Goal: Task Accomplishment & Management: Use online tool/utility

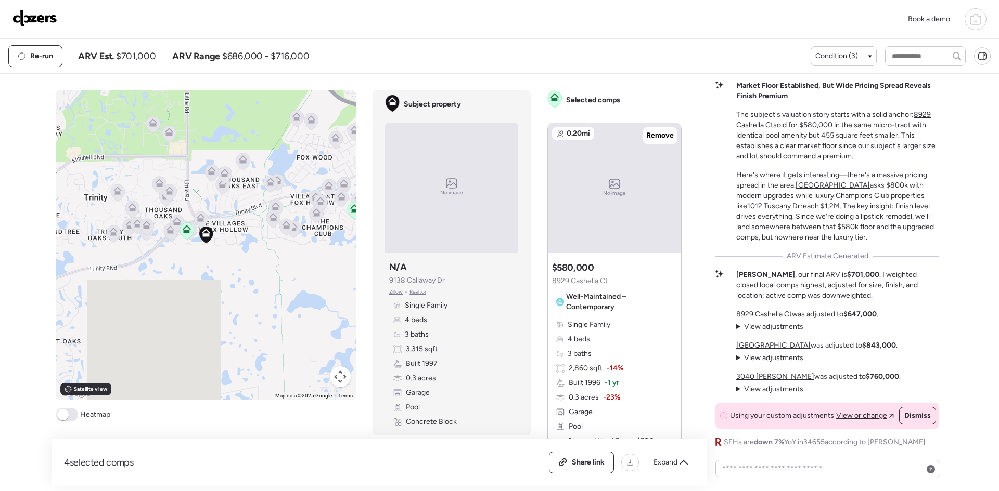
scroll to position [-5, 0]
click at [29, 14] on img at bounding box center [34, 18] width 45 height 17
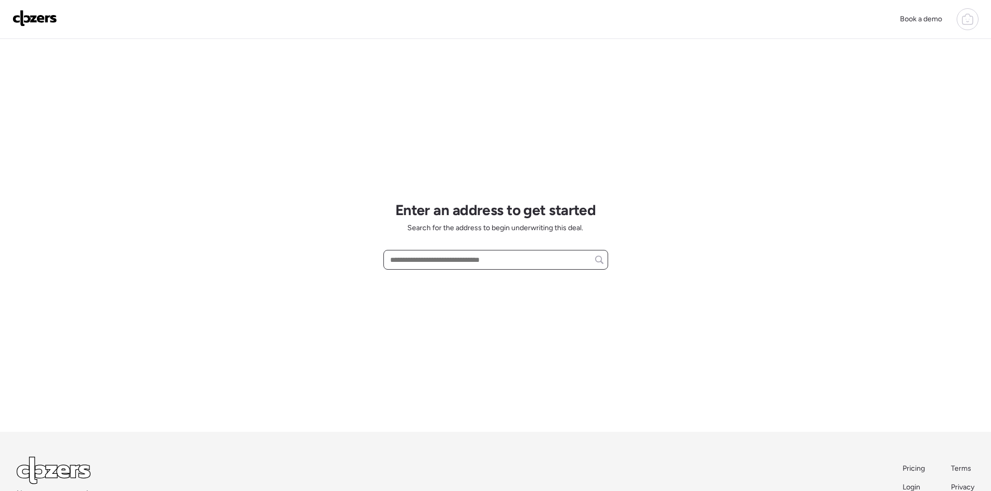
click at [408, 260] on input "text" at bounding box center [495, 260] width 215 height 15
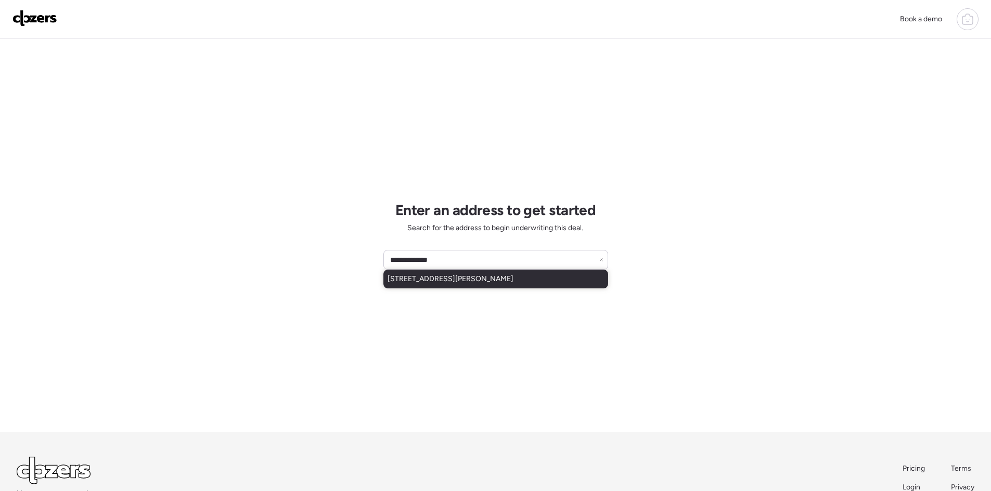
click at [448, 288] on div "9400 Sun Isle Dr NE, Saint Petersburg, FL, 33702" at bounding box center [495, 279] width 225 height 19
type input "**********"
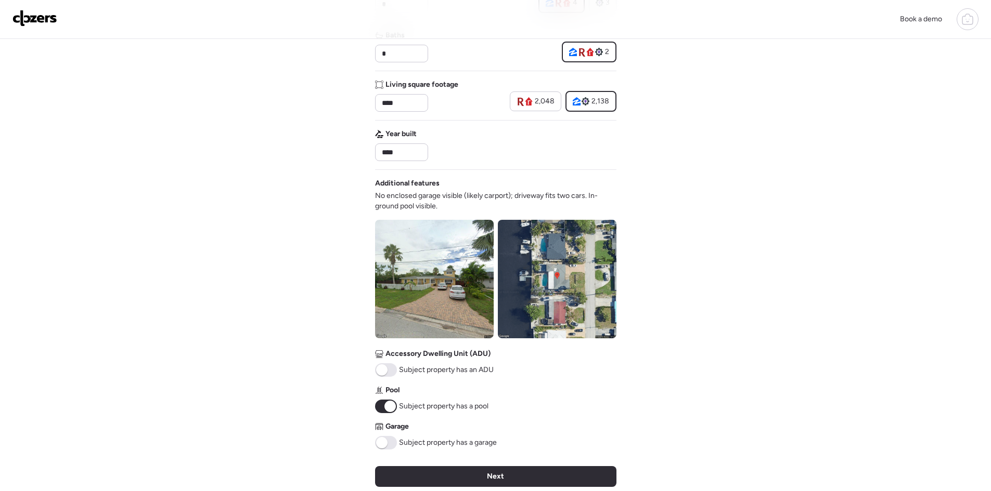
scroll to position [277, 0]
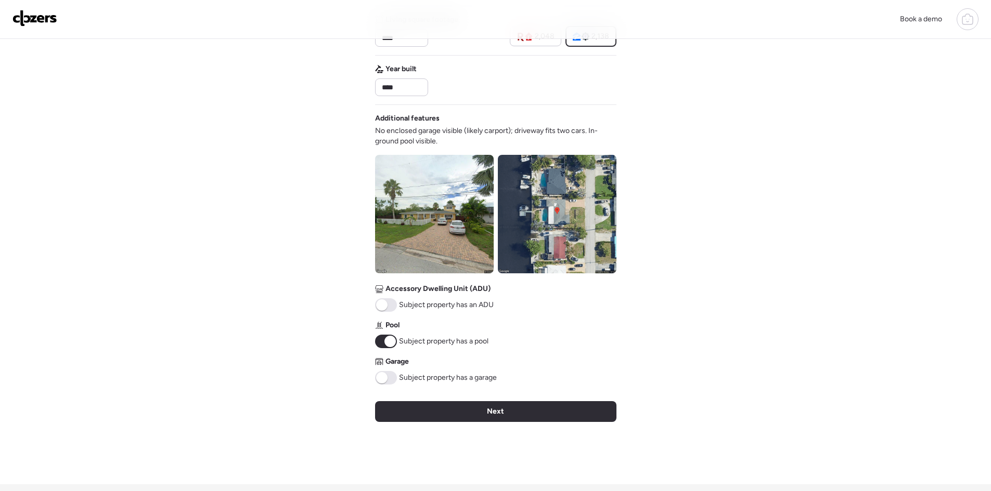
click at [386, 377] on span at bounding box center [381, 377] width 11 height 11
click at [436, 396] on div "Verify basic info Please verify that our data for this property is correct. Add…" at bounding box center [495, 123] width 241 height 723
click at [443, 406] on div "Next" at bounding box center [495, 411] width 241 height 21
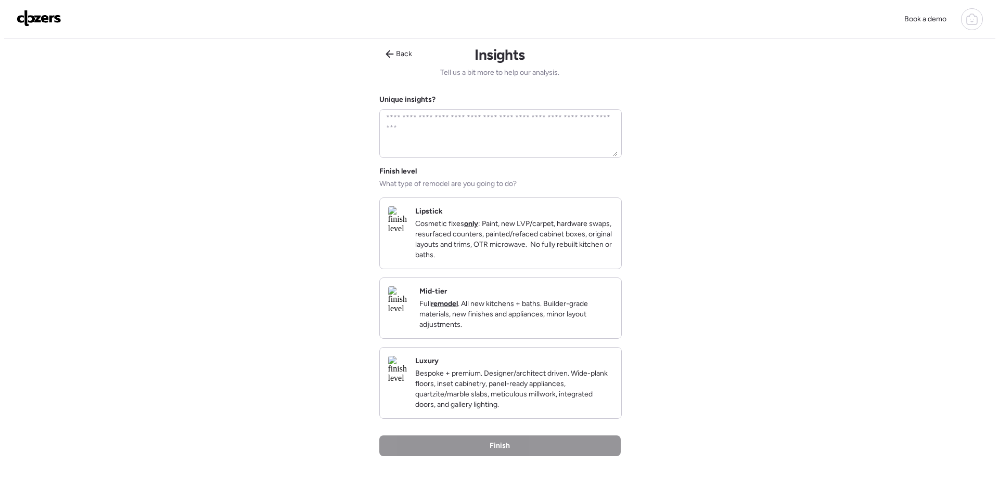
scroll to position [0, 0]
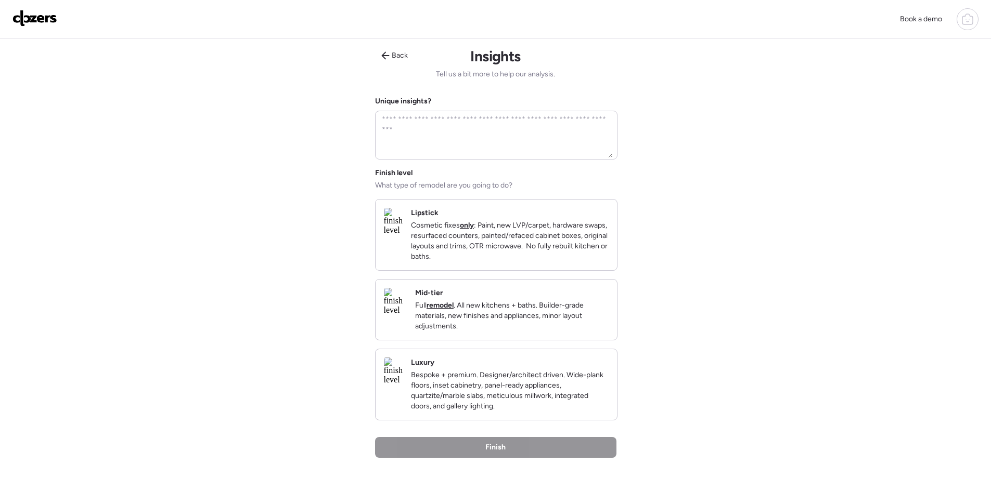
click at [500, 404] on p "Bespoke + premium. Designer/architect driven. Wide-plank floors, inset cabinetr…" at bounding box center [510, 391] width 198 height 42
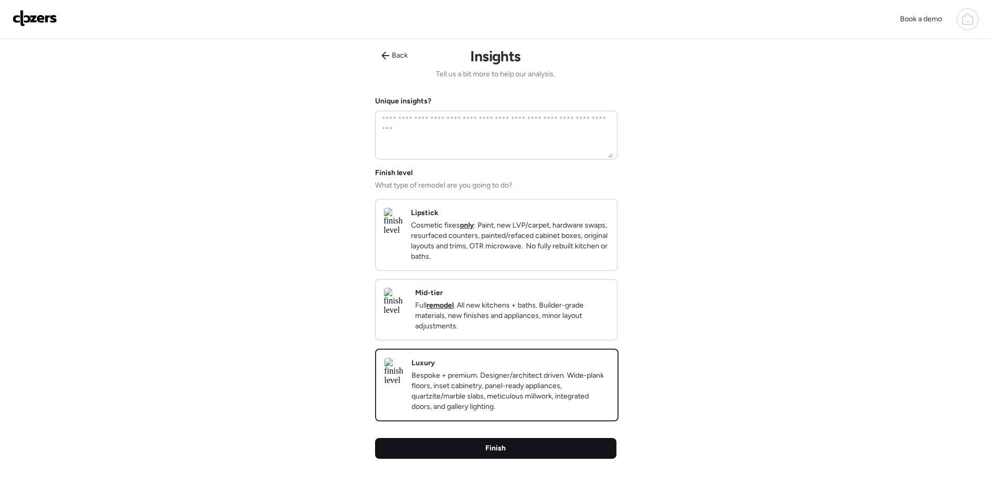
click at [512, 459] on div "Finish" at bounding box center [495, 448] width 241 height 21
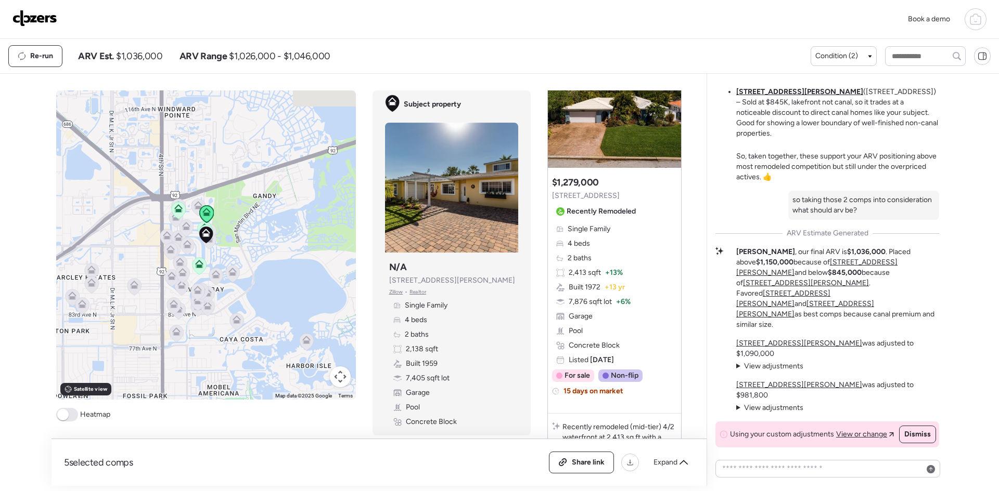
scroll to position [555, 0]
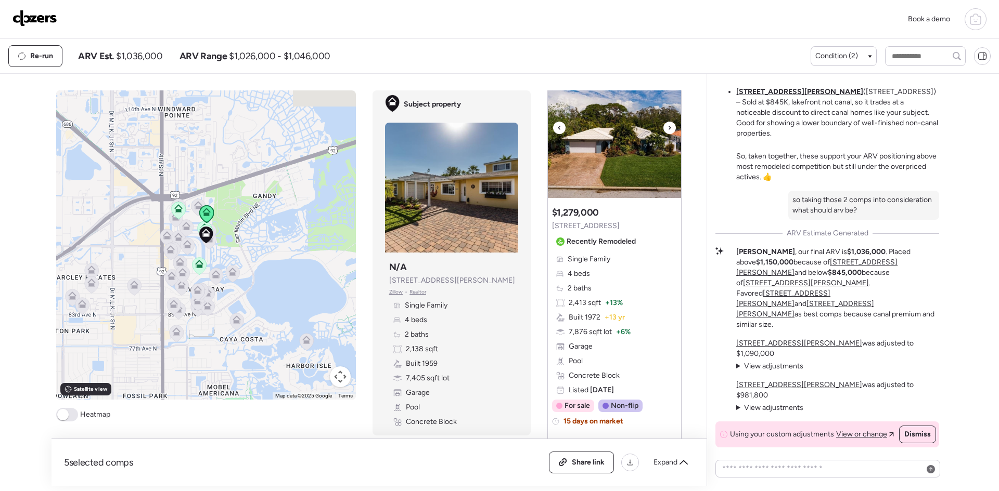
click at [667, 134] on icon at bounding box center [669, 128] width 4 height 12
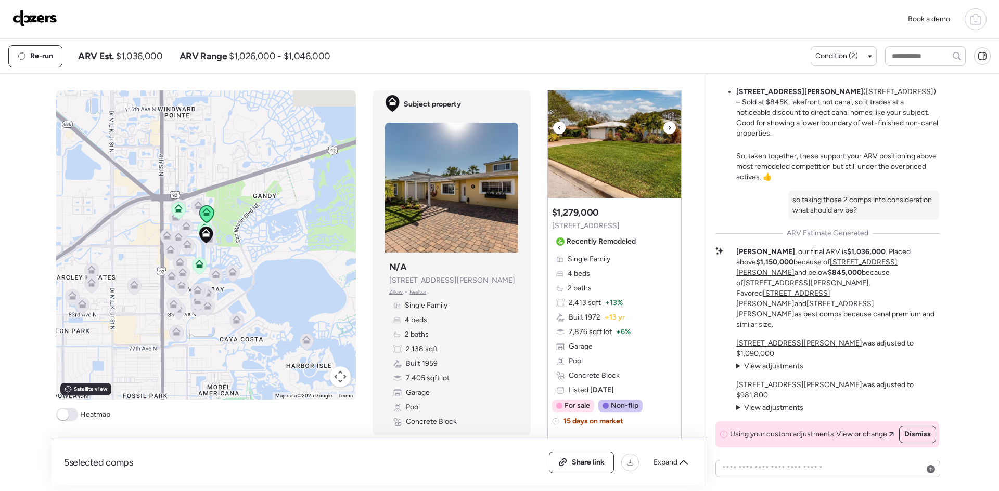
click at [667, 134] on icon at bounding box center [669, 128] width 4 height 12
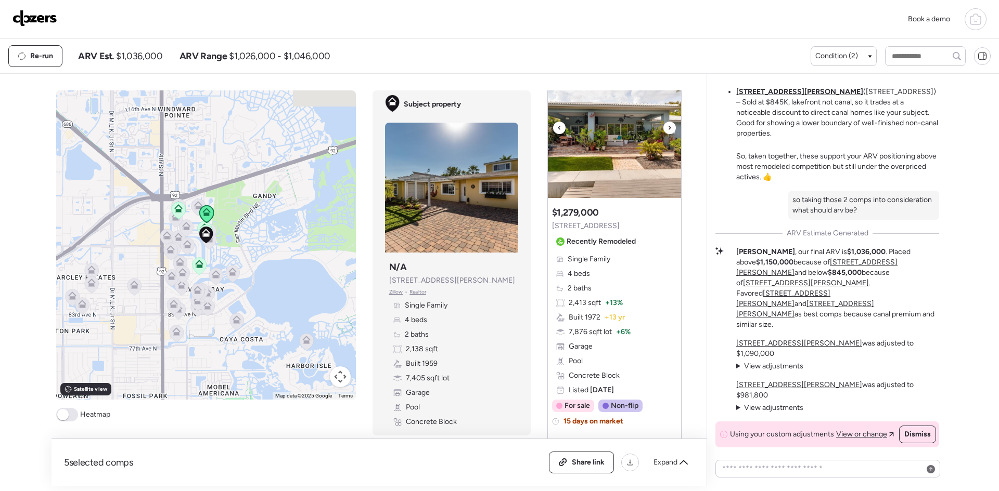
click at [667, 134] on icon at bounding box center [669, 128] width 4 height 12
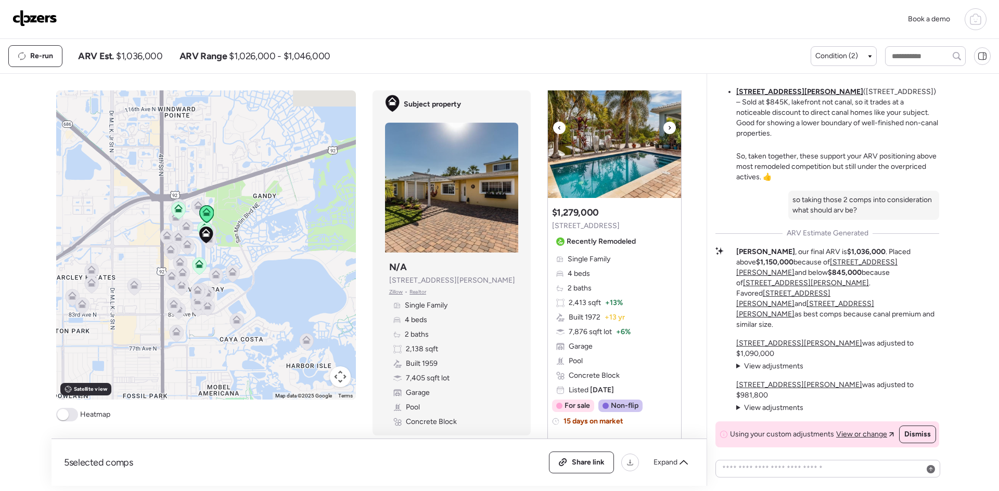
click at [667, 134] on icon at bounding box center [669, 128] width 4 height 12
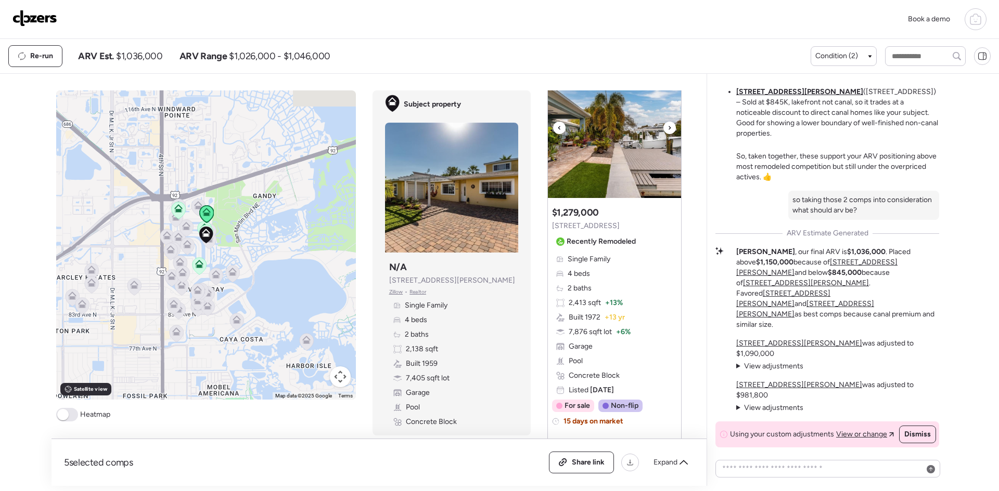
click at [667, 134] on icon at bounding box center [669, 128] width 4 height 12
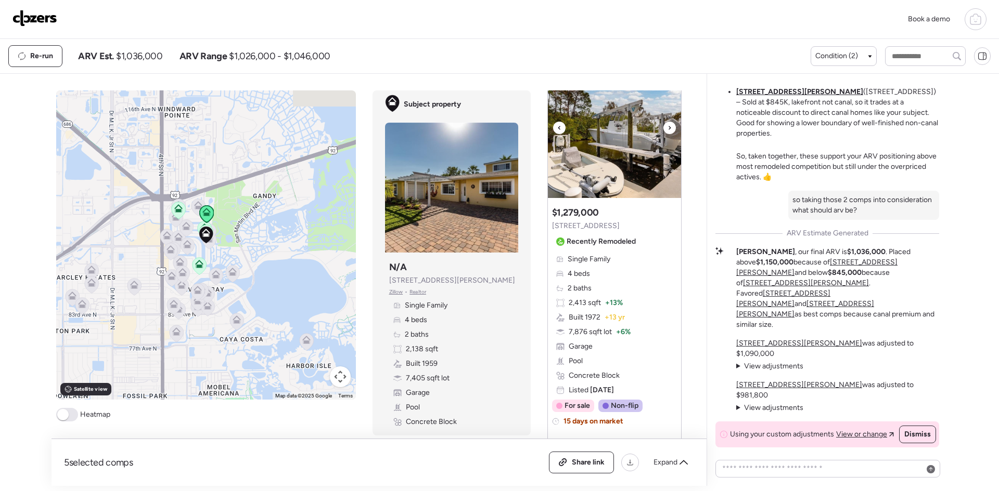
click at [667, 134] on icon at bounding box center [669, 128] width 4 height 12
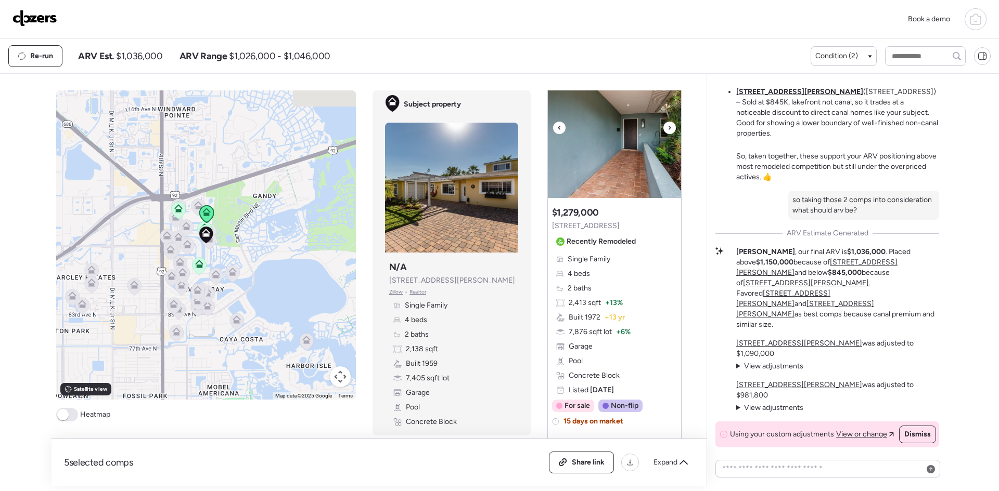
click at [667, 134] on icon at bounding box center [669, 128] width 4 height 12
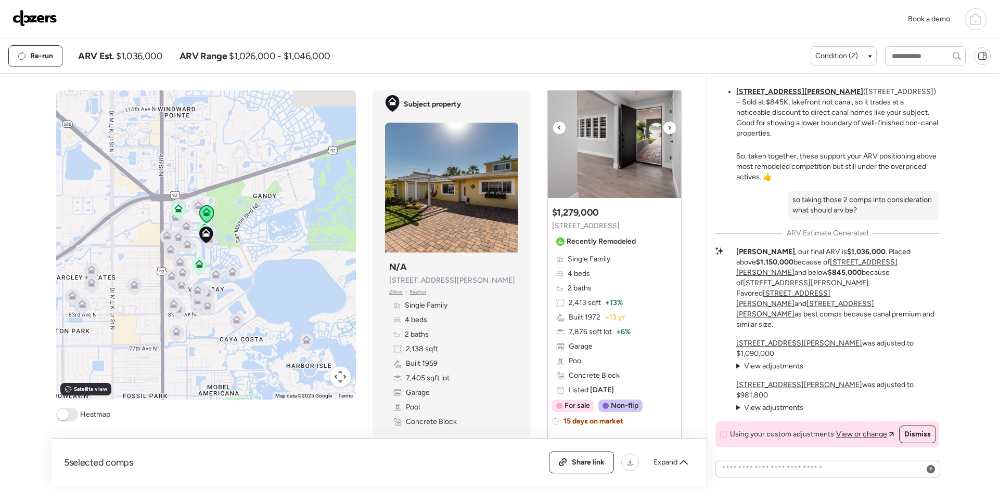
click at [667, 134] on icon at bounding box center [669, 128] width 4 height 12
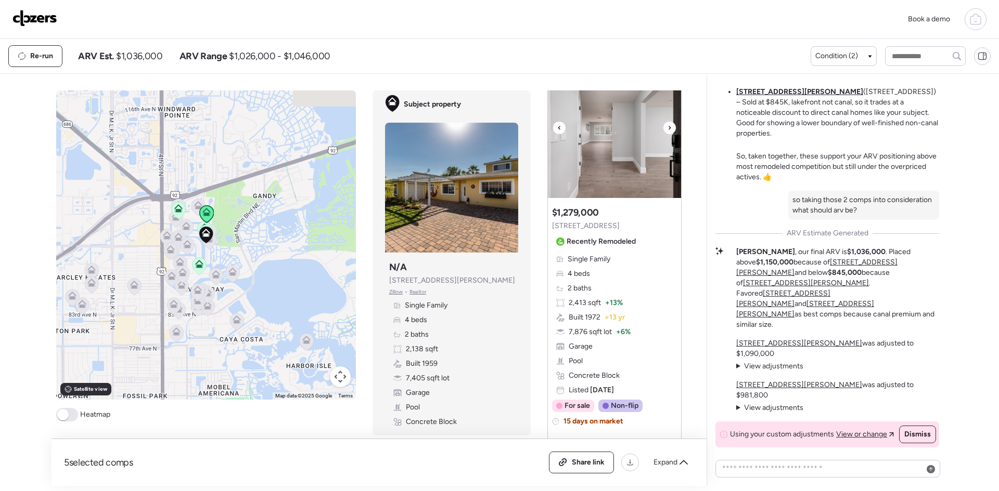
click at [667, 134] on icon at bounding box center [669, 128] width 4 height 12
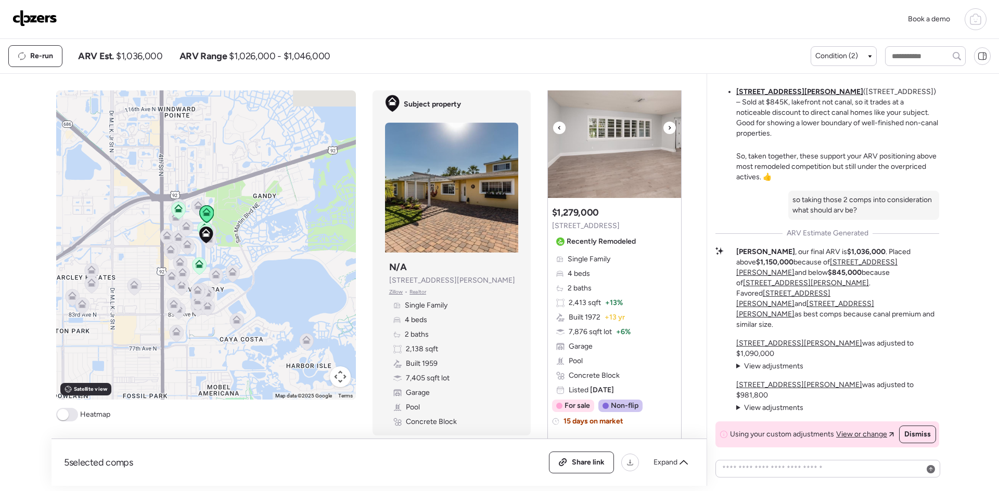
click at [667, 134] on icon at bounding box center [669, 128] width 4 height 12
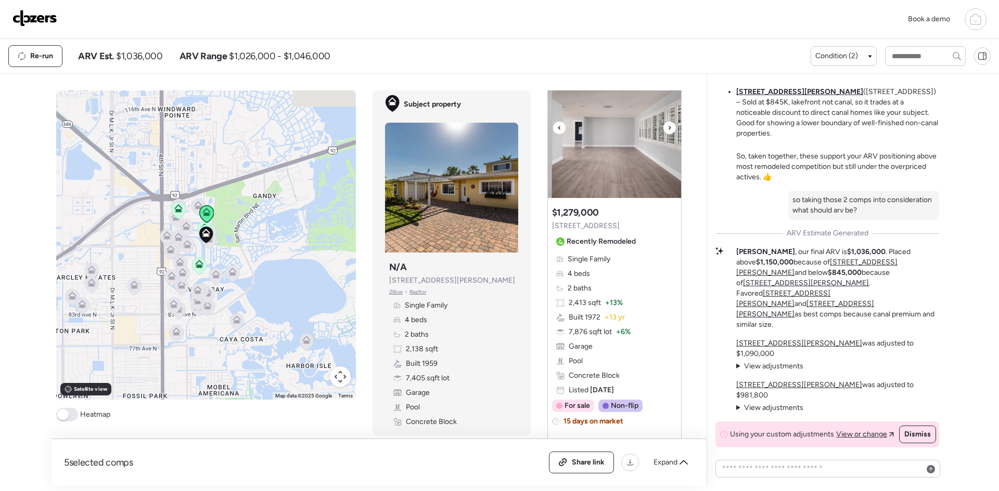
click at [667, 134] on icon at bounding box center [669, 128] width 4 height 12
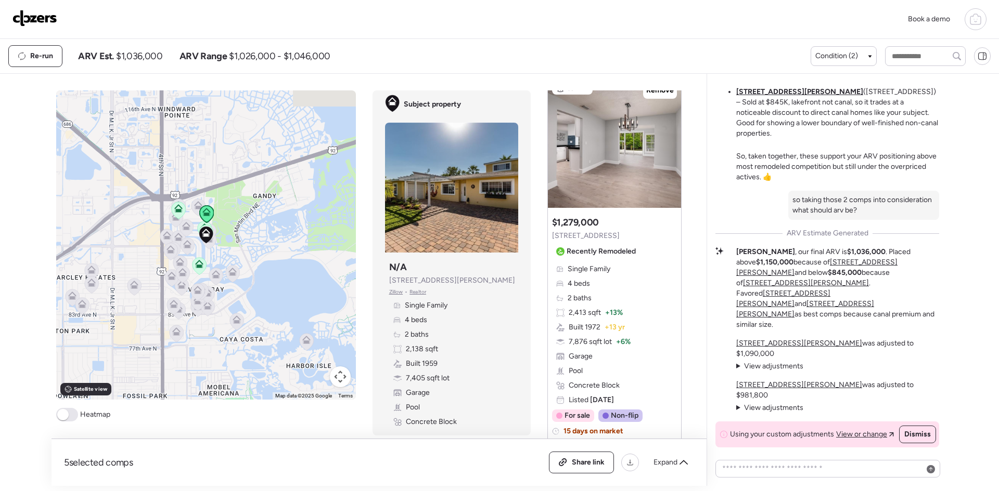
scroll to position [485, 0]
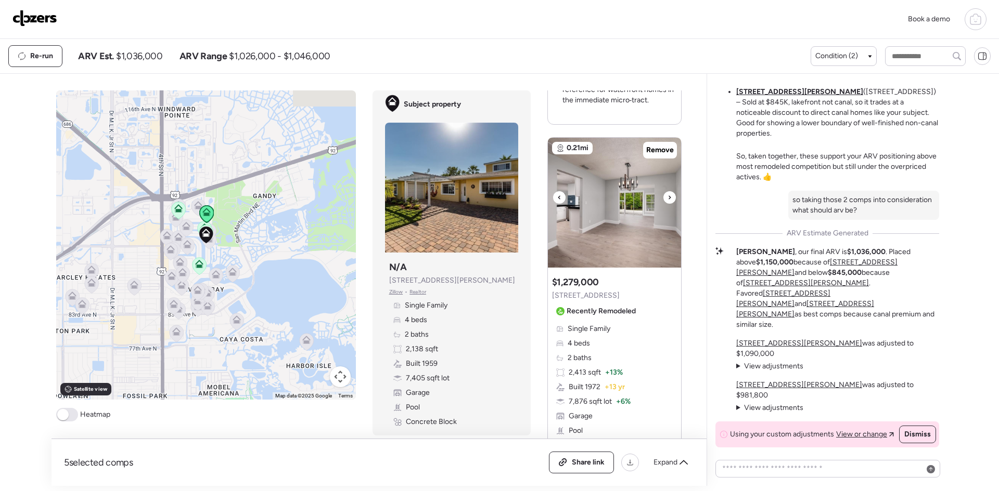
click at [663, 204] on div at bounding box center [669, 197] width 12 height 12
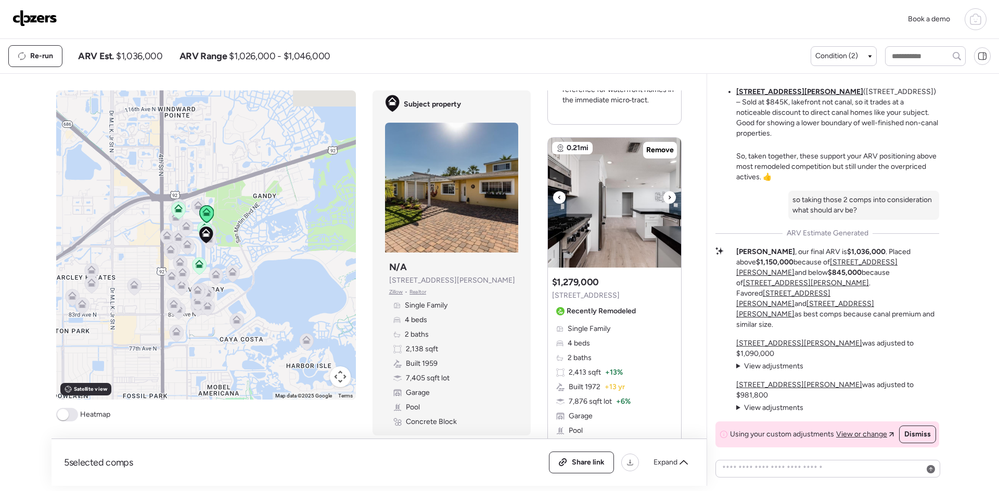
click at [663, 204] on div at bounding box center [669, 197] width 12 height 12
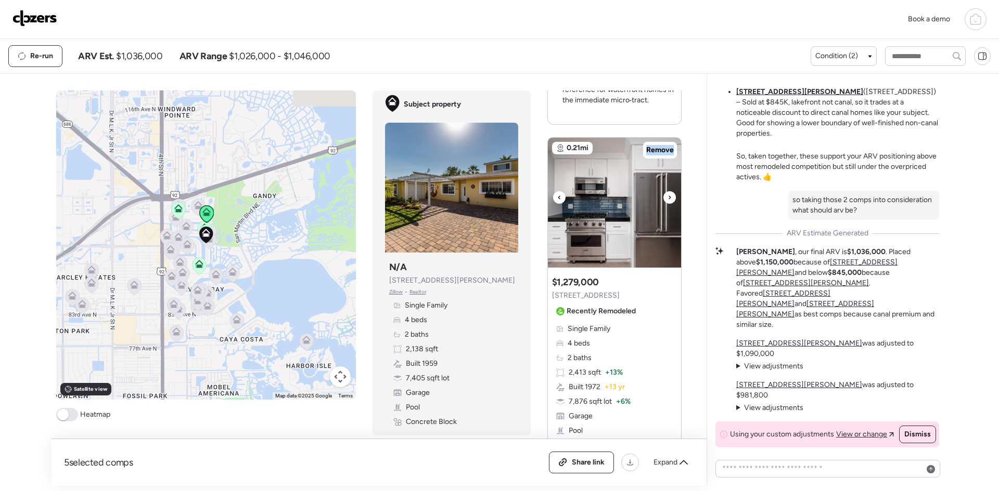
click at [663, 204] on div at bounding box center [669, 197] width 12 height 12
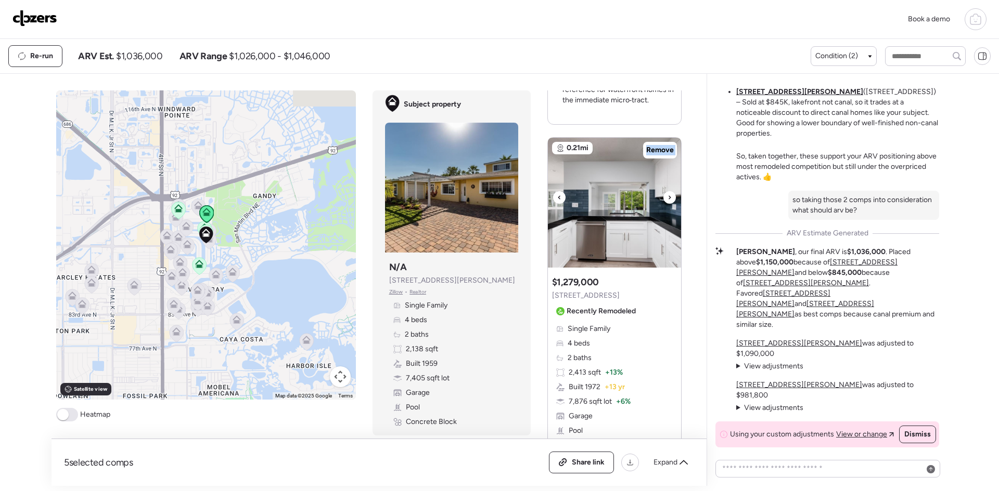
click at [663, 204] on div at bounding box center [669, 197] width 12 height 12
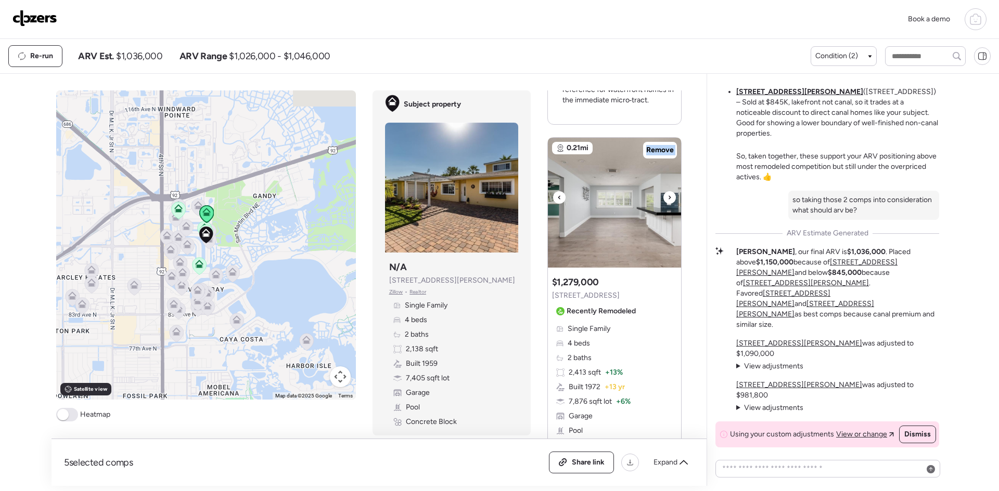
click at [663, 204] on div at bounding box center [669, 197] width 12 height 12
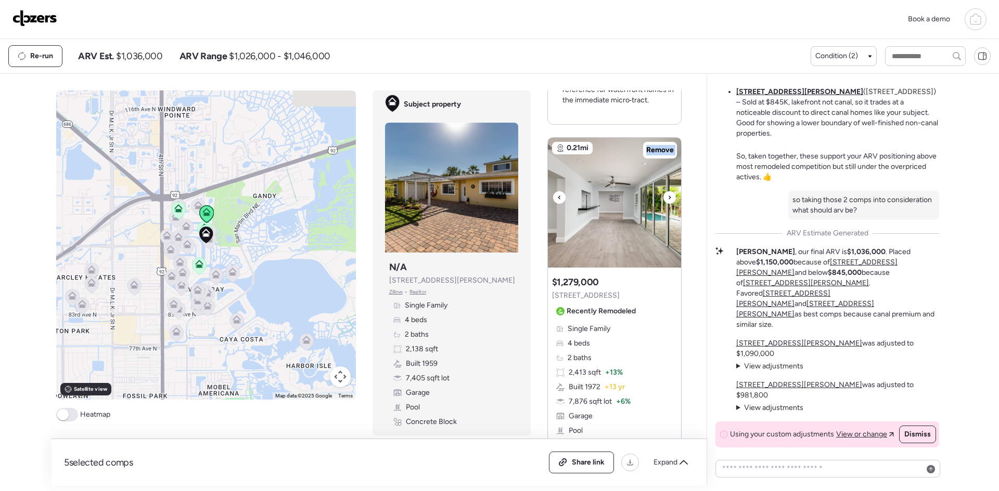
click at [663, 204] on div at bounding box center [669, 197] width 12 height 12
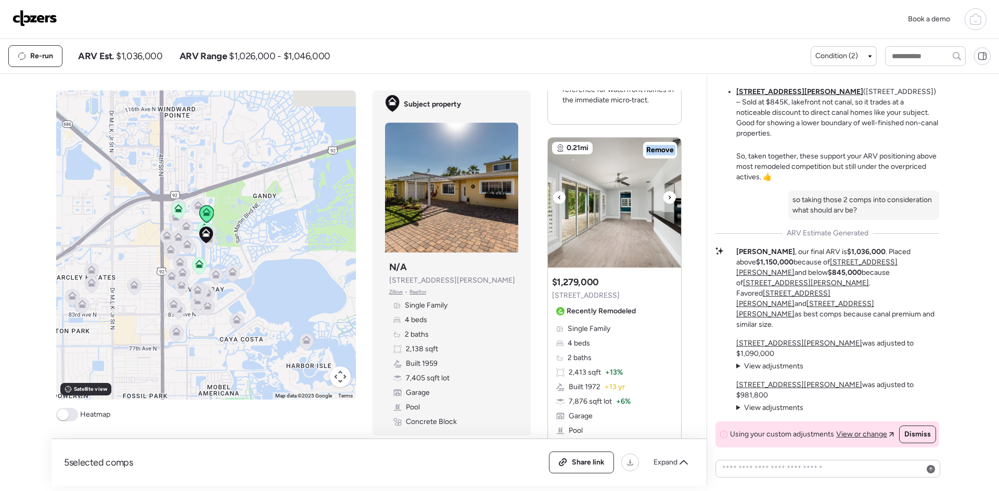
click at [663, 204] on div at bounding box center [669, 197] width 12 height 12
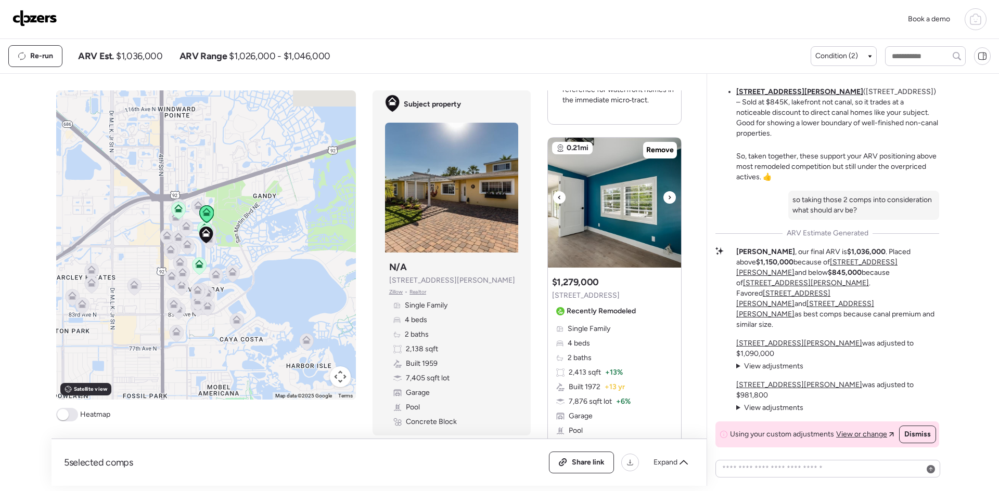
click at [663, 204] on div at bounding box center [669, 197] width 12 height 12
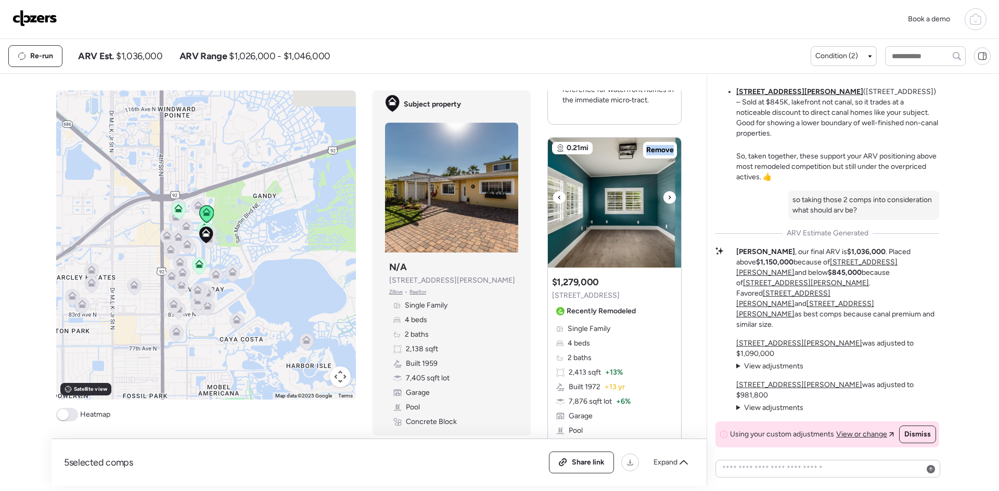
click at [663, 204] on div at bounding box center [669, 197] width 12 height 12
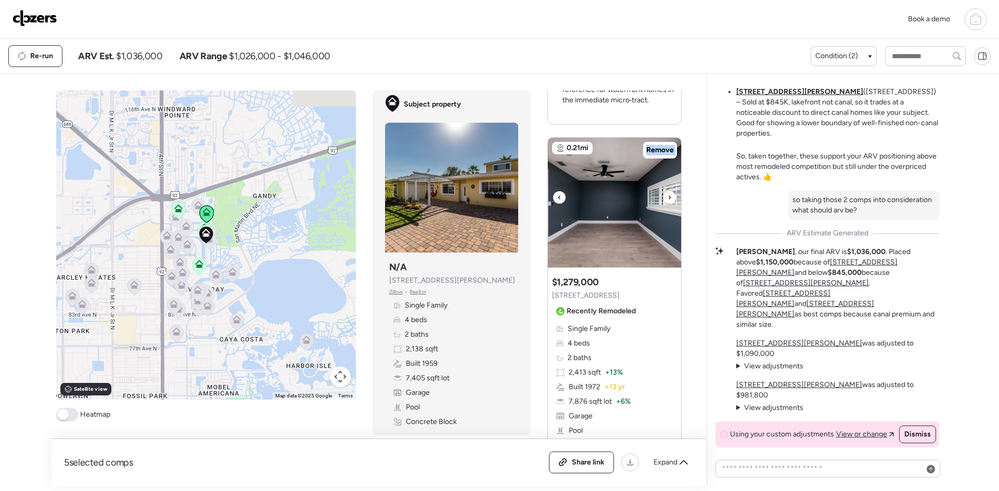
click at [663, 204] on div at bounding box center [669, 197] width 12 height 12
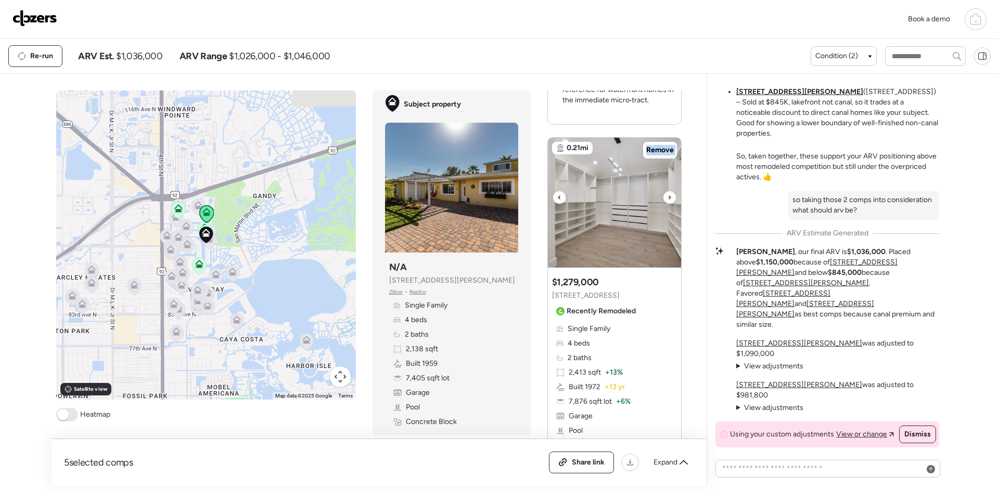
click at [663, 204] on div at bounding box center [669, 197] width 12 height 12
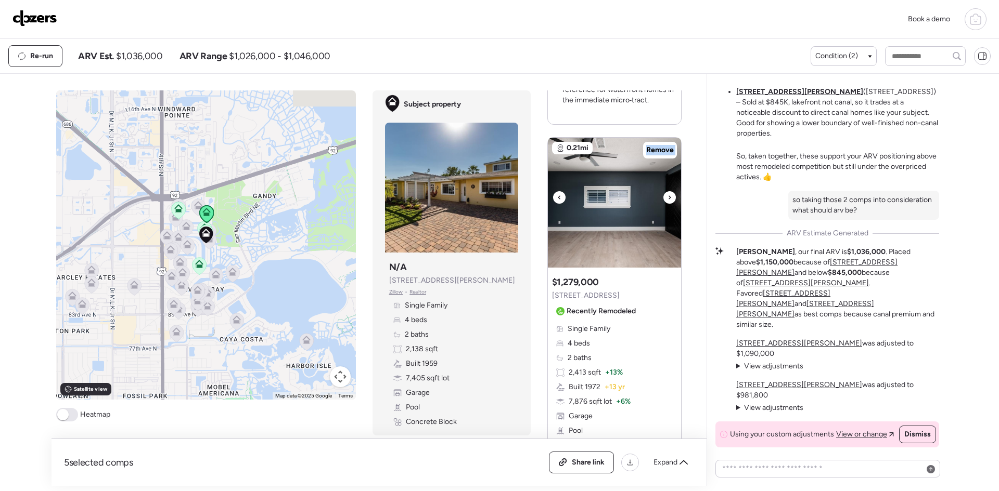
click at [663, 204] on div at bounding box center [669, 197] width 12 height 12
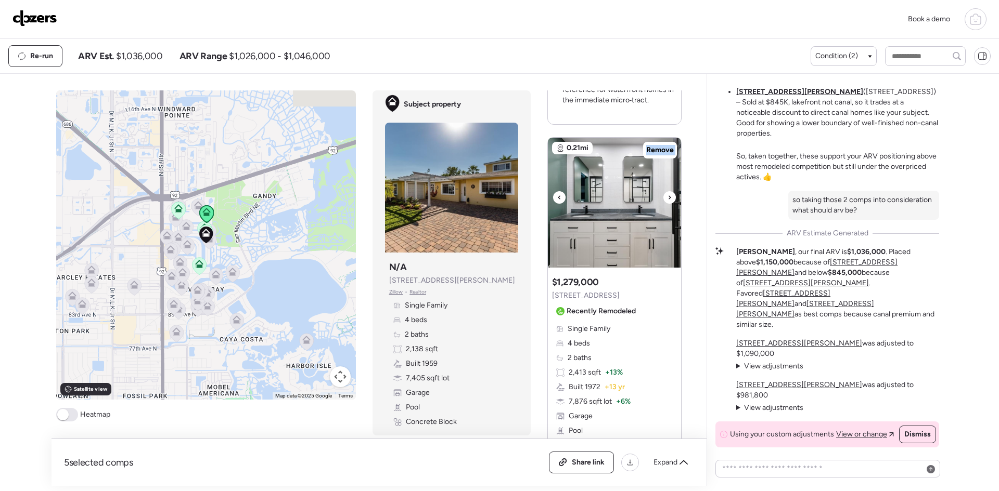
click at [663, 204] on div at bounding box center [669, 197] width 12 height 12
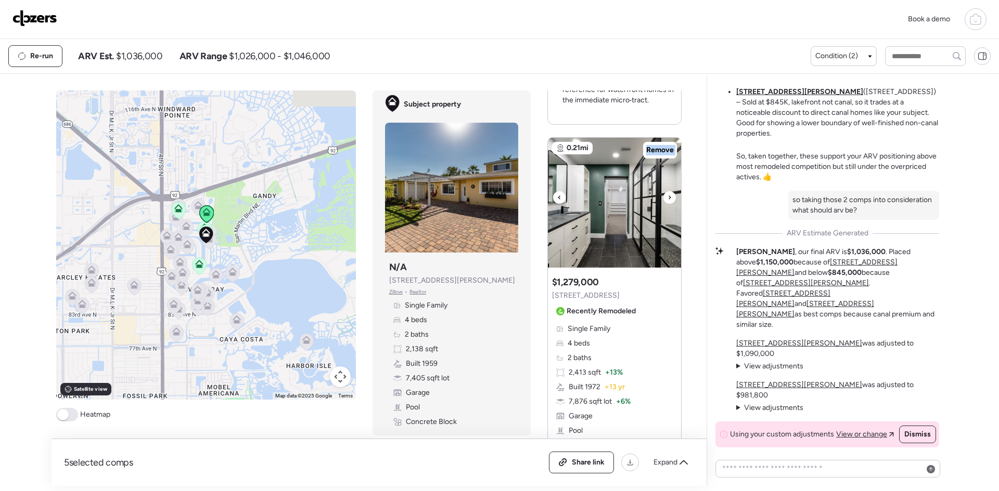
click at [663, 204] on div at bounding box center [669, 197] width 12 height 12
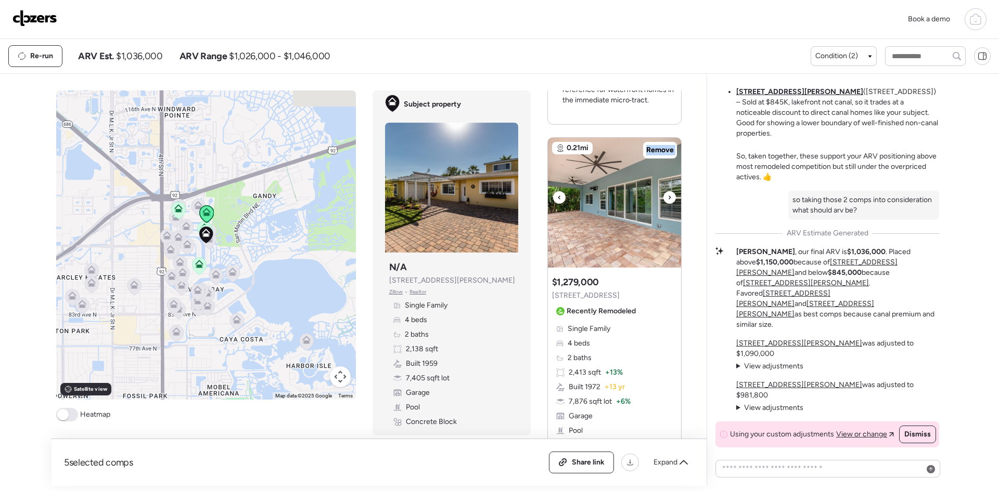
click at [663, 204] on div at bounding box center [669, 197] width 12 height 12
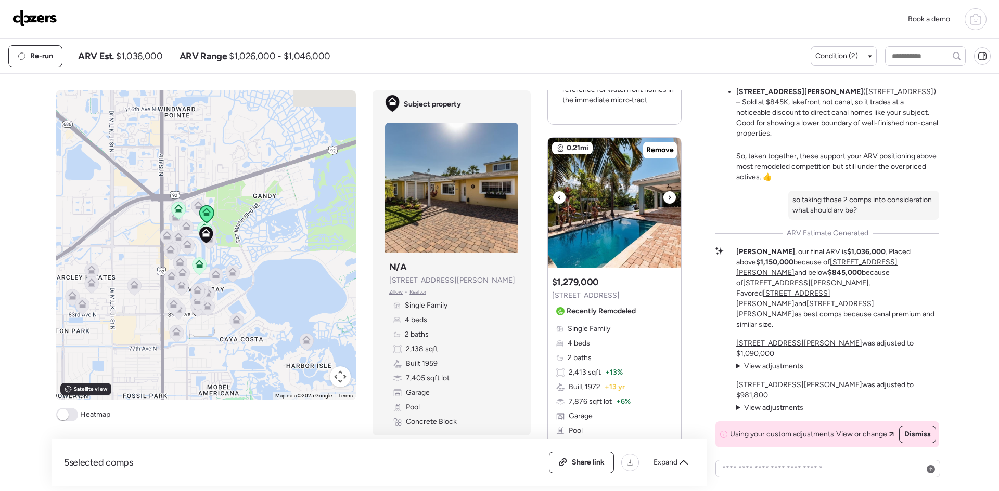
click at [663, 204] on div at bounding box center [669, 197] width 12 height 12
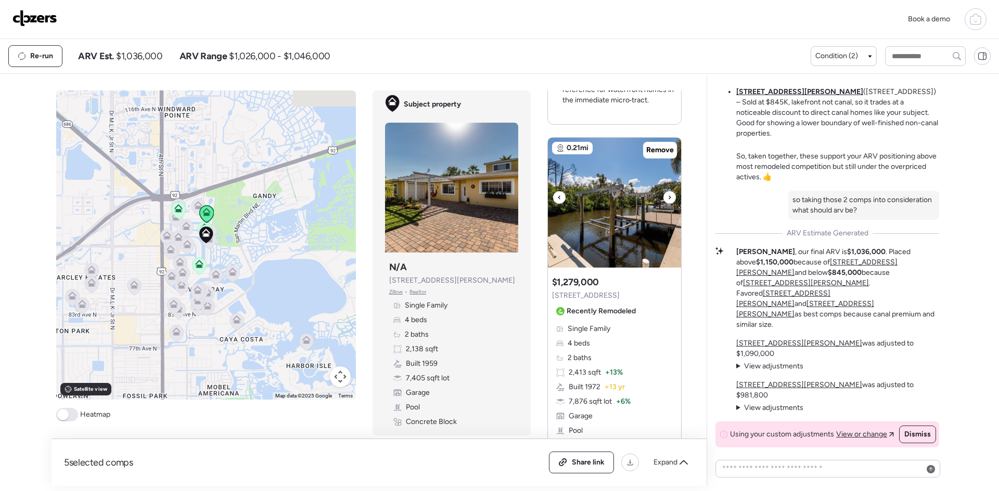
click at [557, 204] on icon at bounding box center [559, 197] width 4 height 12
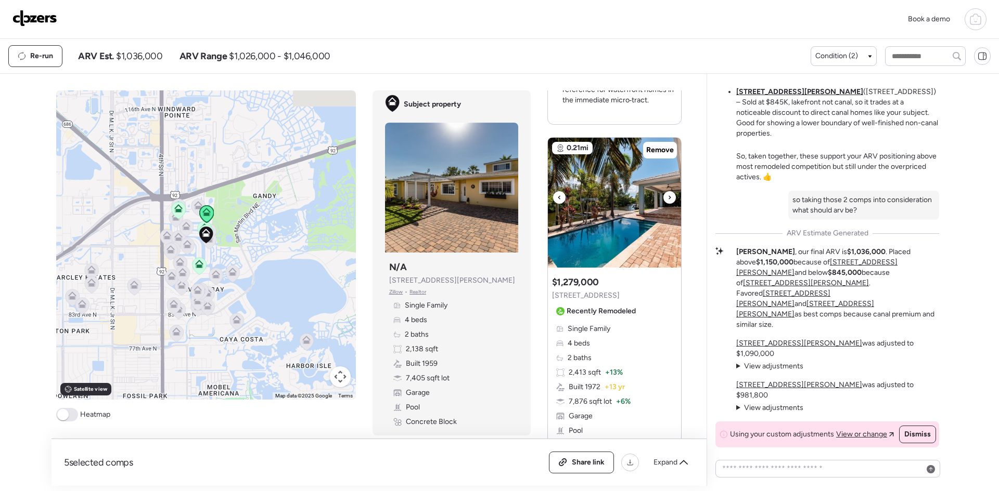
click at [667, 204] on icon at bounding box center [669, 197] width 4 height 12
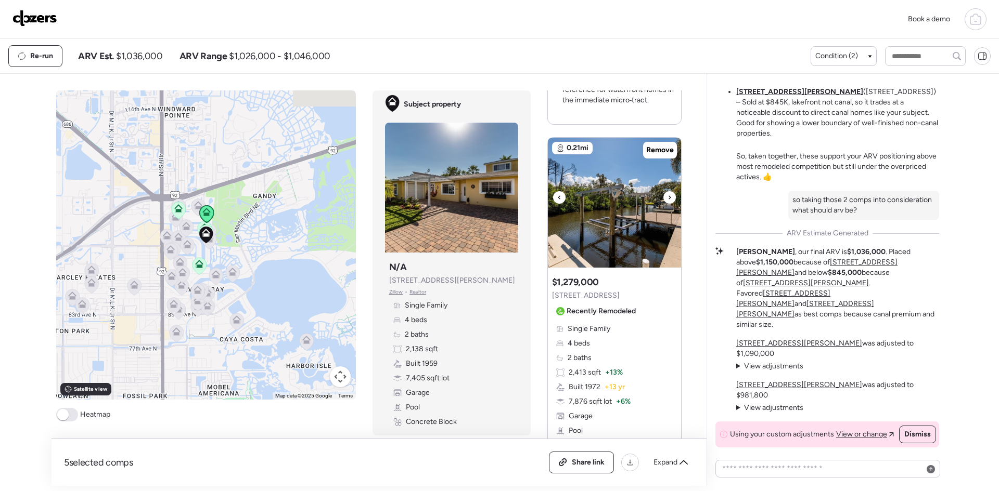
click at [667, 204] on icon at bounding box center [669, 197] width 4 height 12
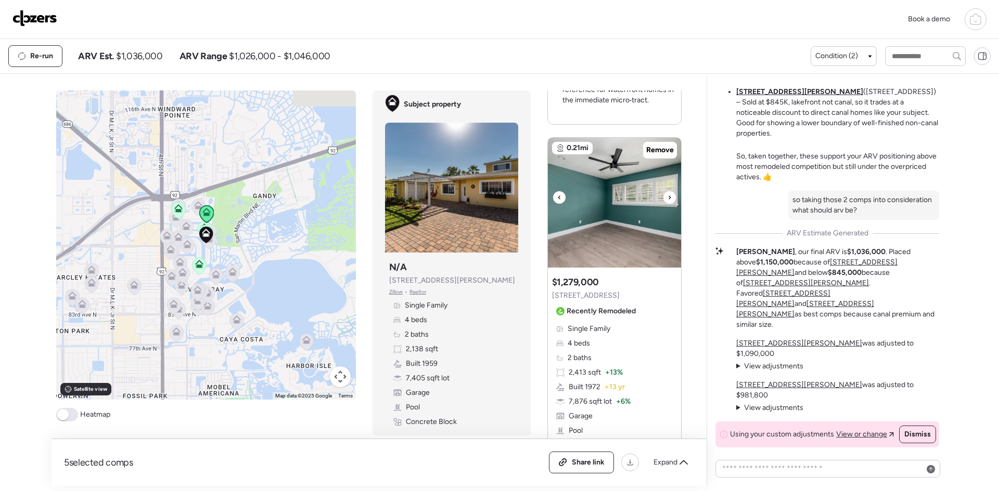
click at [667, 204] on icon at bounding box center [669, 197] width 4 height 12
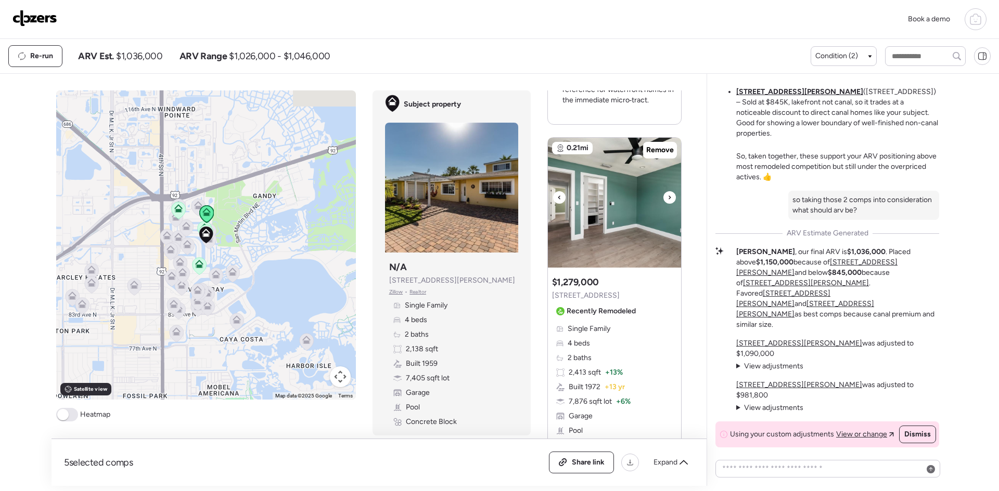
click at [667, 204] on icon at bounding box center [669, 197] width 4 height 12
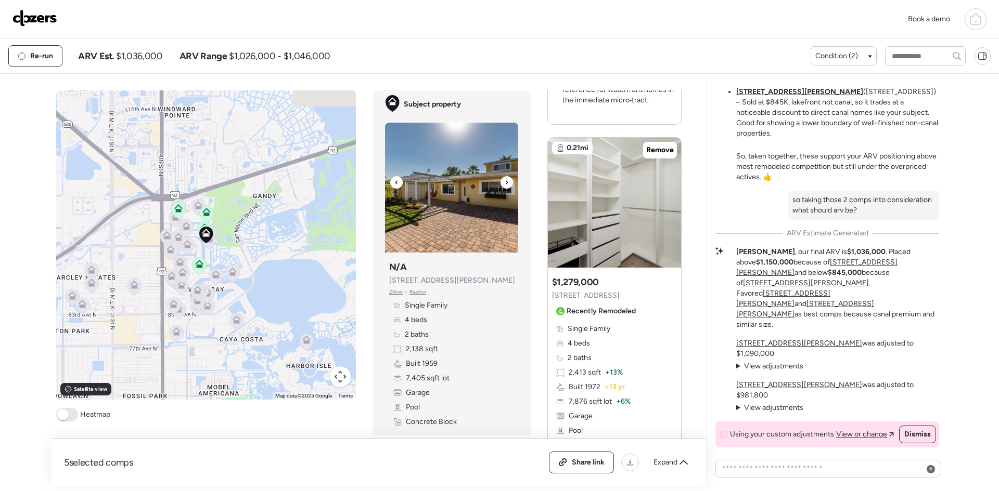
click at [504, 186] on icon at bounding box center [506, 182] width 4 height 12
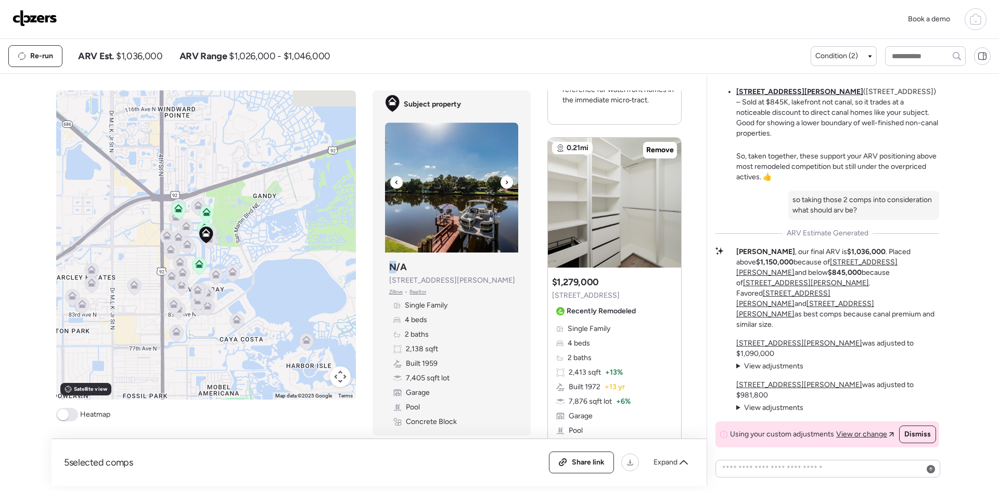
click at [504, 186] on icon at bounding box center [506, 182] width 4 height 12
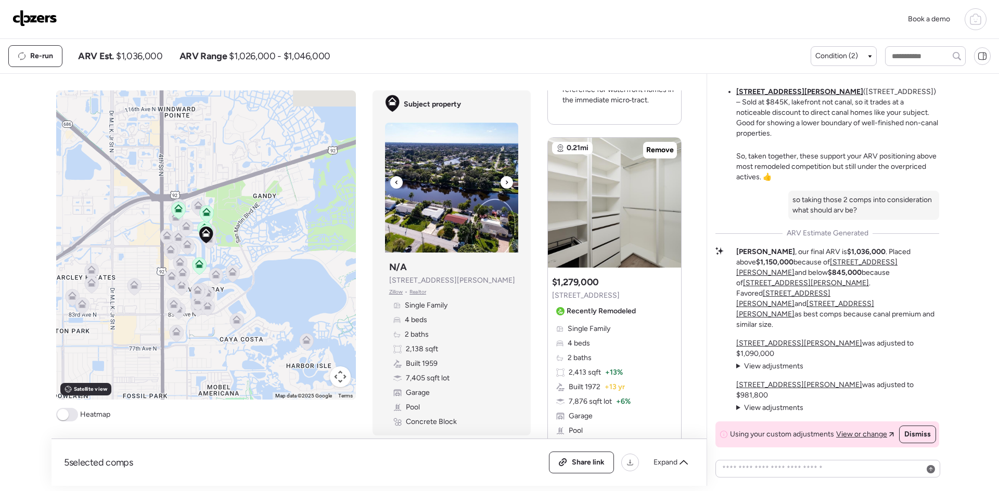
click at [390, 182] on div at bounding box center [396, 182] width 12 height 12
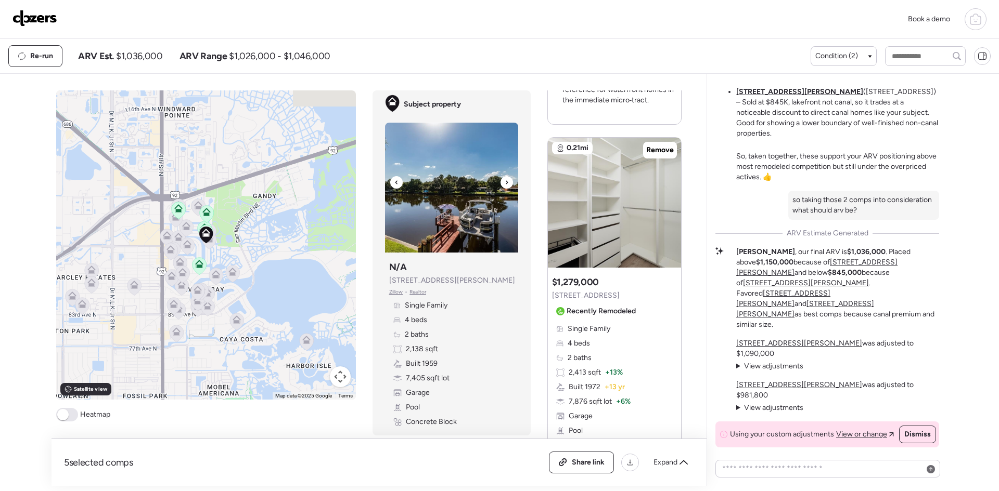
click at [506, 184] on div at bounding box center [506, 182] width 12 height 12
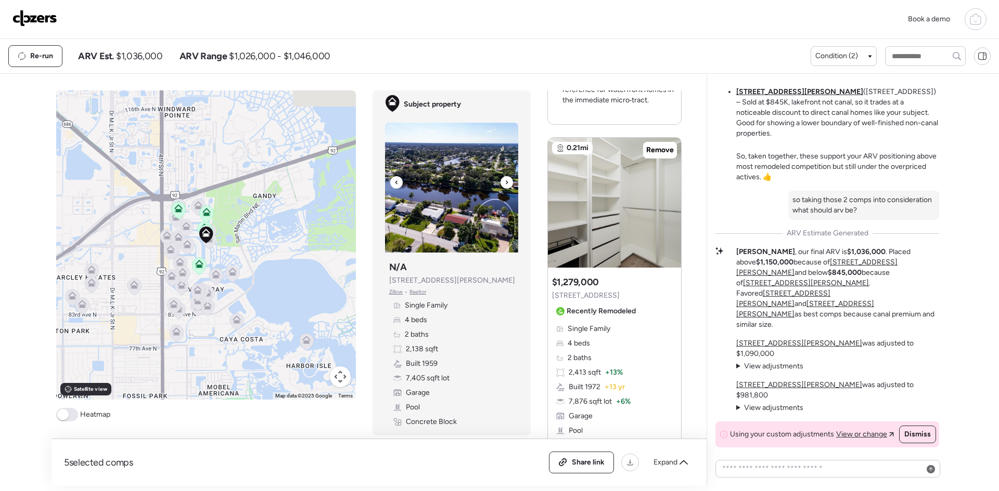
click at [506, 184] on div at bounding box center [506, 182] width 12 height 12
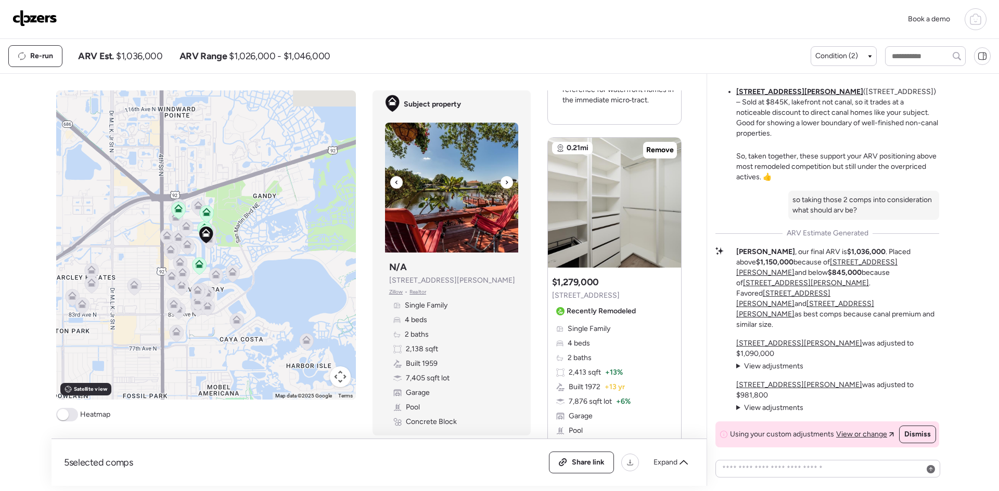
click at [394, 177] on icon at bounding box center [396, 182] width 4 height 12
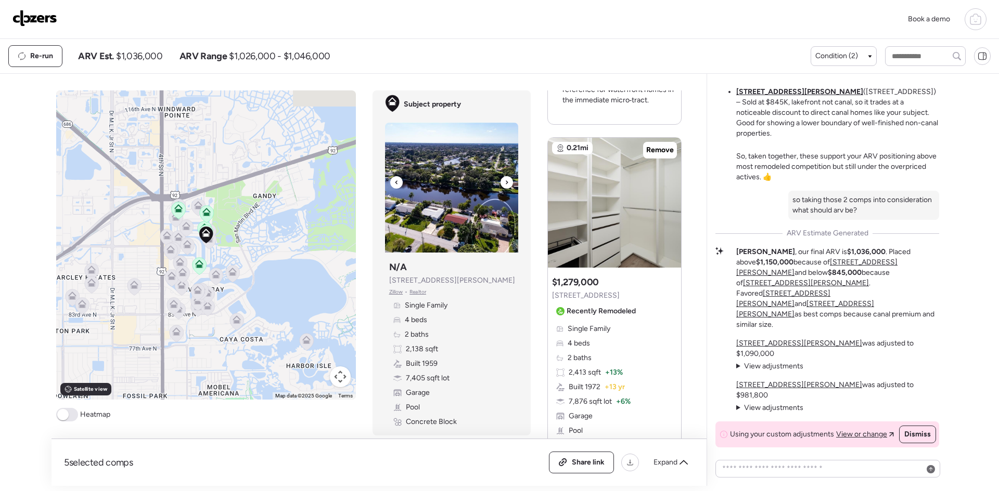
click at [500, 180] on div at bounding box center [506, 182] width 12 height 12
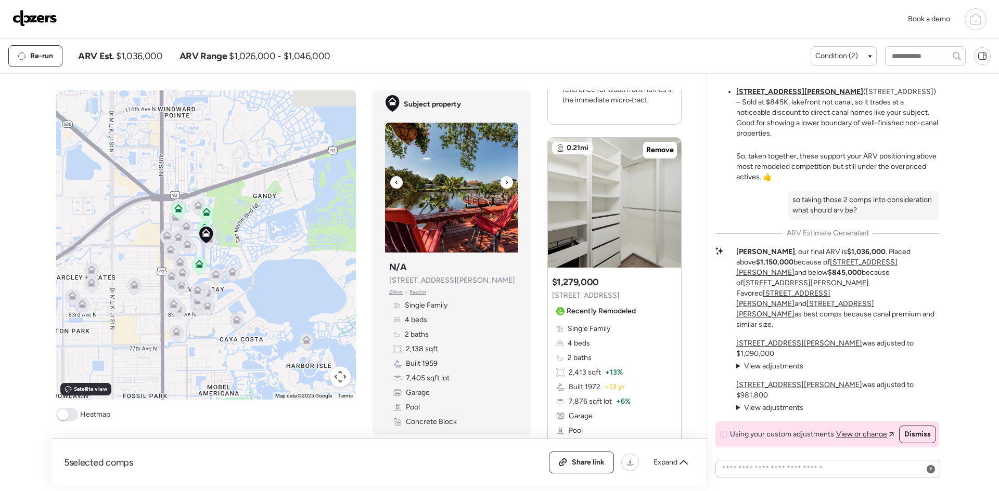
click at [500, 180] on div at bounding box center [506, 182] width 12 height 12
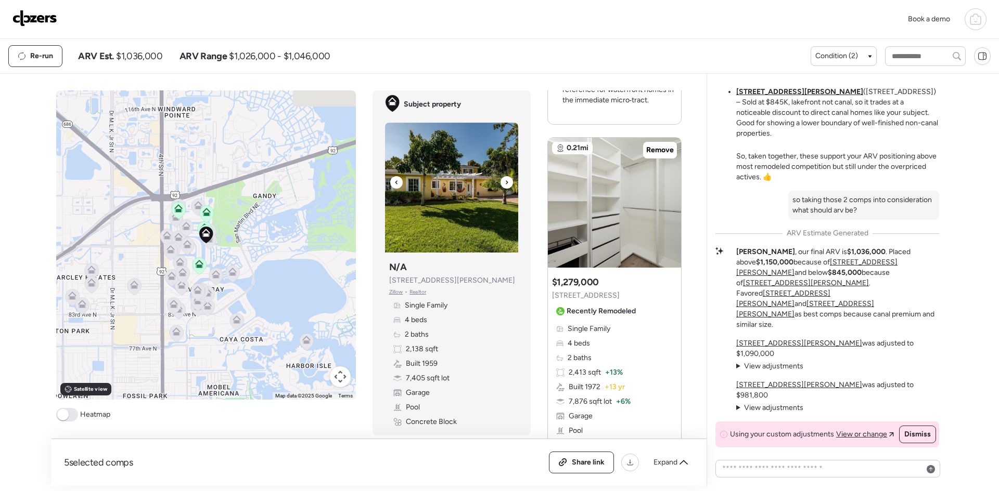
click at [500, 180] on div at bounding box center [506, 182] width 12 height 12
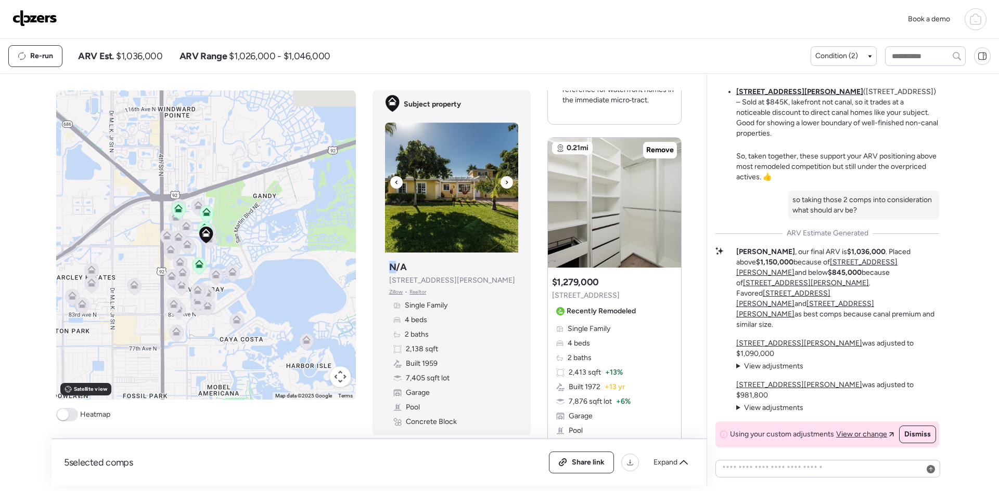
click at [500, 180] on div at bounding box center [506, 182] width 12 height 12
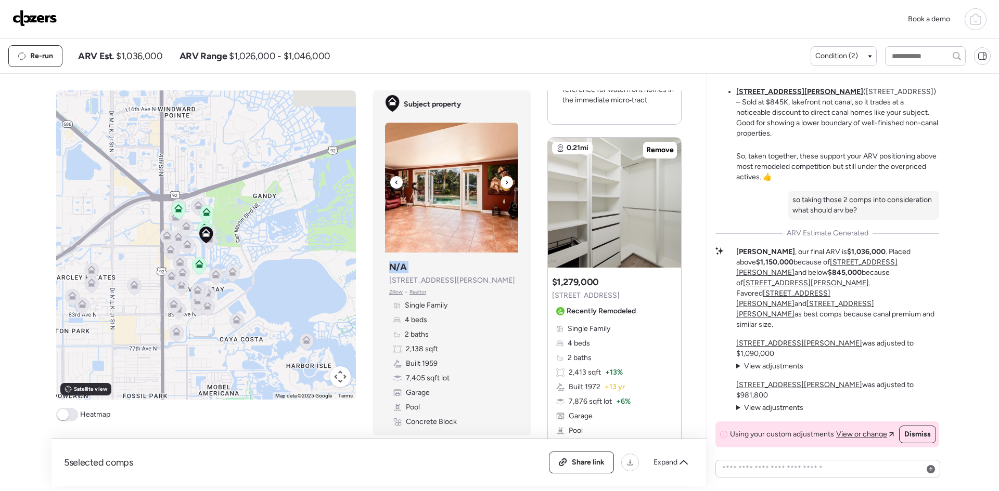
click at [500, 180] on div at bounding box center [506, 182] width 12 height 12
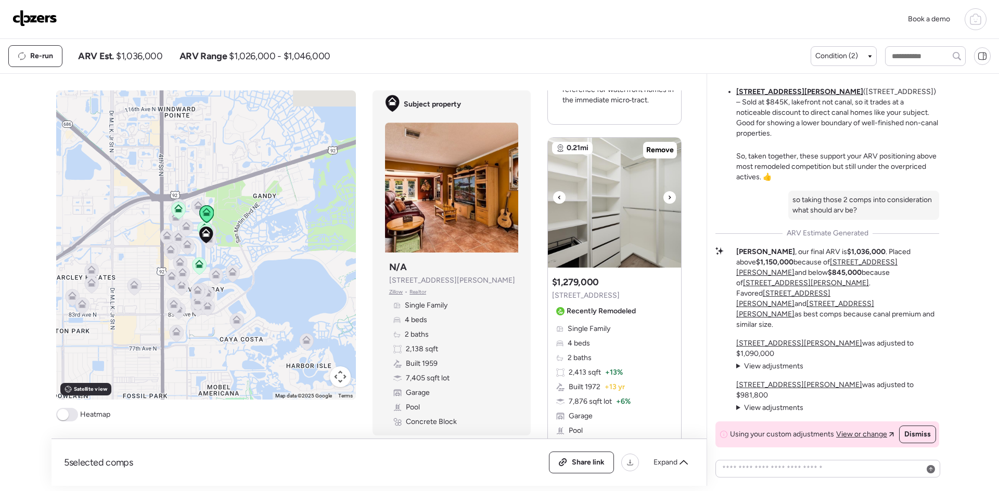
click at [663, 203] on div at bounding box center [669, 197] width 12 height 12
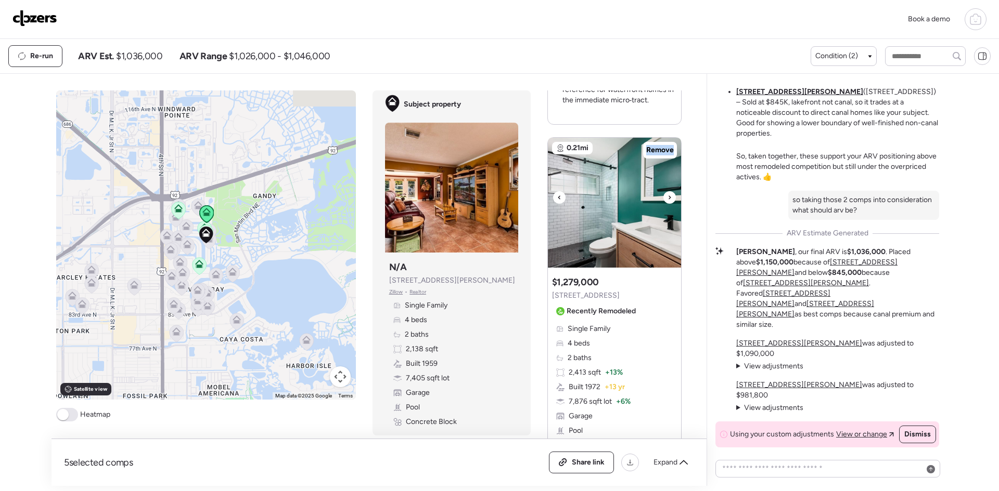
click at [663, 203] on div at bounding box center [669, 197] width 12 height 12
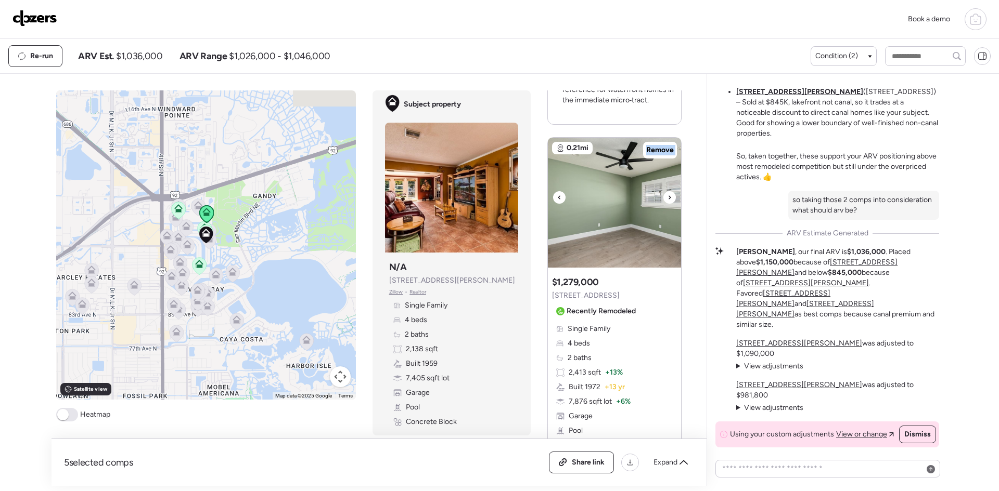
click at [663, 203] on div at bounding box center [669, 197] width 12 height 12
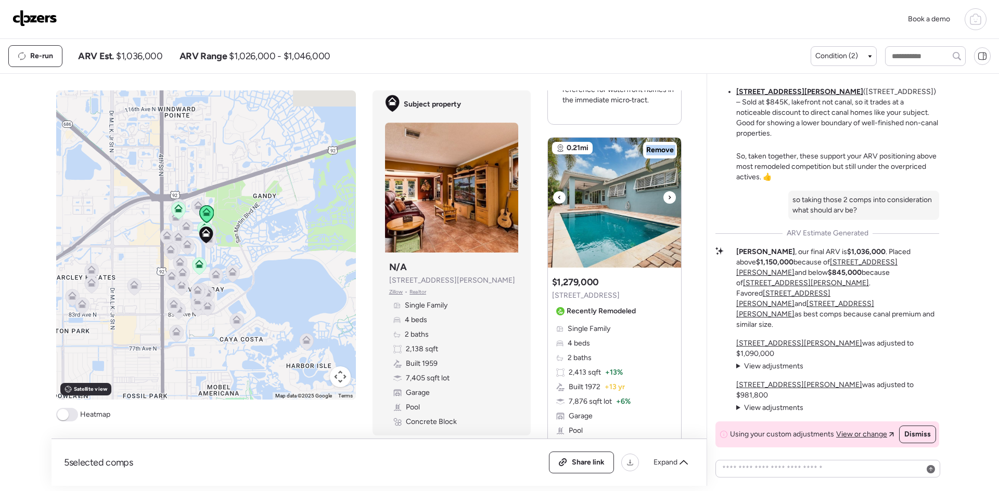
click at [663, 203] on div at bounding box center [669, 197] width 12 height 12
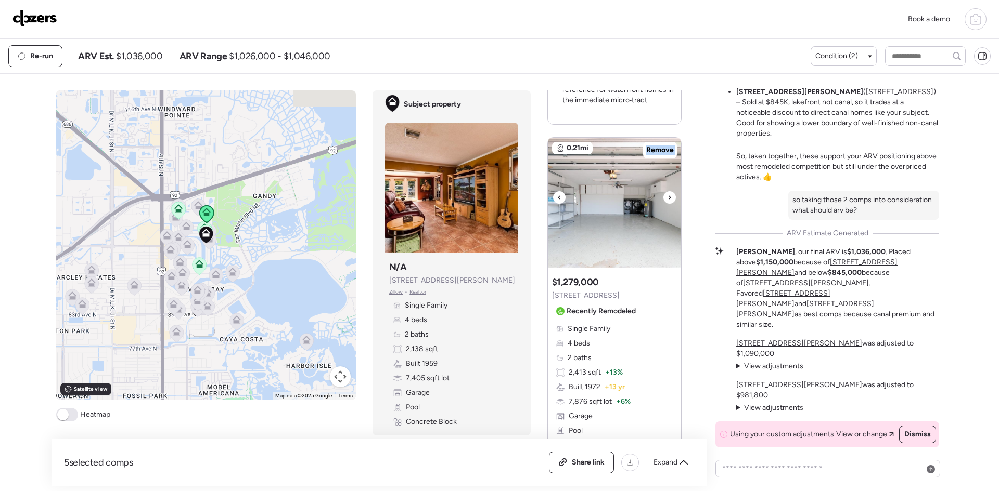
click at [663, 203] on div at bounding box center [669, 197] width 12 height 12
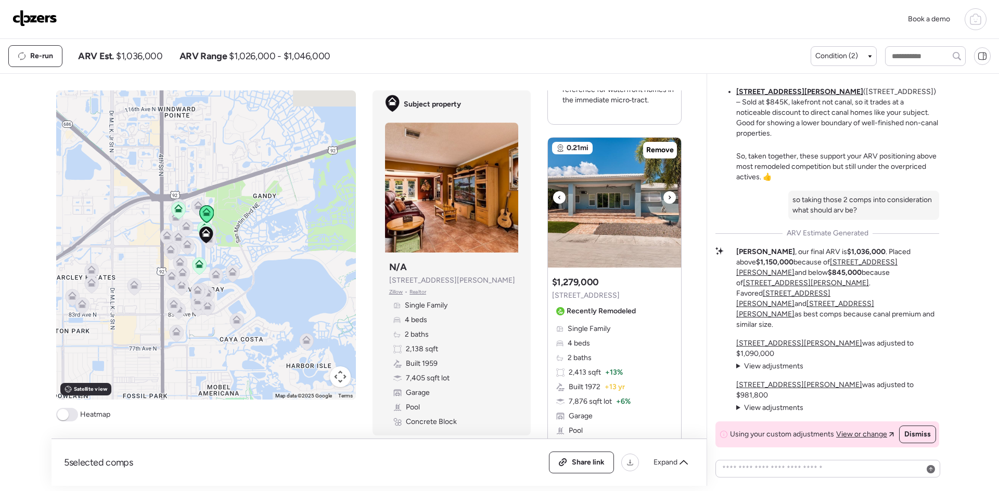
click at [663, 203] on div at bounding box center [669, 197] width 12 height 12
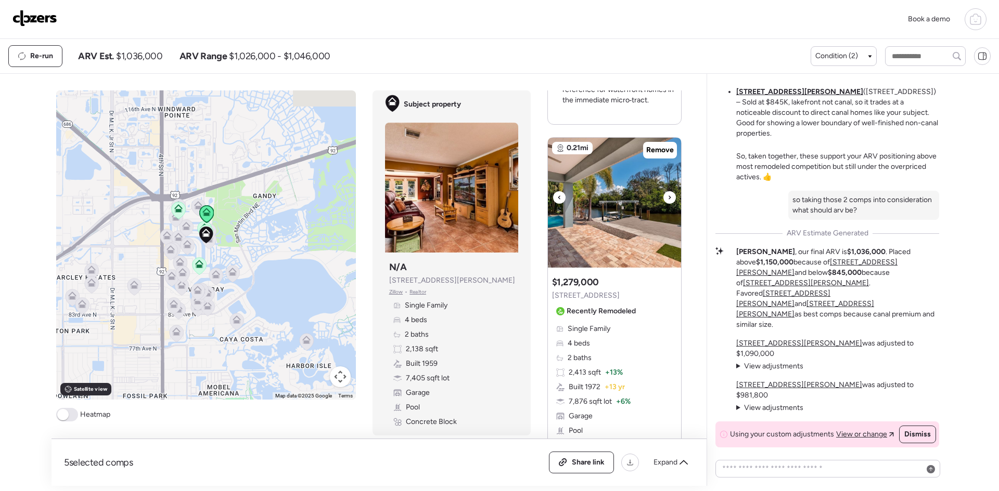
click at [663, 203] on div at bounding box center [669, 197] width 12 height 12
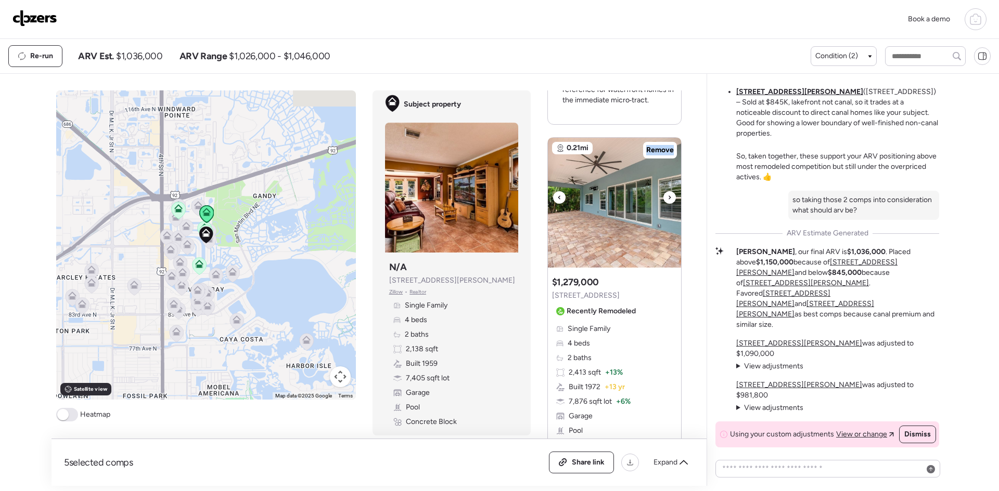
click at [663, 203] on div at bounding box center [669, 197] width 12 height 12
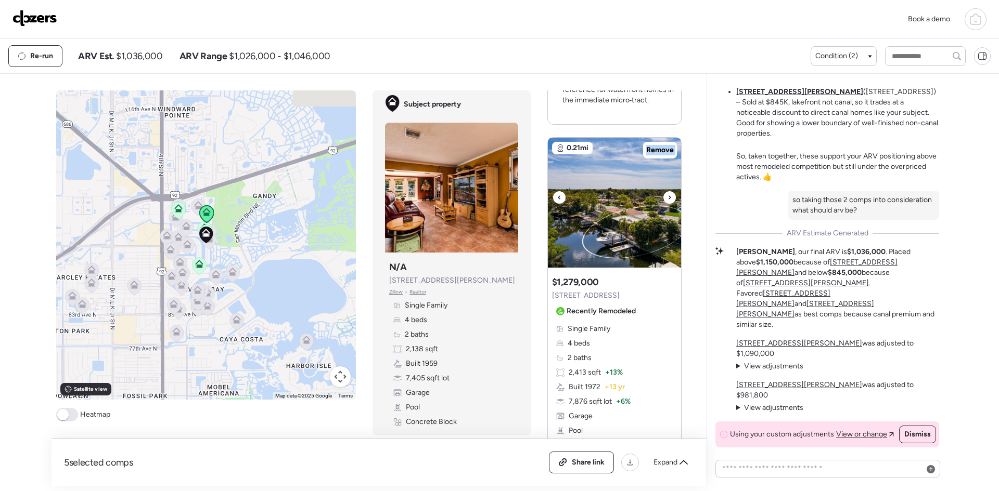
click at [663, 203] on div at bounding box center [669, 197] width 12 height 12
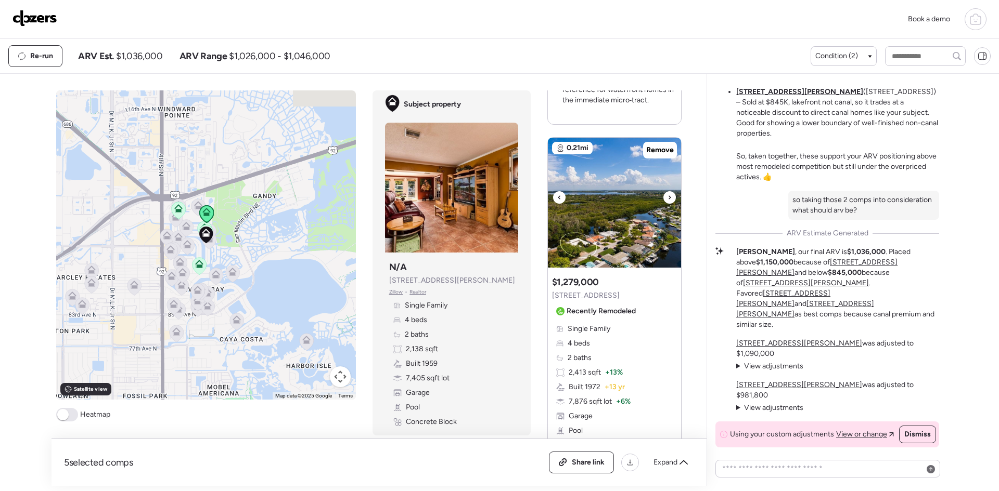
click at [663, 203] on div at bounding box center [669, 197] width 12 height 12
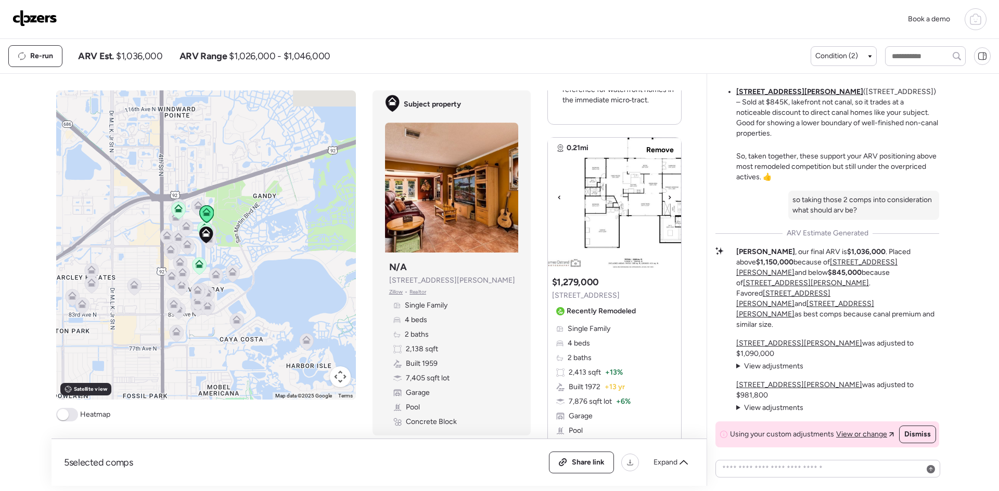
click at [663, 203] on div at bounding box center [669, 197] width 12 height 12
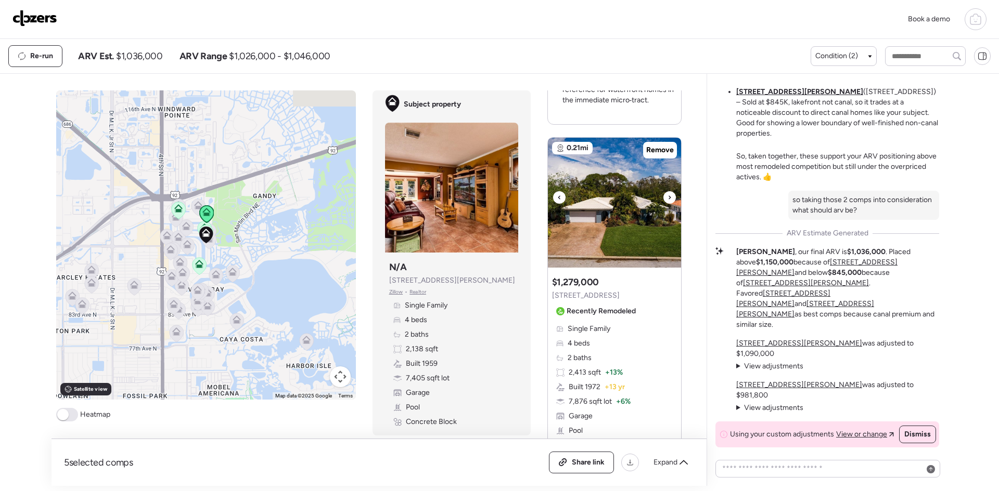
click at [663, 203] on div at bounding box center [669, 197] width 12 height 12
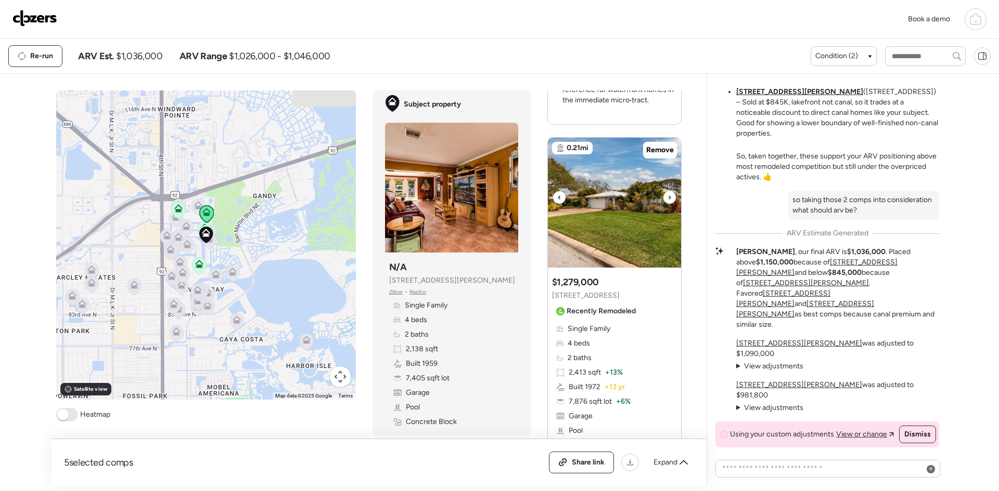
click at [663, 203] on div at bounding box center [669, 197] width 12 height 12
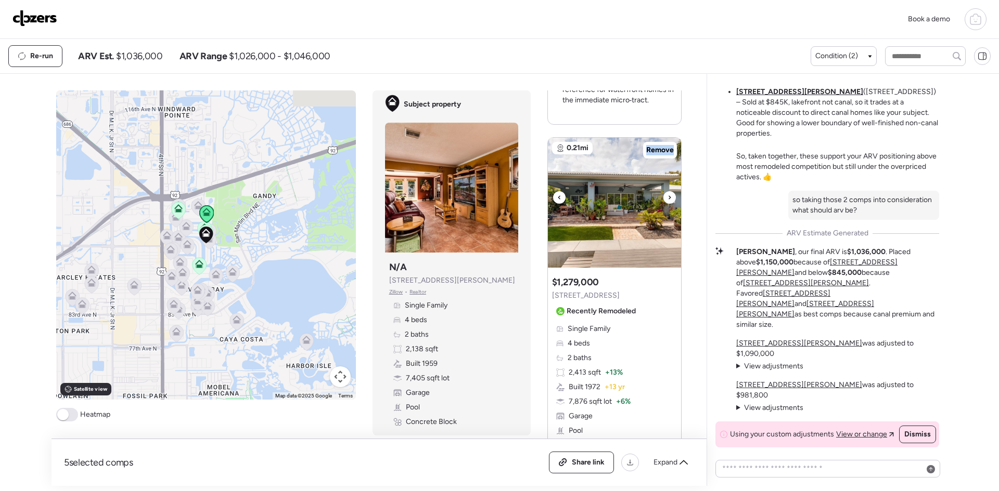
click at [663, 203] on div at bounding box center [669, 197] width 12 height 12
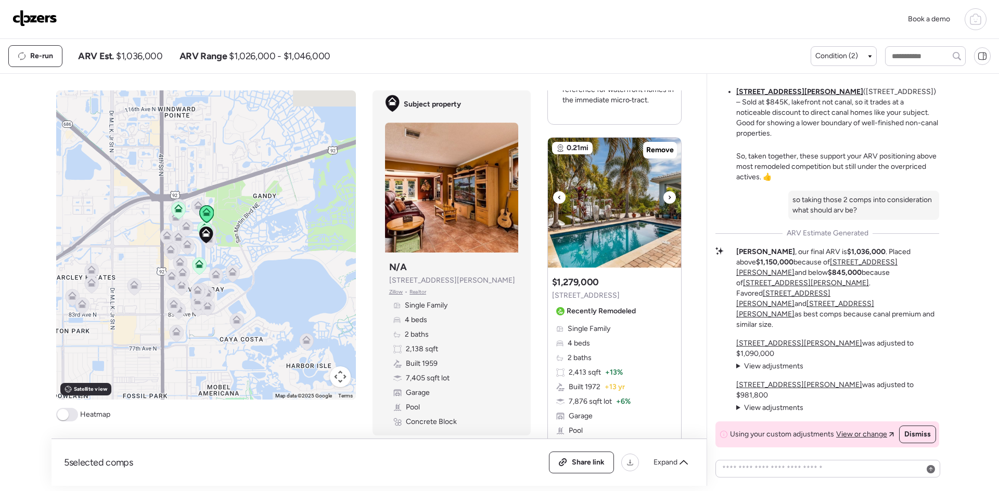
click at [663, 203] on div at bounding box center [669, 197] width 12 height 12
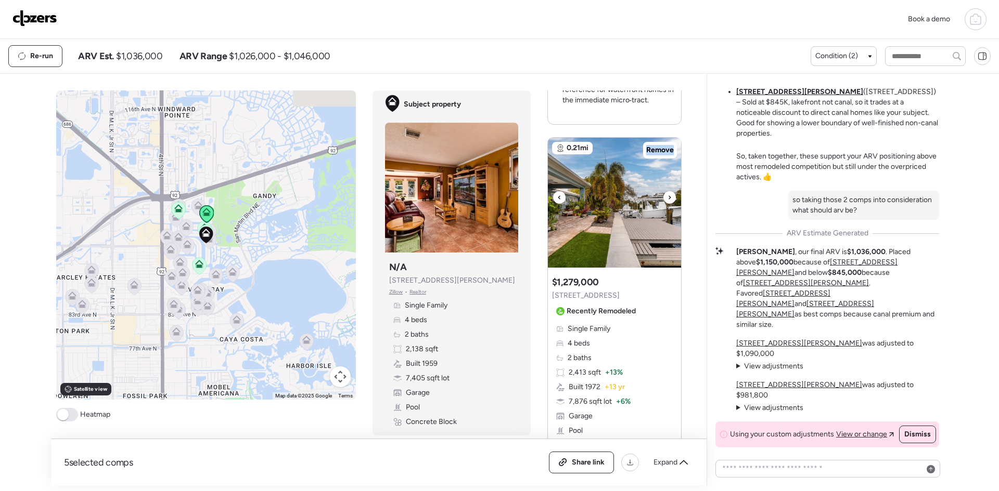
click at [663, 203] on div at bounding box center [669, 197] width 12 height 12
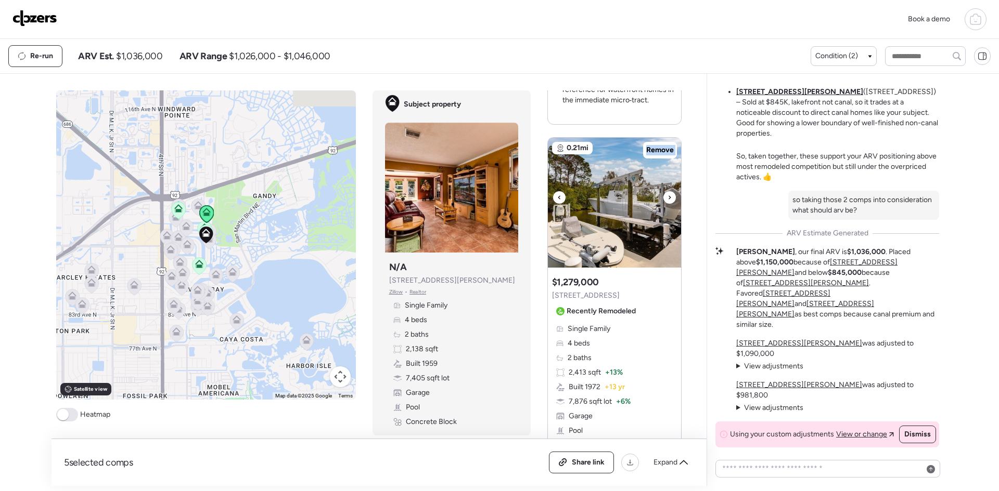
click at [663, 203] on div at bounding box center [669, 197] width 12 height 12
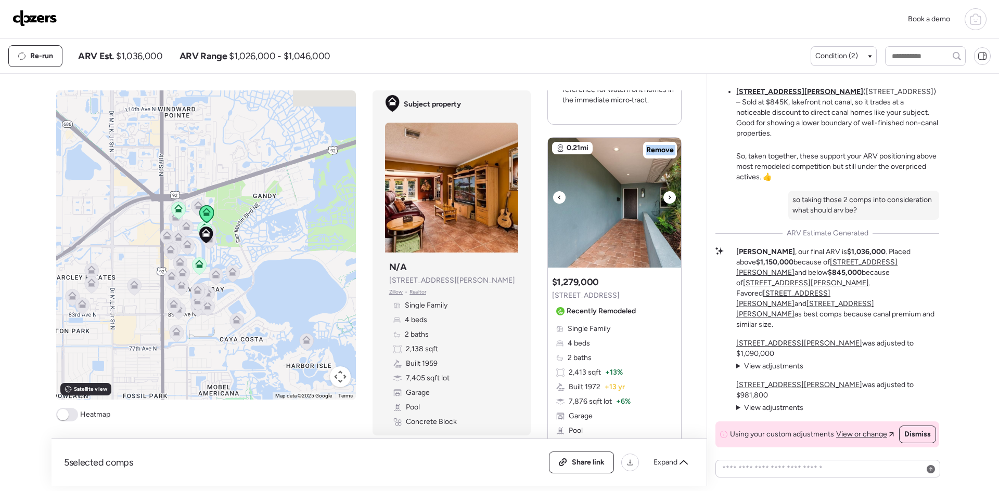
click at [663, 203] on div at bounding box center [669, 197] width 12 height 12
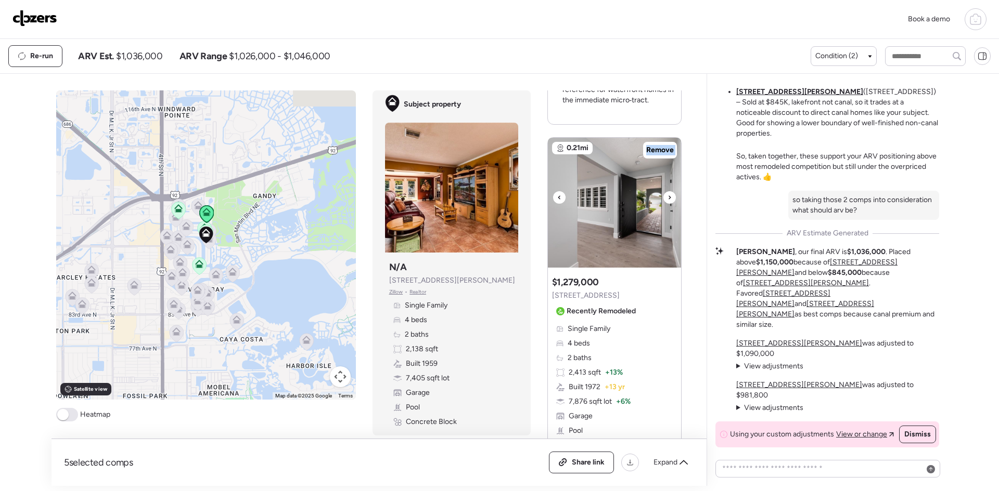
click at [663, 203] on div at bounding box center [669, 197] width 12 height 12
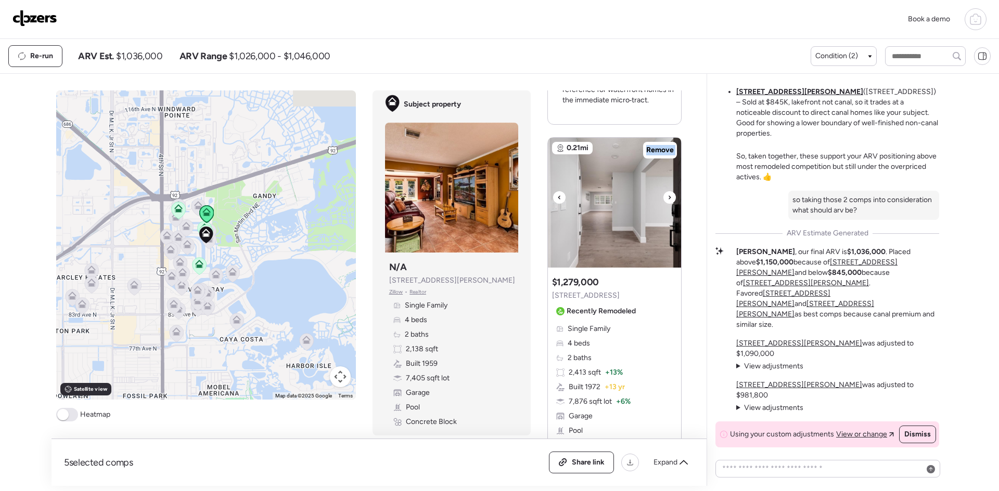
click at [663, 203] on div at bounding box center [669, 197] width 12 height 12
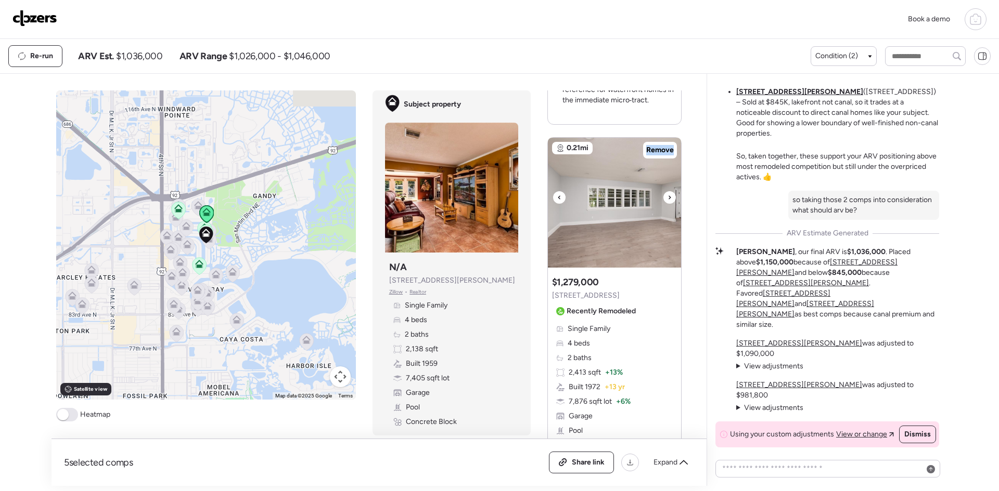
click at [663, 203] on div at bounding box center [669, 197] width 12 height 12
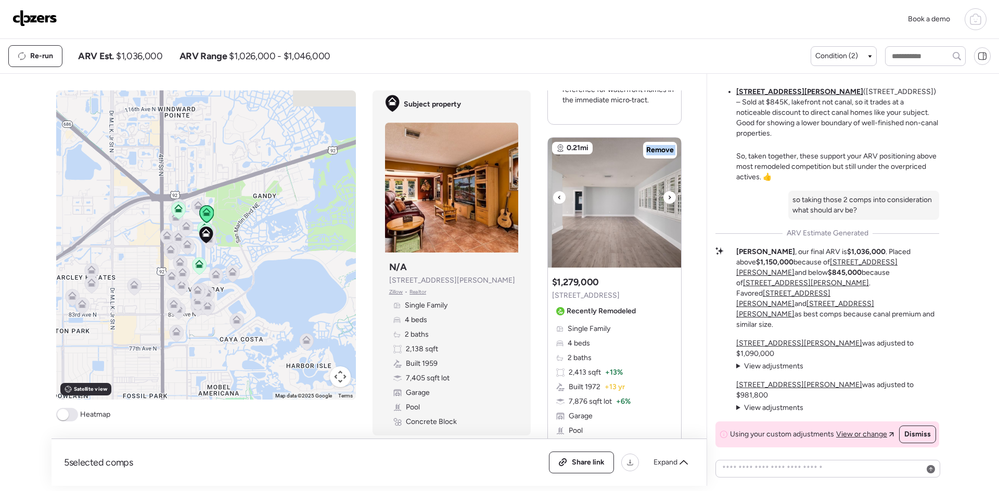
click at [663, 203] on div at bounding box center [669, 197] width 12 height 12
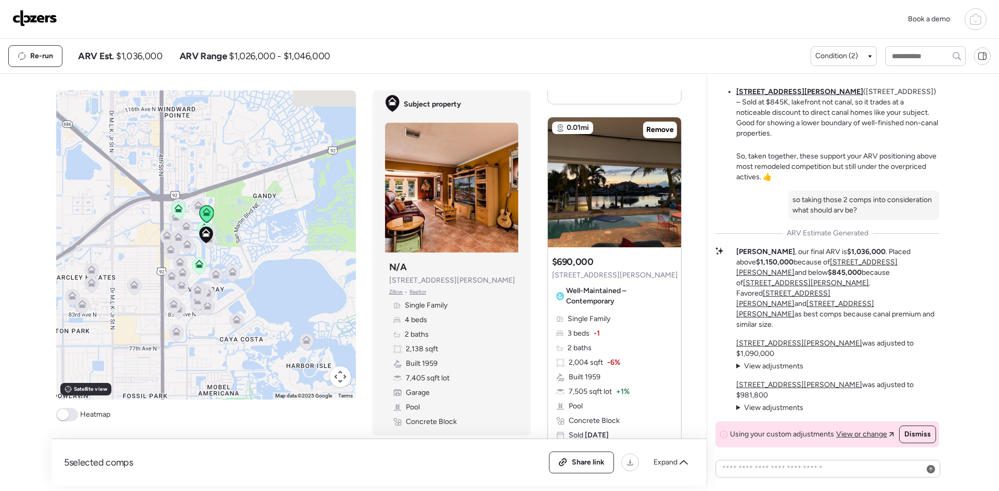
scroll to position [1040, 0]
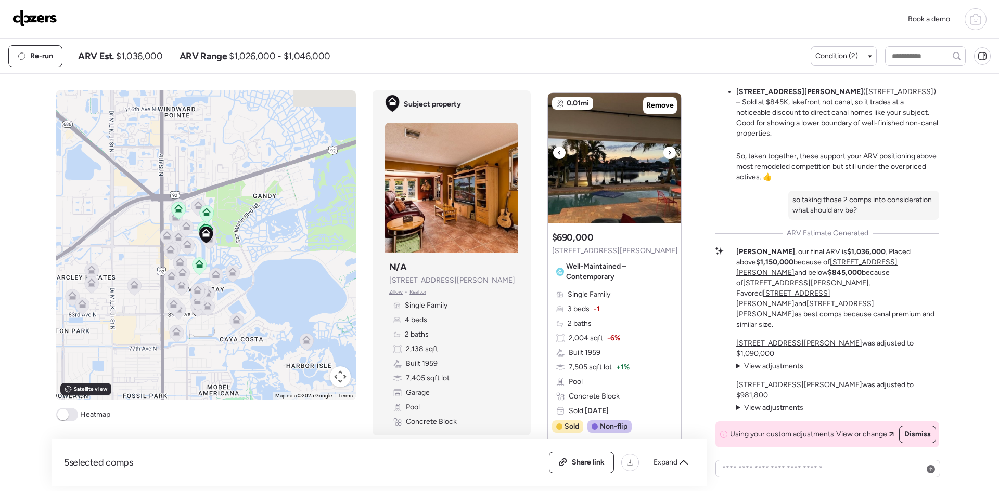
click at [667, 159] on icon at bounding box center [669, 153] width 4 height 12
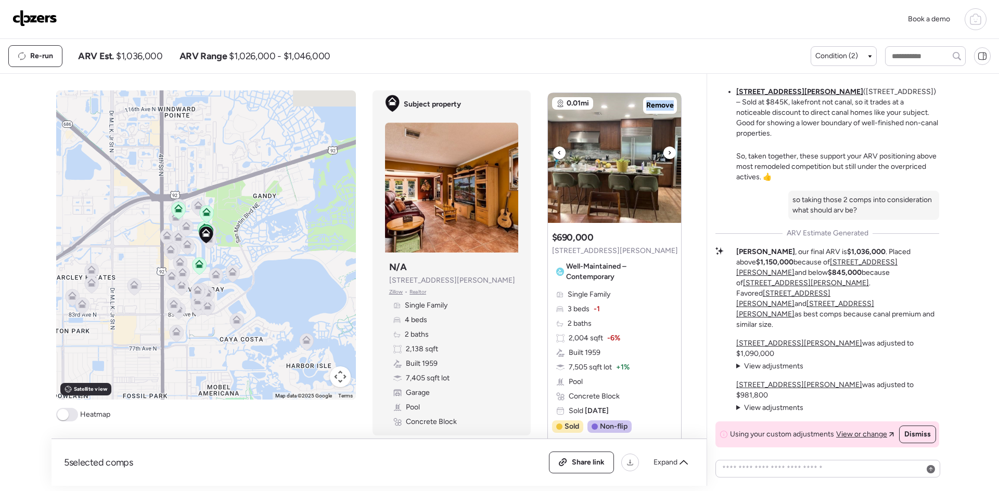
click at [667, 159] on icon at bounding box center [669, 153] width 4 height 12
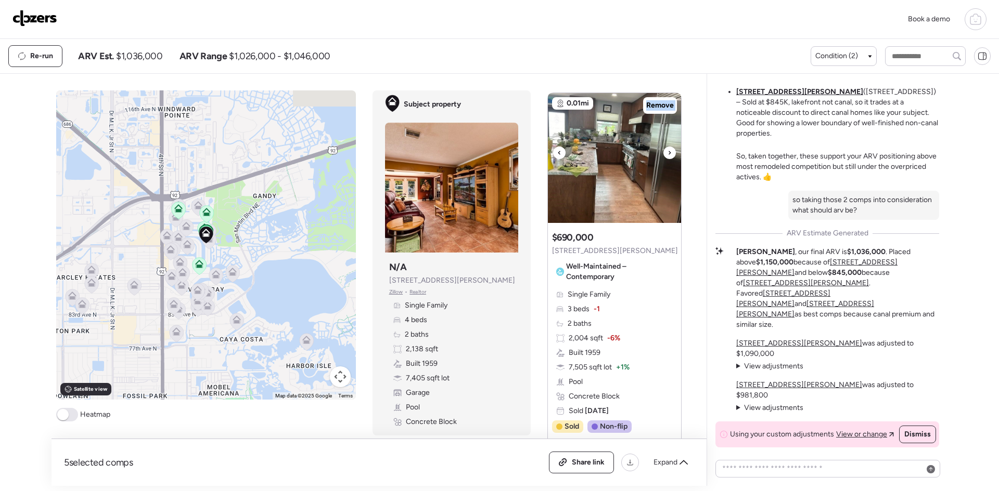
click at [667, 159] on icon at bounding box center [669, 153] width 4 height 12
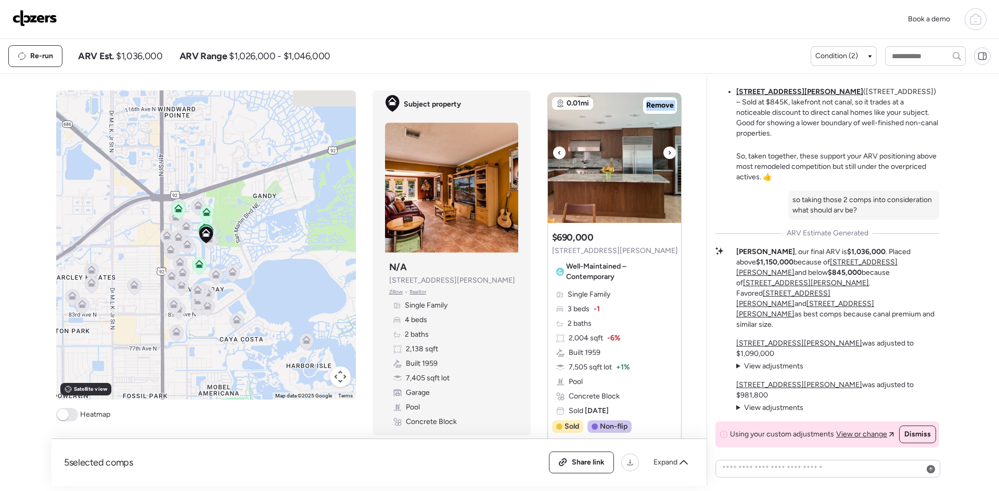
click at [667, 159] on icon at bounding box center [669, 153] width 4 height 12
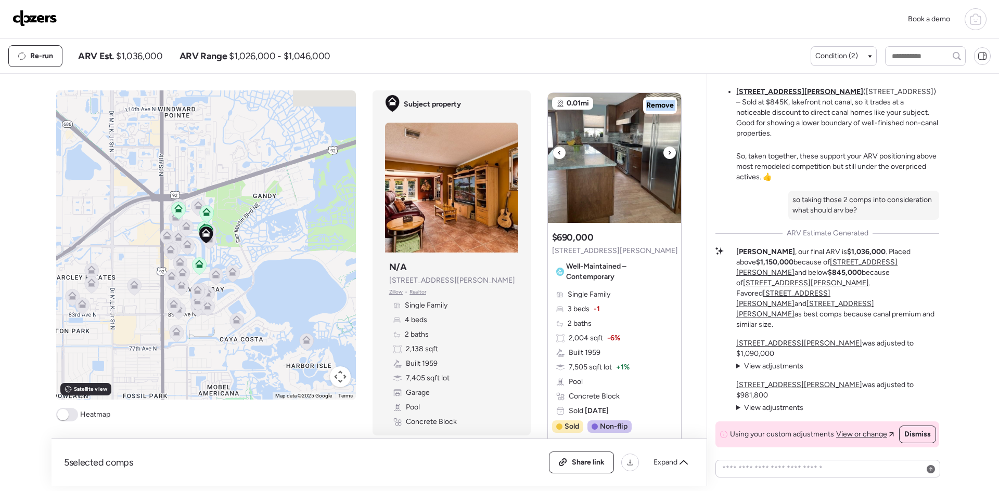
click at [667, 159] on icon at bounding box center [669, 153] width 4 height 12
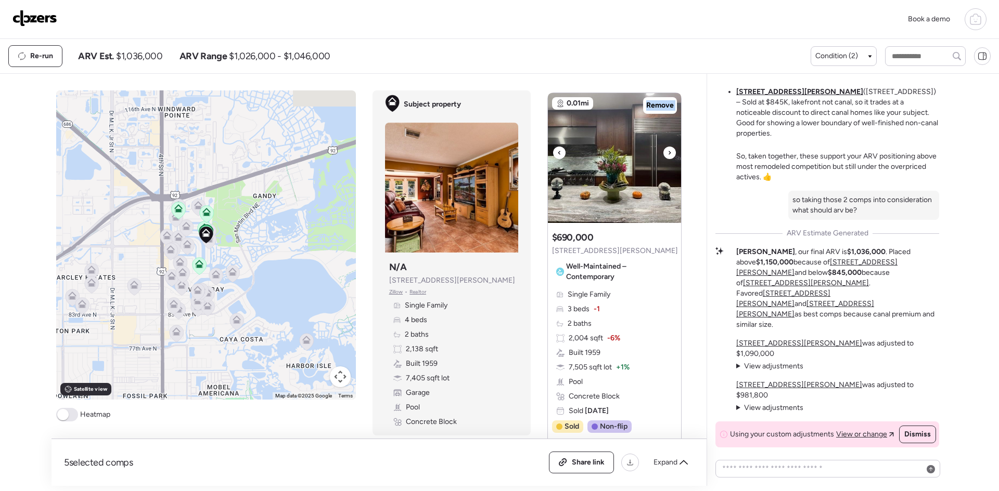
click at [667, 159] on icon at bounding box center [669, 153] width 4 height 12
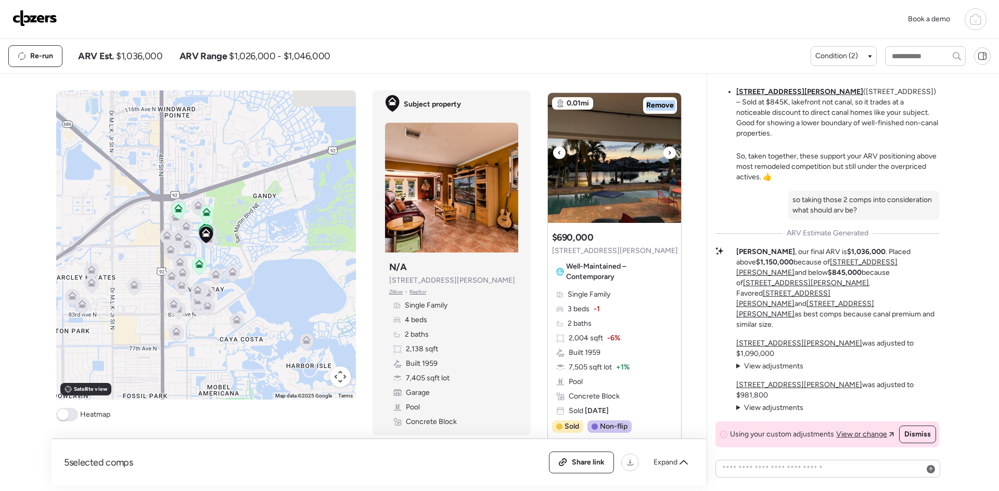
click at [667, 159] on icon at bounding box center [669, 153] width 4 height 12
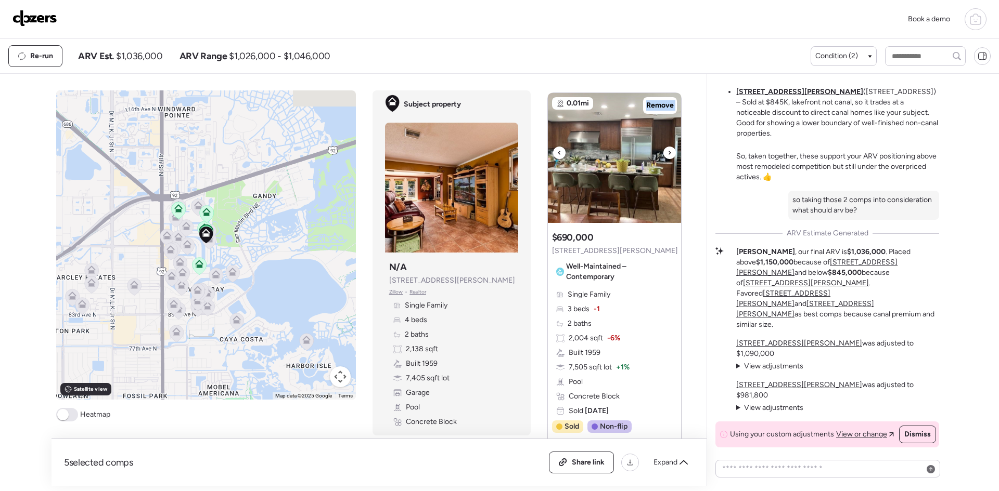
click at [667, 159] on icon at bounding box center [669, 153] width 4 height 12
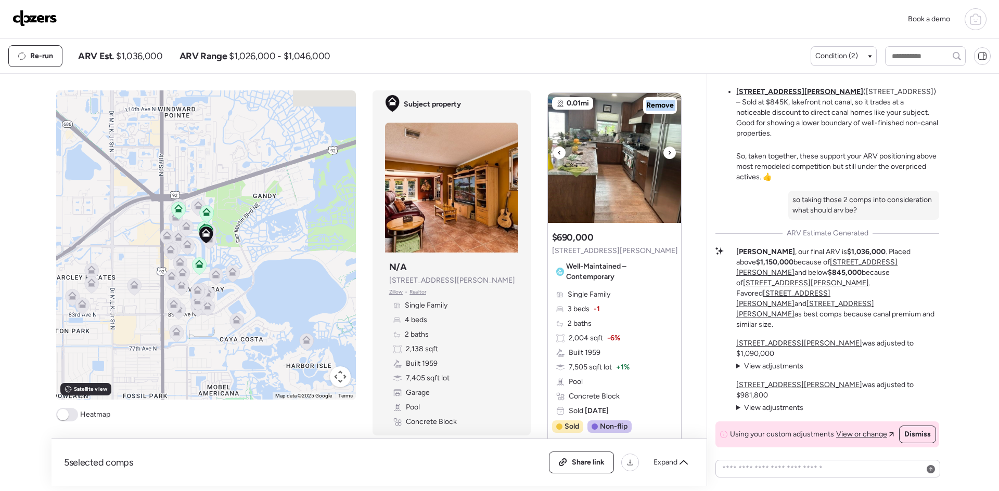
click at [667, 159] on icon at bounding box center [669, 153] width 4 height 12
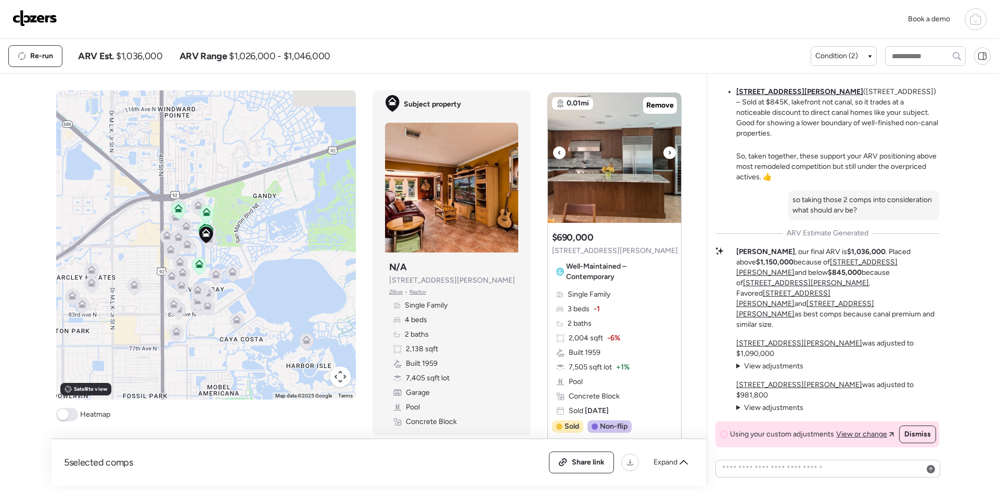
click at [667, 159] on icon at bounding box center [669, 153] width 4 height 12
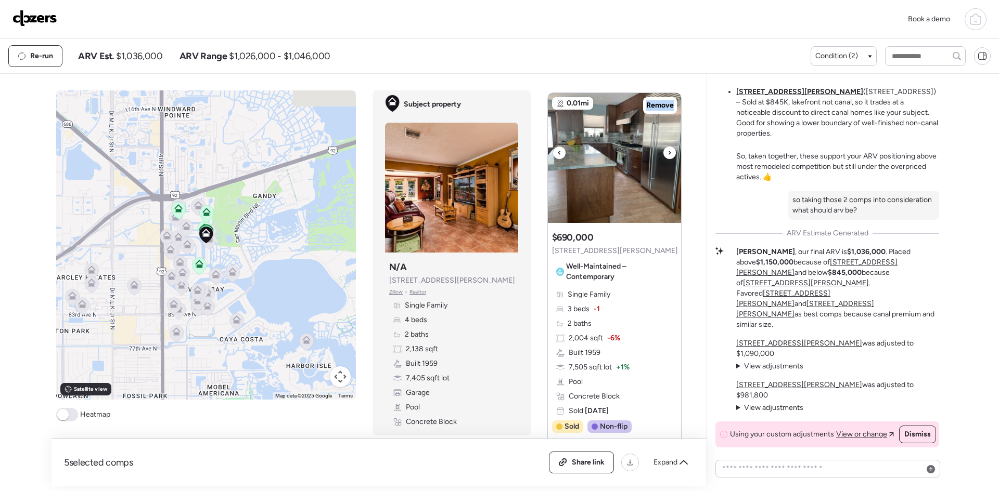
click at [667, 159] on icon at bounding box center [669, 153] width 4 height 12
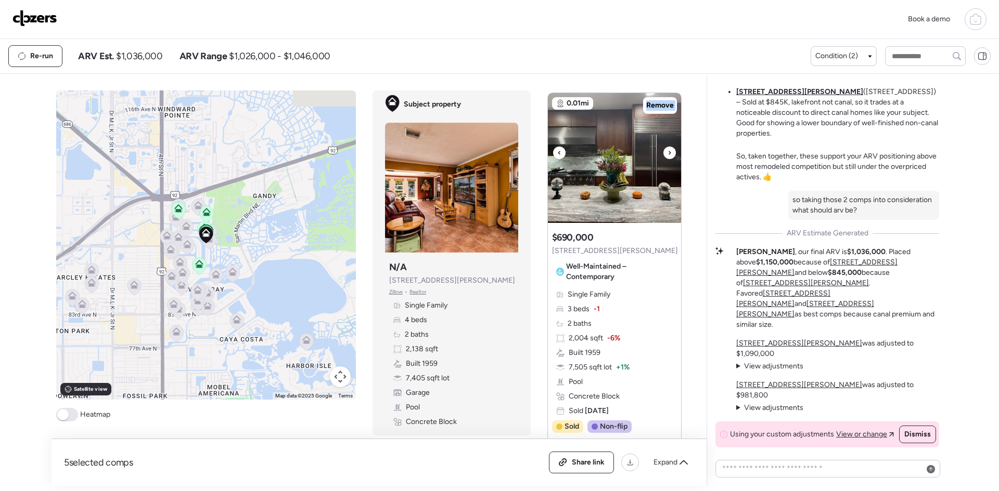
click at [667, 159] on icon at bounding box center [669, 153] width 4 height 12
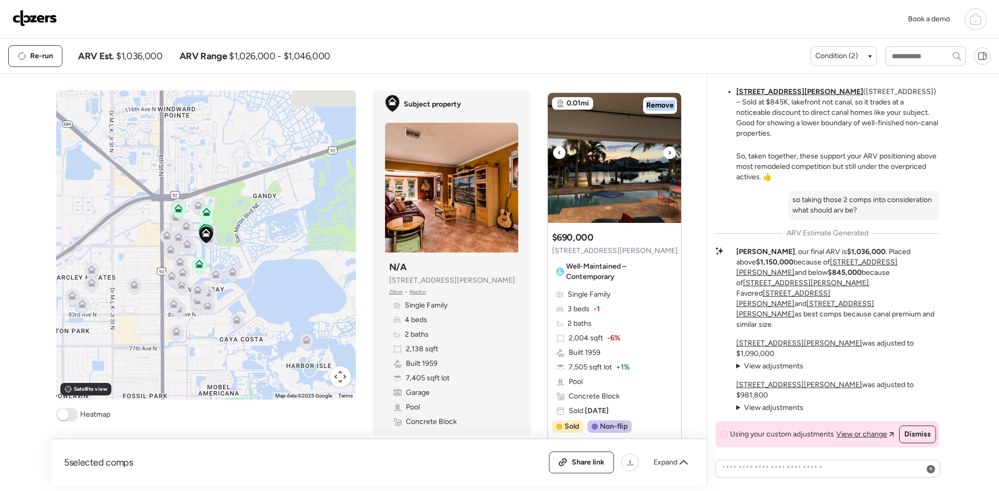
click at [667, 159] on icon at bounding box center [669, 153] width 4 height 12
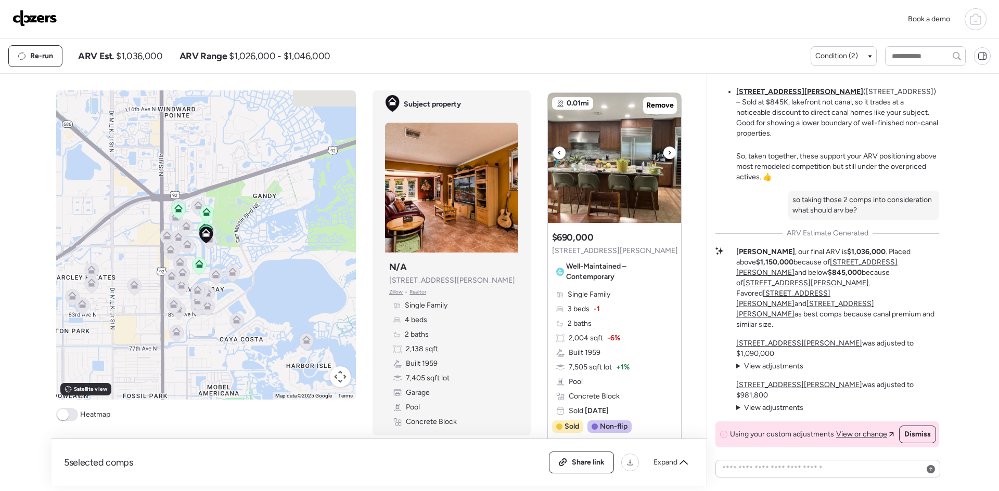
click at [667, 159] on icon at bounding box center [669, 153] width 4 height 12
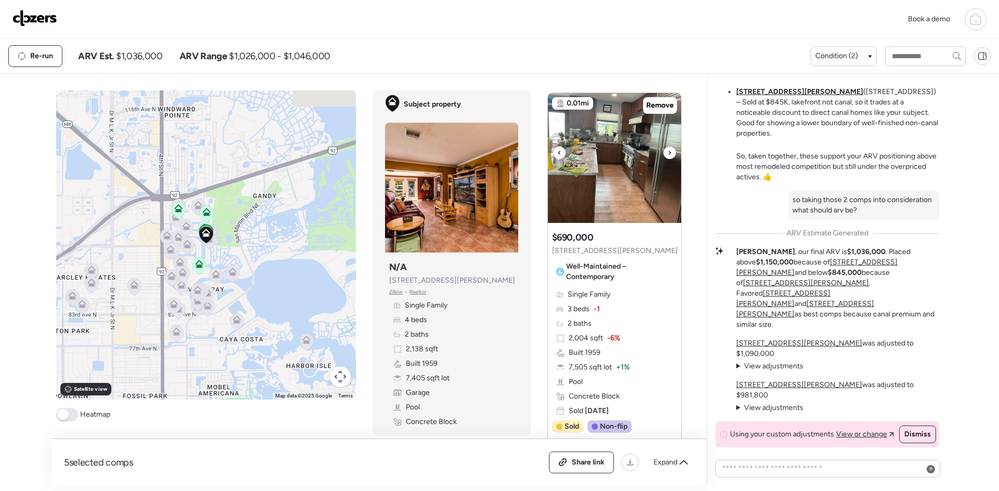
click at [667, 159] on icon at bounding box center [669, 153] width 4 height 12
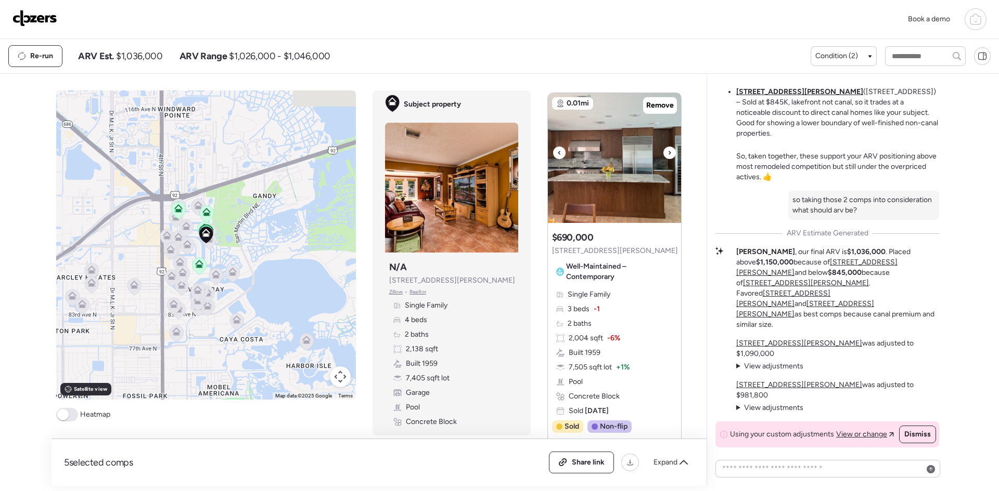
click at [667, 159] on icon at bounding box center [669, 153] width 4 height 12
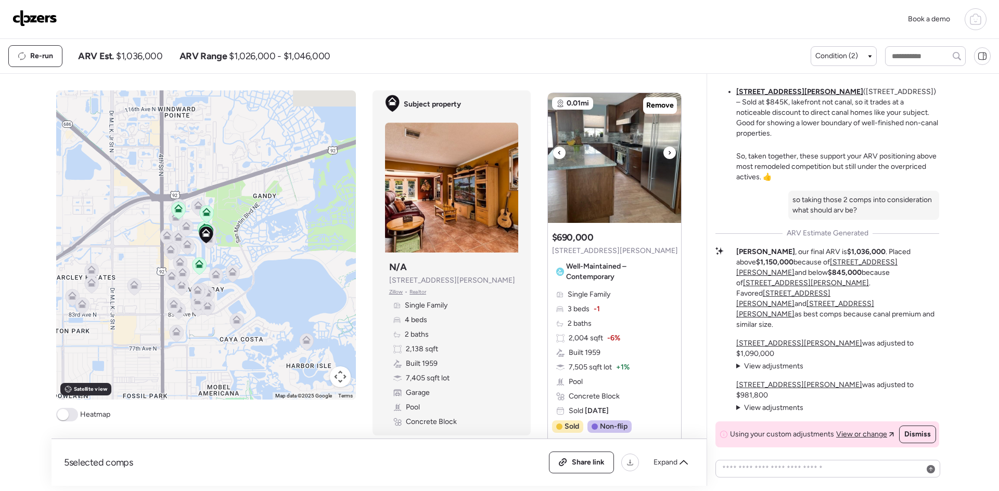
click at [667, 159] on icon at bounding box center [669, 153] width 4 height 12
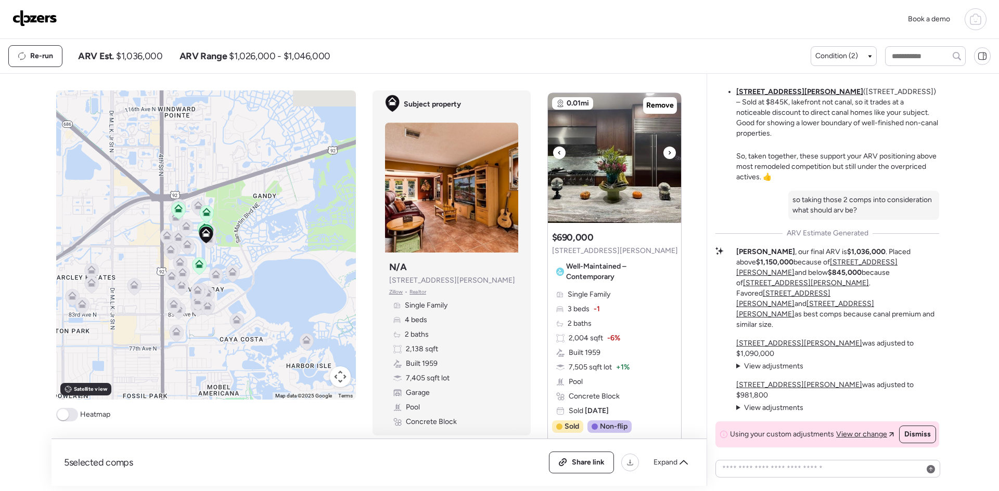
click at [667, 159] on icon at bounding box center [669, 153] width 4 height 12
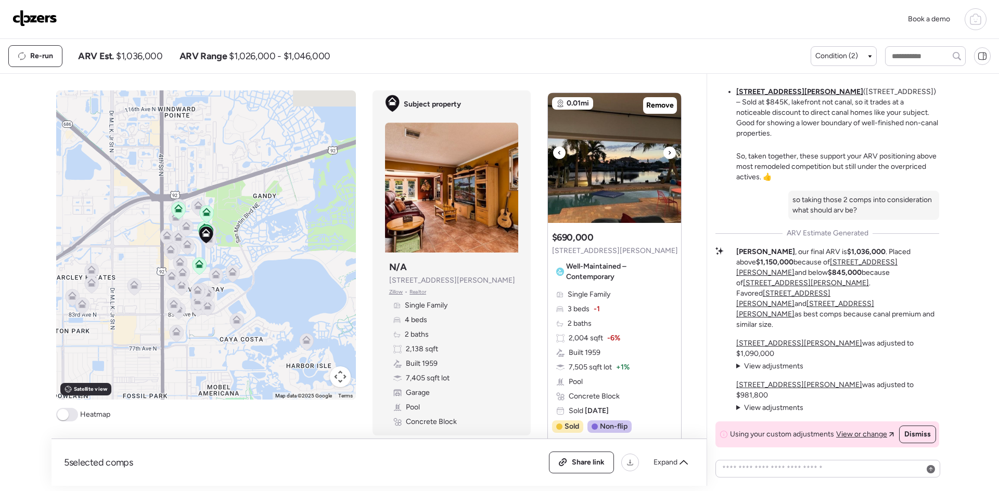
click at [667, 159] on icon at bounding box center [669, 153] width 4 height 12
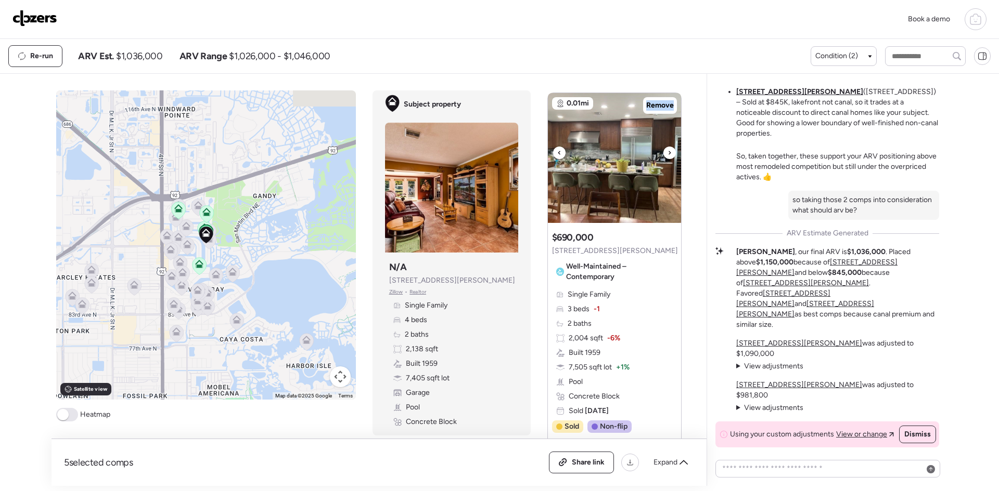
click at [667, 159] on icon at bounding box center [669, 153] width 4 height 12
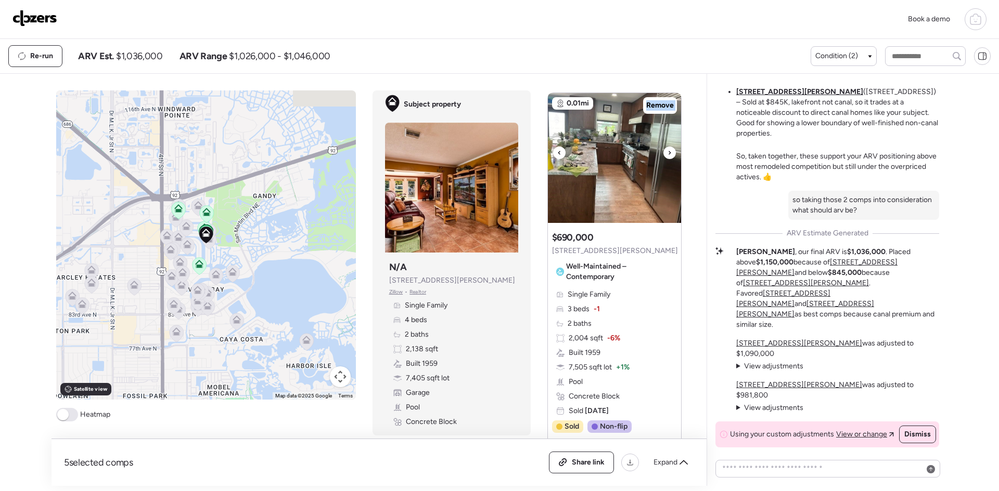
click at [667, 159] on icon at bounding box center [669, 153] width 4 height 12
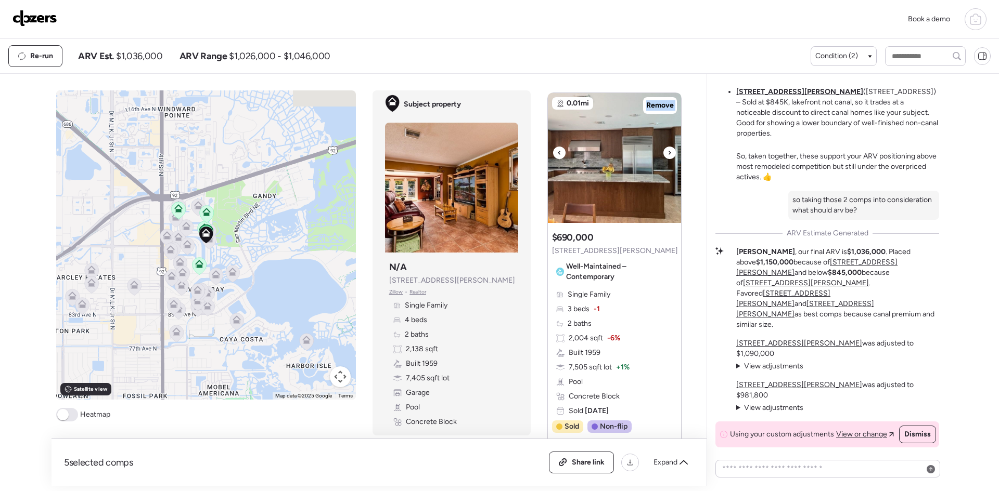
click at [667, 159] on icon at bounding box center [669, 153] width 4 height 12
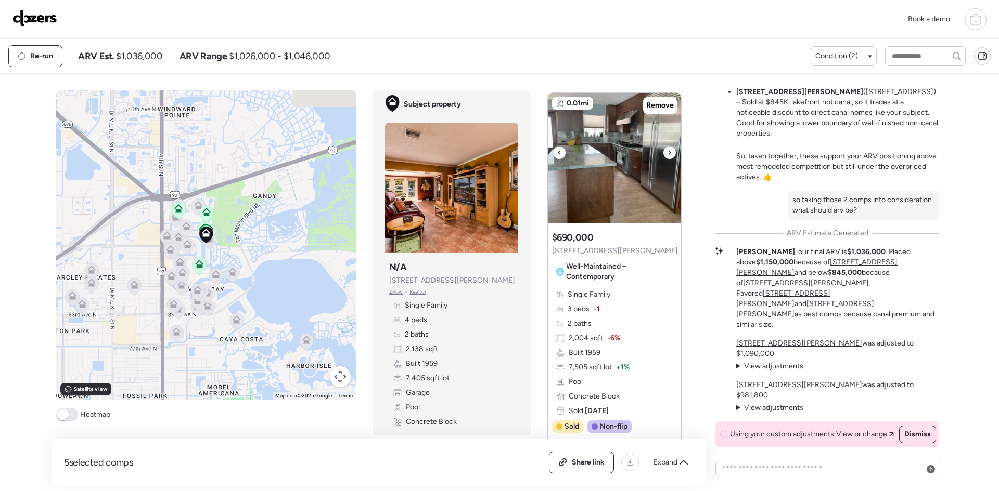
click at [663, 159] on div at bounding box center [669, 153] width 12 height 12
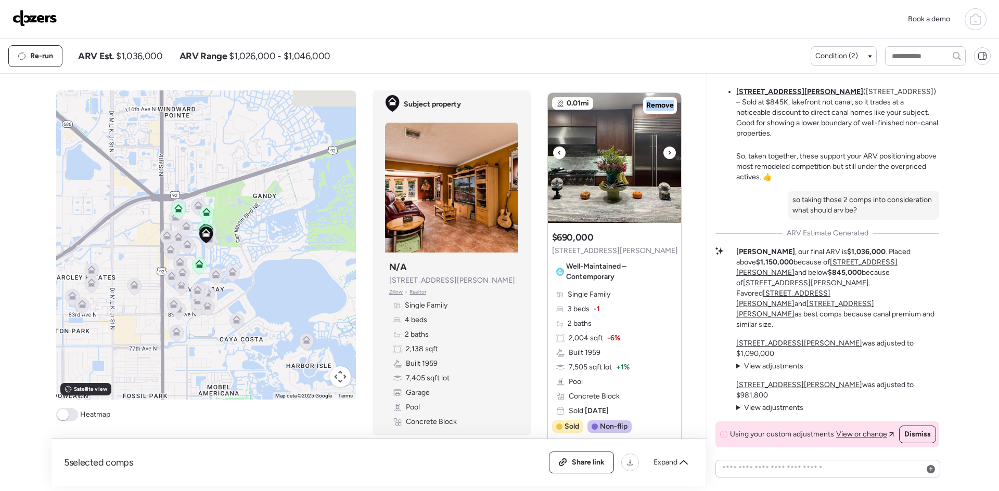
click at [663, 159] on div at bounding box center [669, 153] width 12 height 12
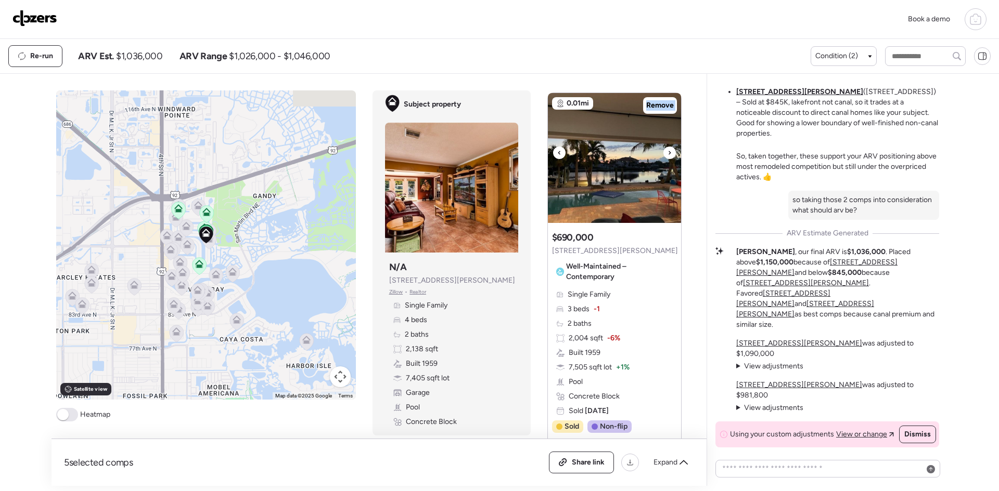
click at [663, 159] on div at bounding box center [669, 153] width 12 height 12
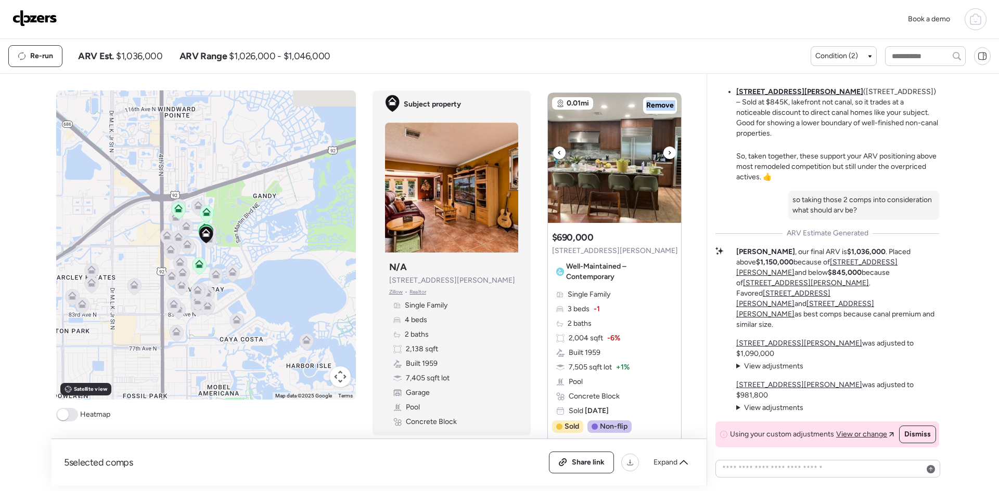
click at [663, 159] on div at bounding box center [669, 153] width 12 height 12
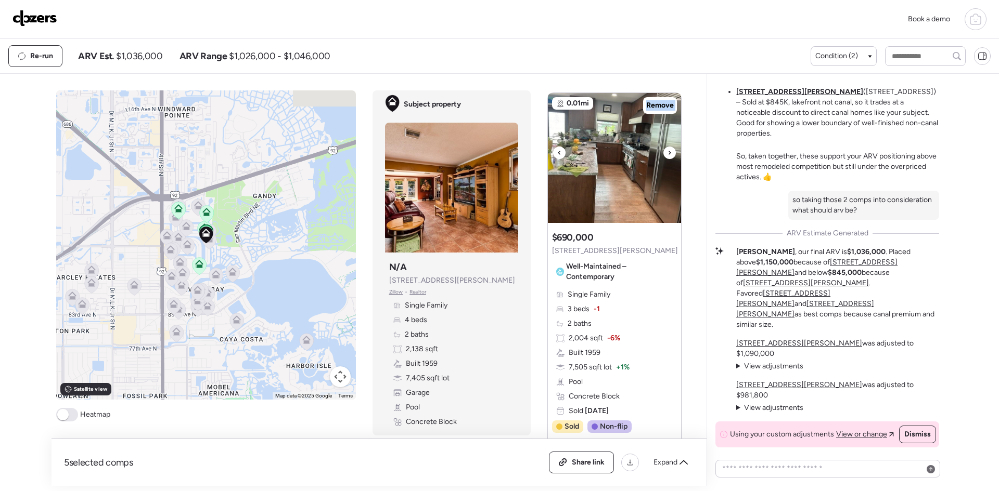
click at [663, 159] on div at bounding box center [669, 153] width 12 height 12
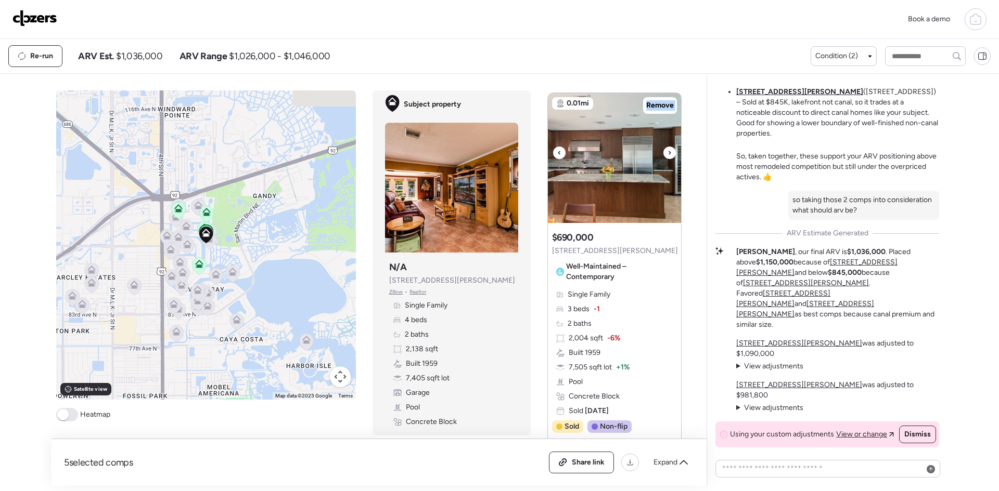
click at [663, 159] on div at bounding box center [669, 153] width 12 height 12
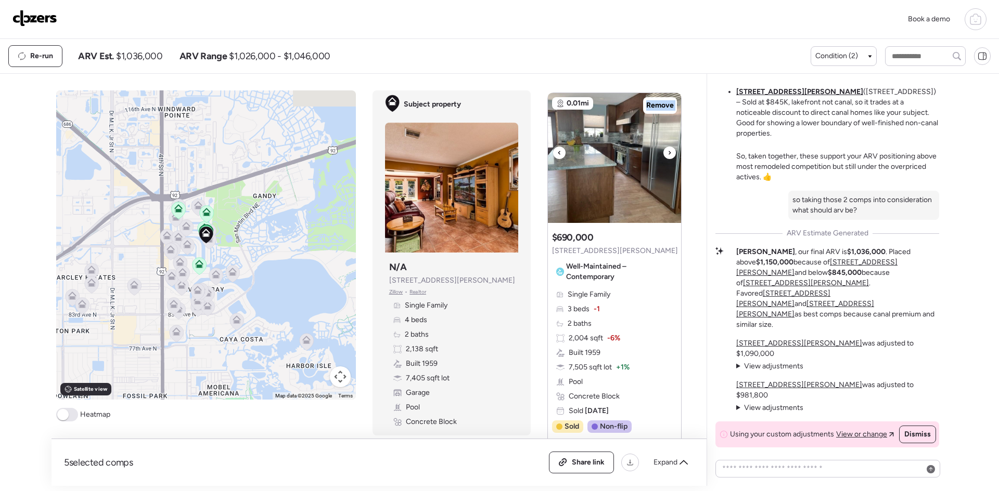
click at [663, 159] on div at bounding box center [669, 153] width 12 height 12
drag, startPoint x: 611, startPoint y: 260, endPoint x: 548, endPoint y: 266, distance: 63.2
click at [552, 256] on span "9410 Sun Isle Dr NE" at bounding box center [615, 251] width 126 height 10
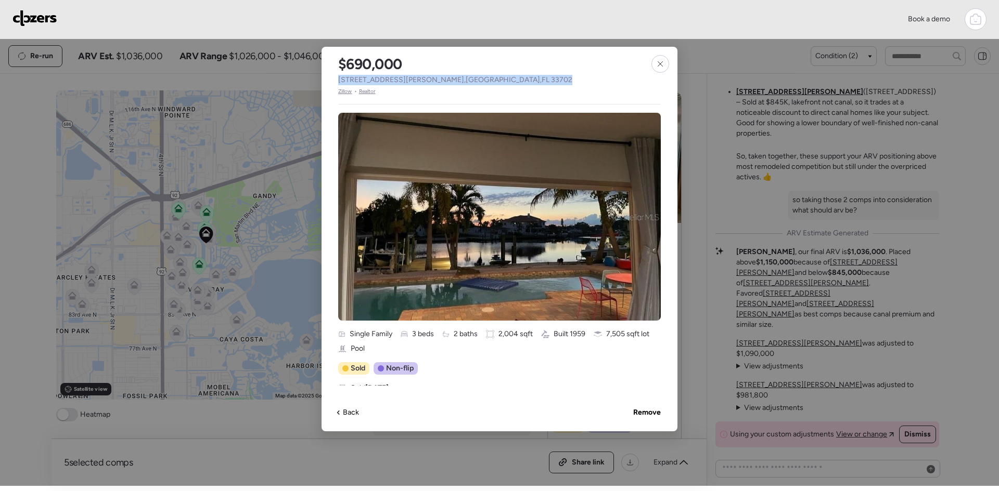
drag, startPoint x: 493, startPoint y: 81, endPoint x: 336, endPoint y: 74, distance: 156.7
click at [336, 74] on div "$690,000 9410 Sun Isle Dr NE , Saint Petersburg , FL 33702 Zillow • Realtor" at bounding box center [454, 71] width 267 height 49
copy span "9410 Sun Isle Dr NE , Saint Petersburg , FL 33702"
click at [659, 66] on icon at bounding box center [660, 64] width 8 height 8
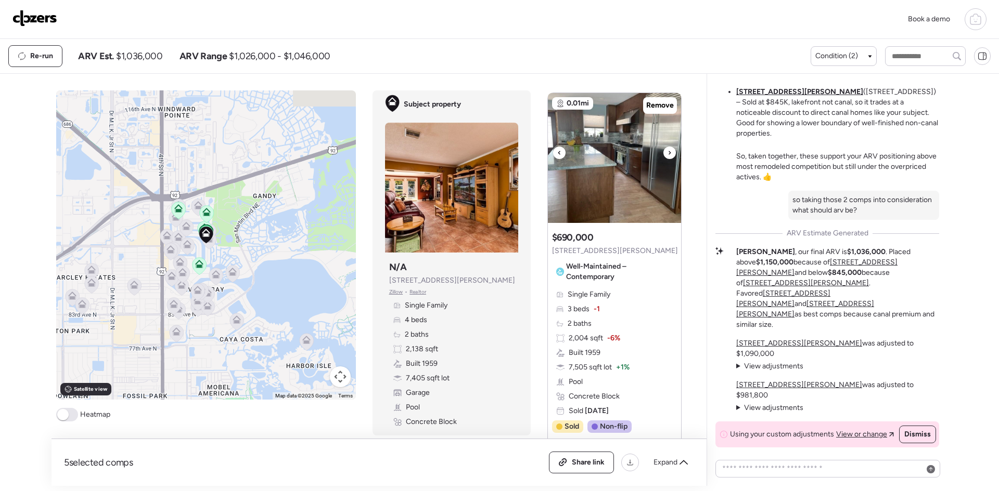
click at [667, 159] on icon at bounding box center [669, 153] width 4 height 12
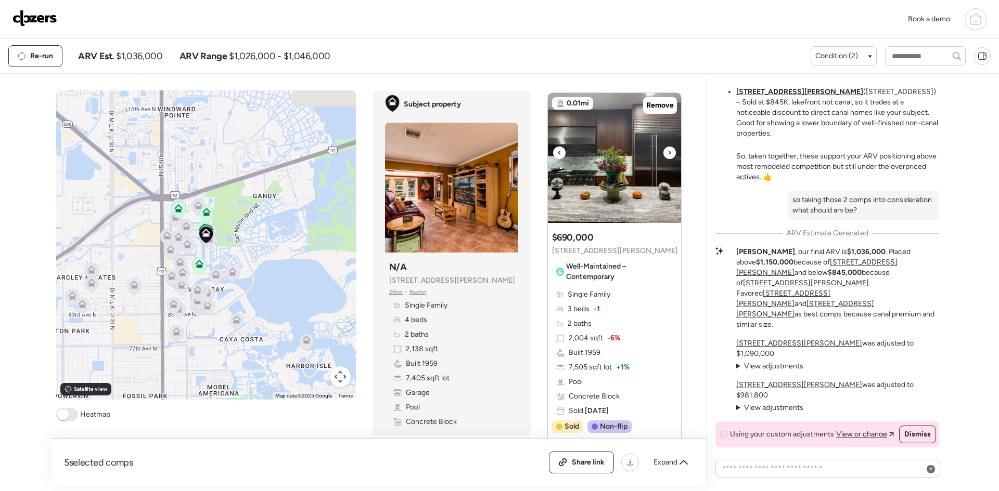
click at [667, 159] on icon at bounding box center [669, 153] width 4 height 12
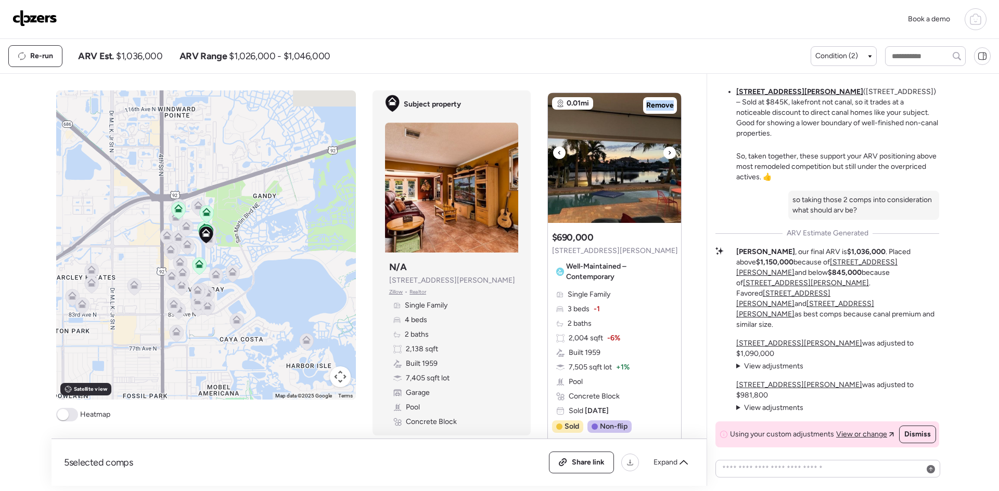
click at [667, 159] on icon at bounding box center [669, 153] width 4 height 12
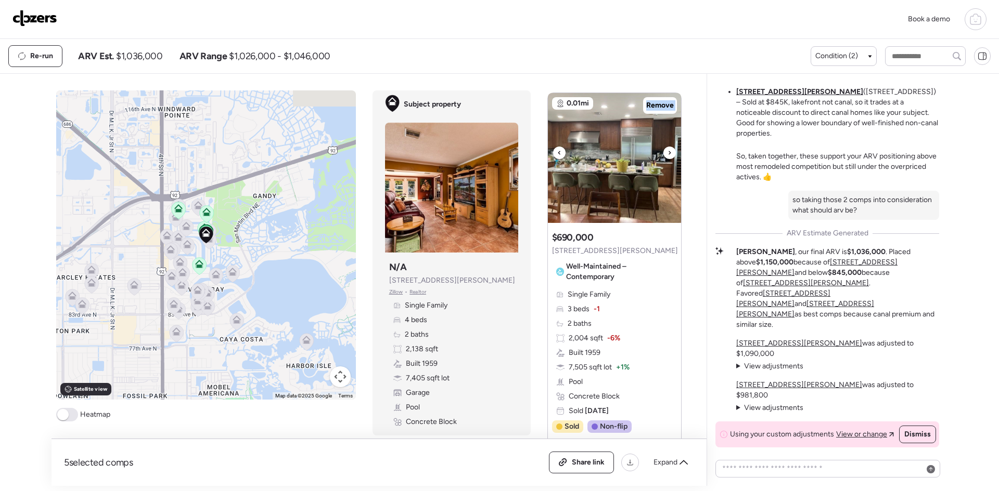
click at [667, 159] on icon at bounding box center [669, 153] width 4 height 12
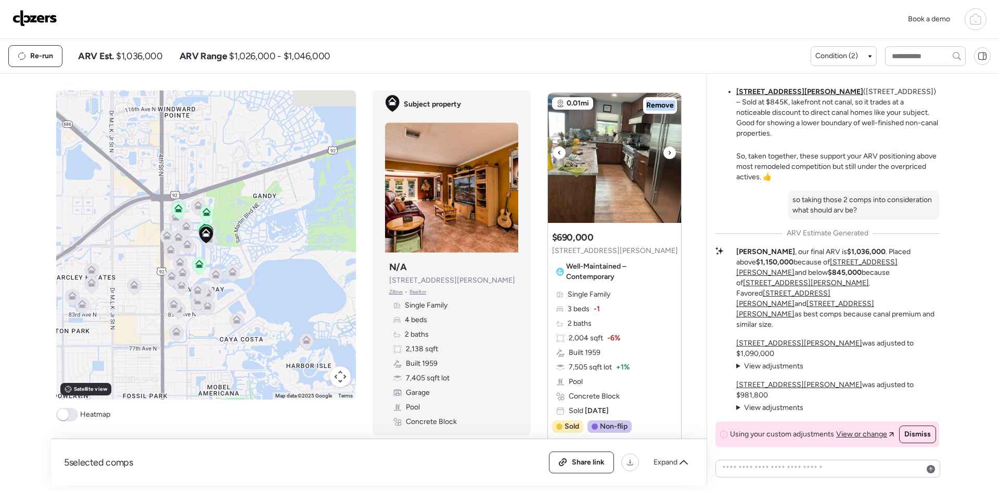
click at [667, 159] on icon at bounding box center [669, 153] width 4 height 12
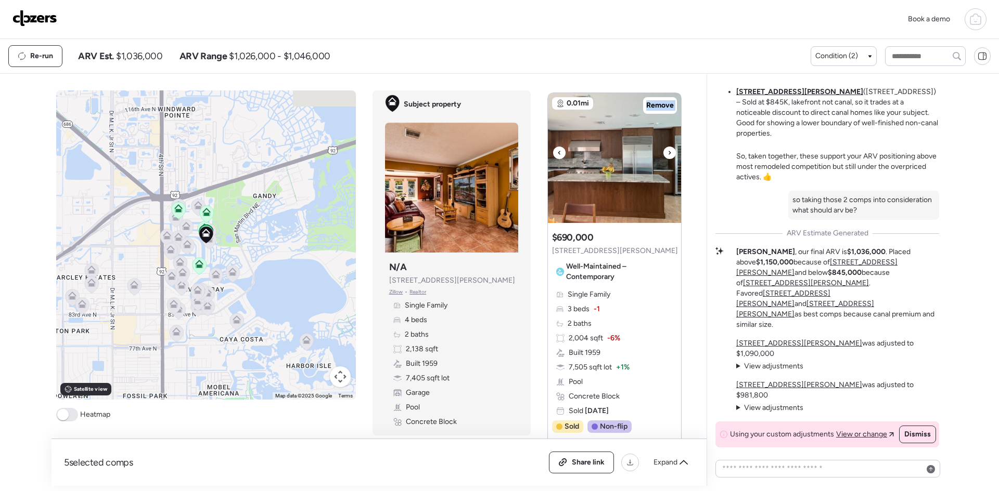
click at [667, 159] on icon at bounding box center [669, 153] width 4 height 12
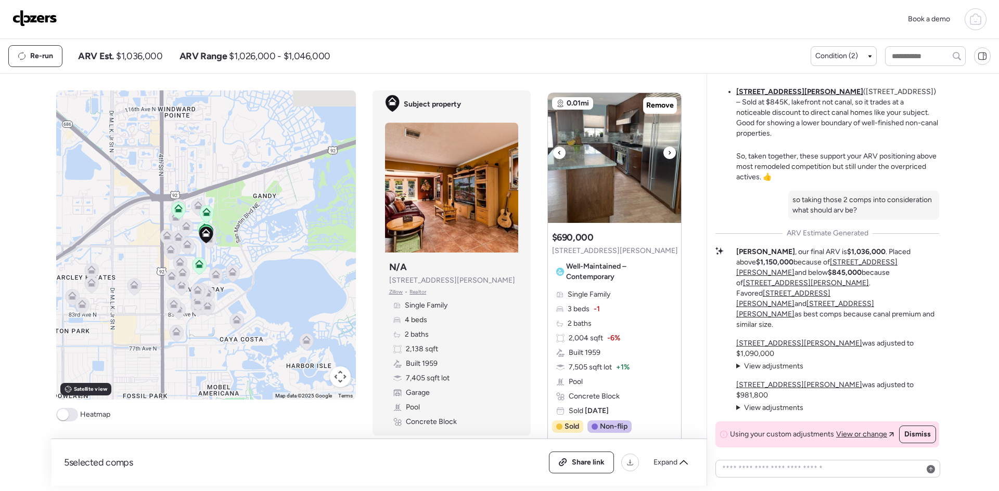
click at [667, 159] on icon at bounding box center [669, 153] width 4 height 12
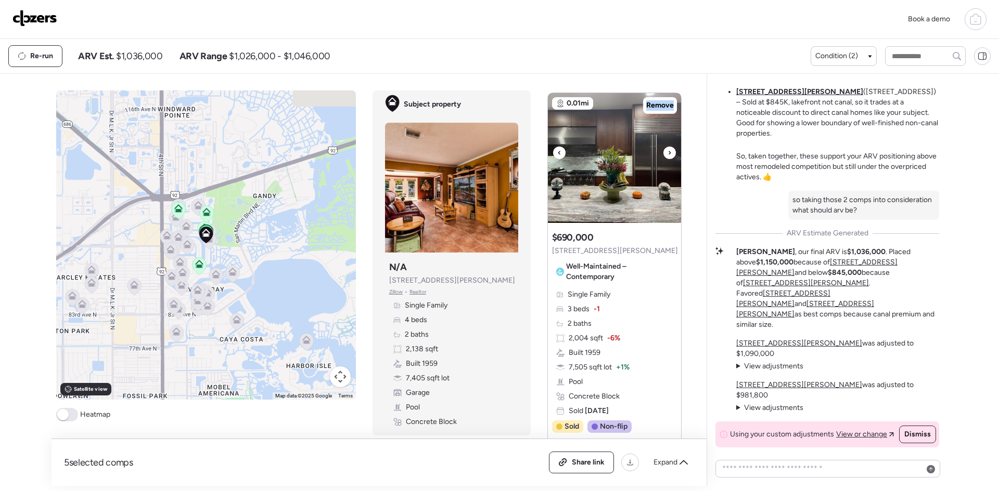
click at [667, 159] on icon at bounding box center [669, 153] width 4 height 12
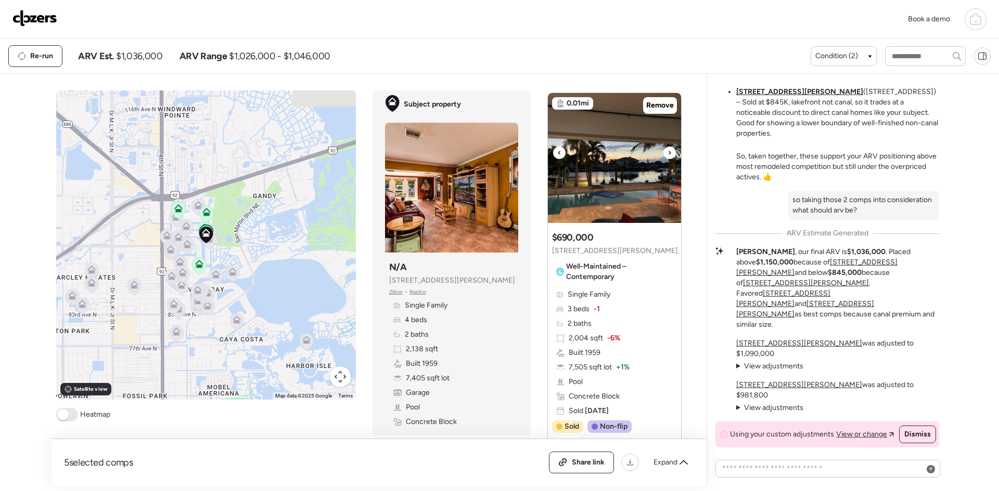
click at [667, 159] on icon at bounding box center [669, 153] width 4 height 12
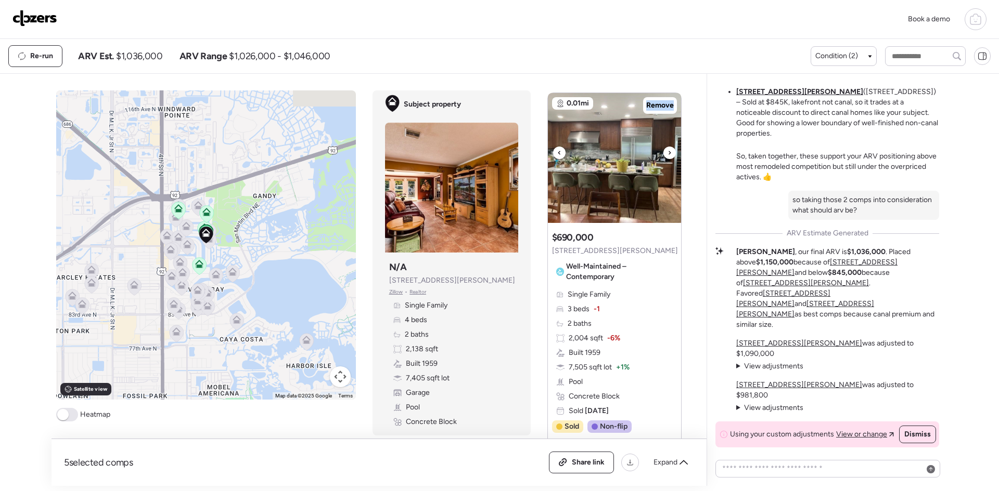
click at [667, 159] on icon at bounding box center [669, 153] width 4 height 12
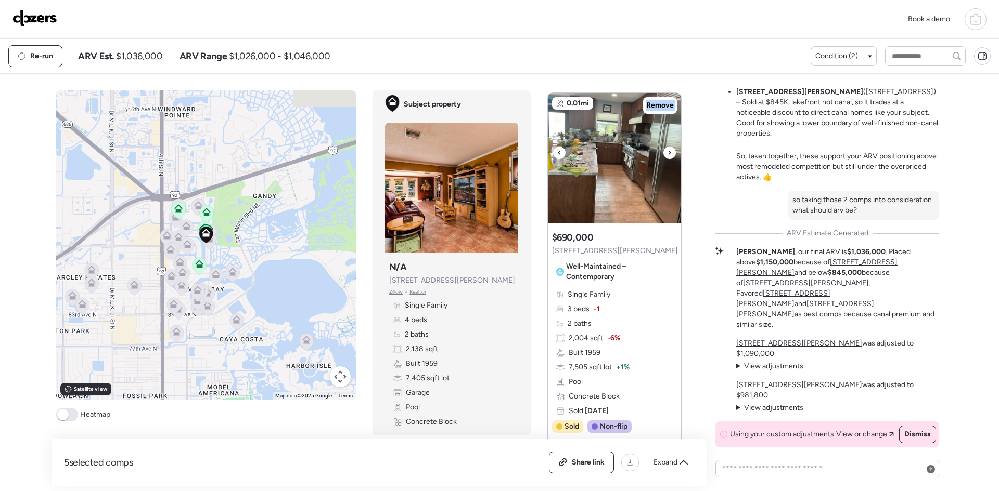
click at [667, 159] on icon at bounding box center [669, 153] width 4 height 12
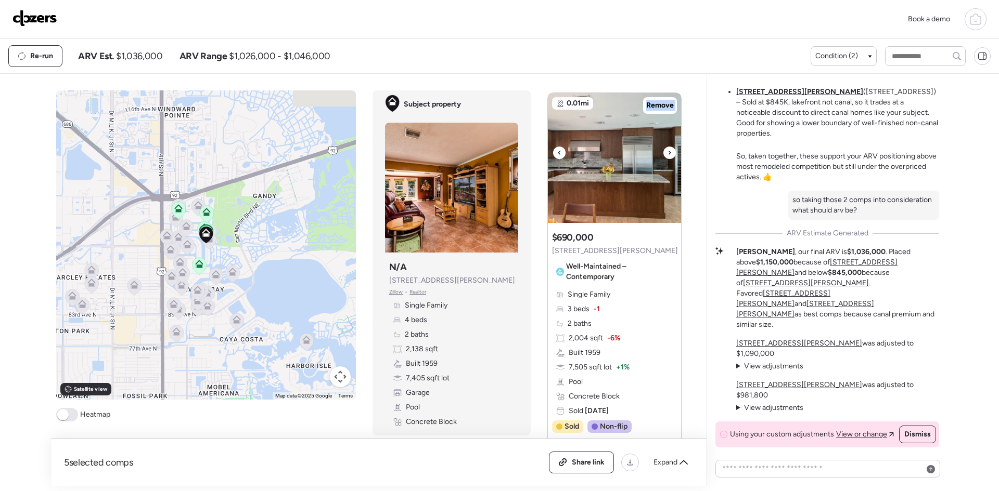
click at [667, 159] on icon at bounding box center [669, 153] width 4 height 12
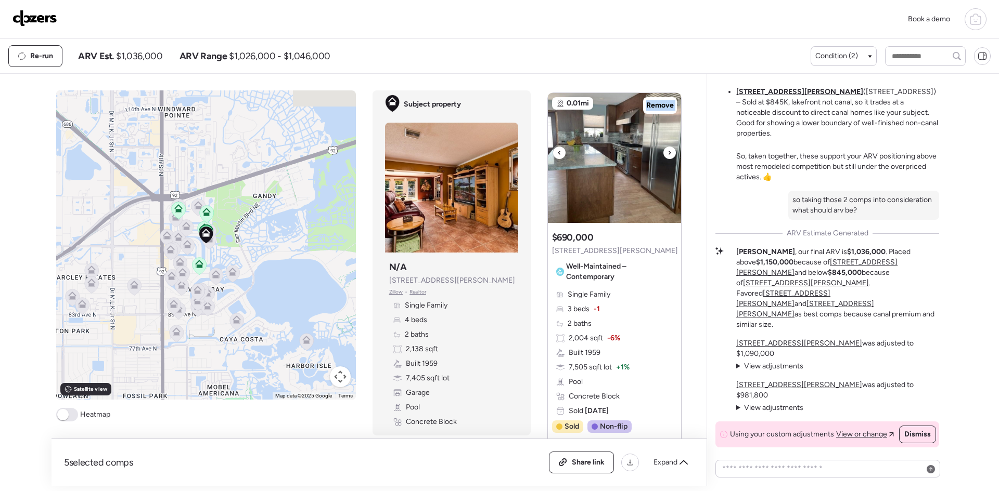
click at [667, 159] on icon at bounding box center [669, 153] width 4 height 12
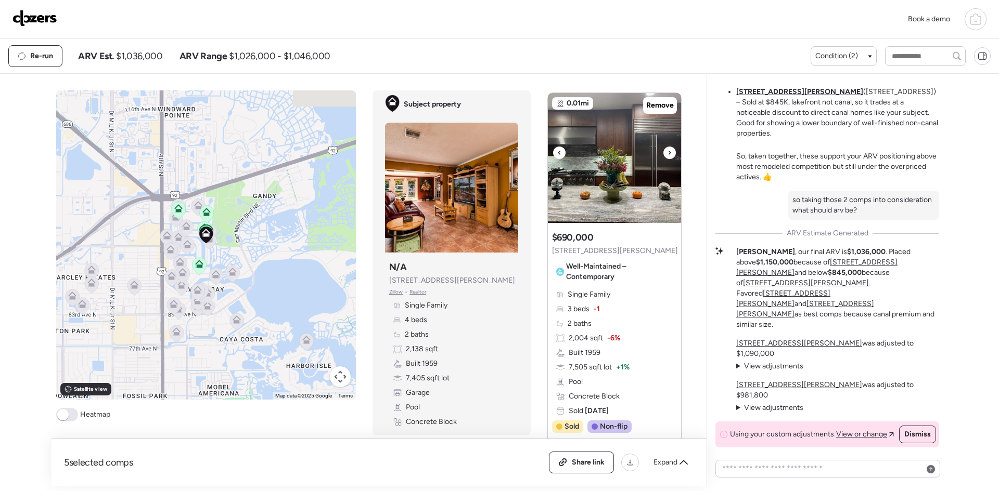
click at [667, 159] on icon at bounding box center [669, 153] width 4 height 12
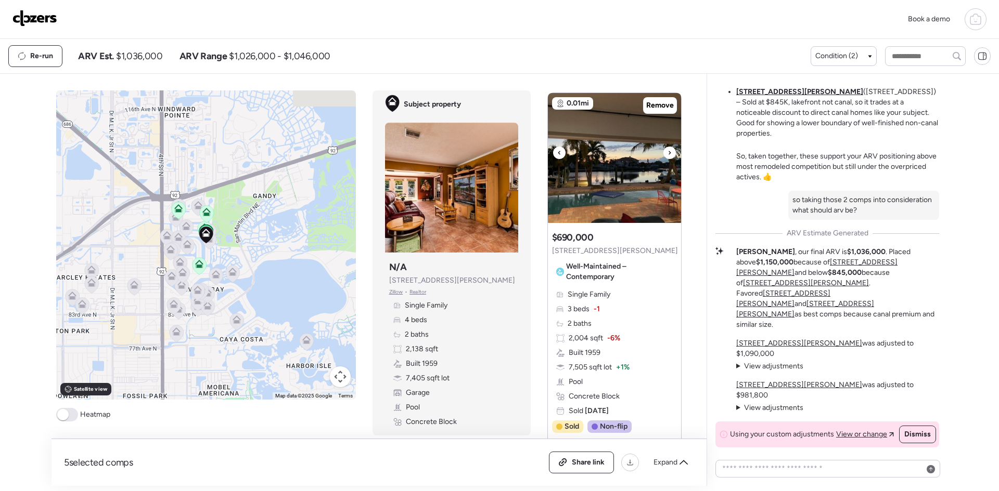
click at [667, 159] on icon at bounding box center [669, 153] width 4 height 12
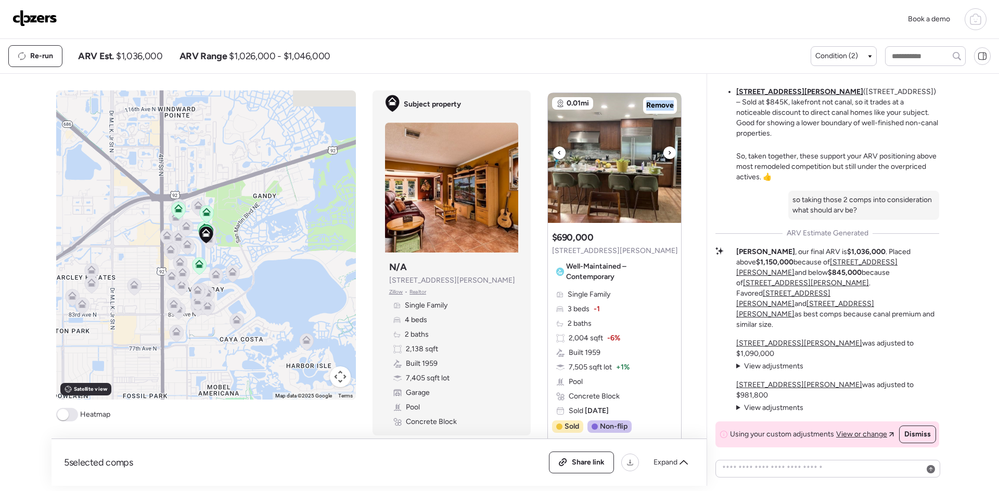
click at [667, 159] on icon at bounding box center [669, 153] width 4 height 12
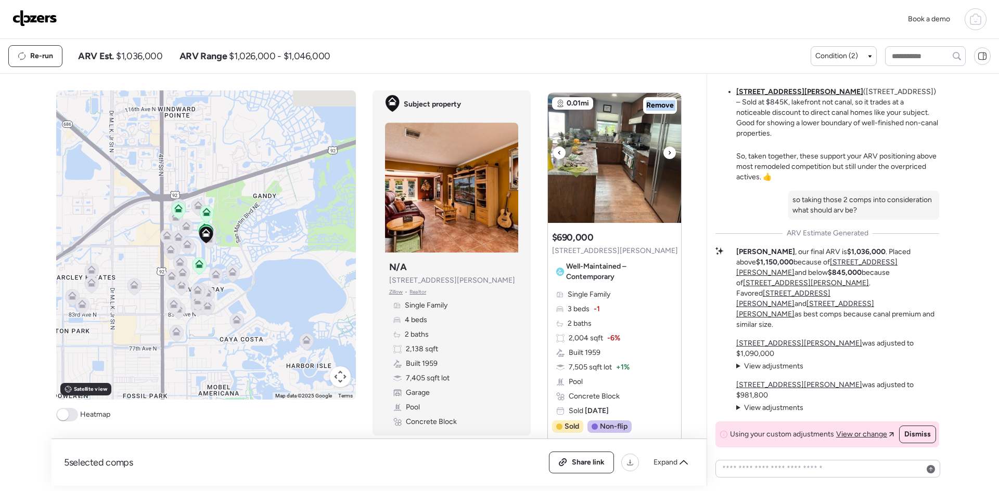
click at [667, 159] on icon at bounding box center [669, 153] width 4 height 12
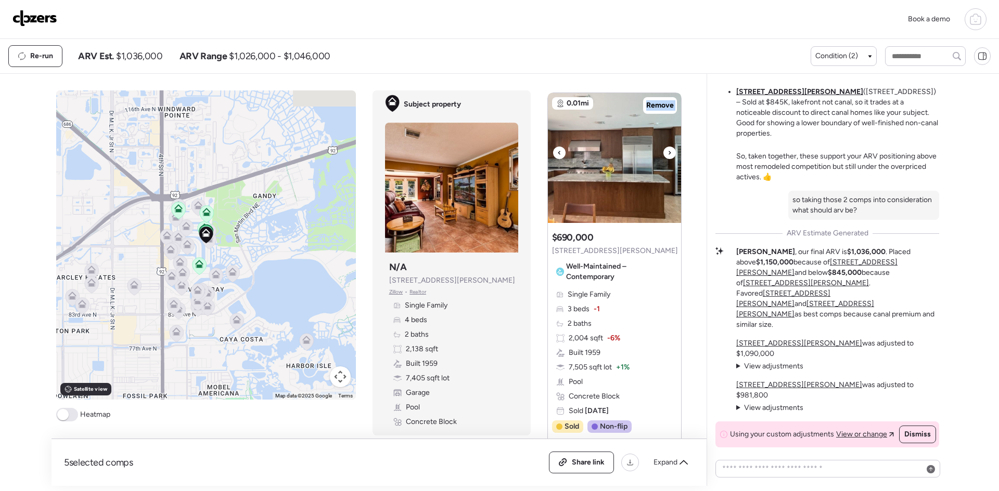
click at [667, 159] on icon at bounding box center [669, 153] width 4 height 12
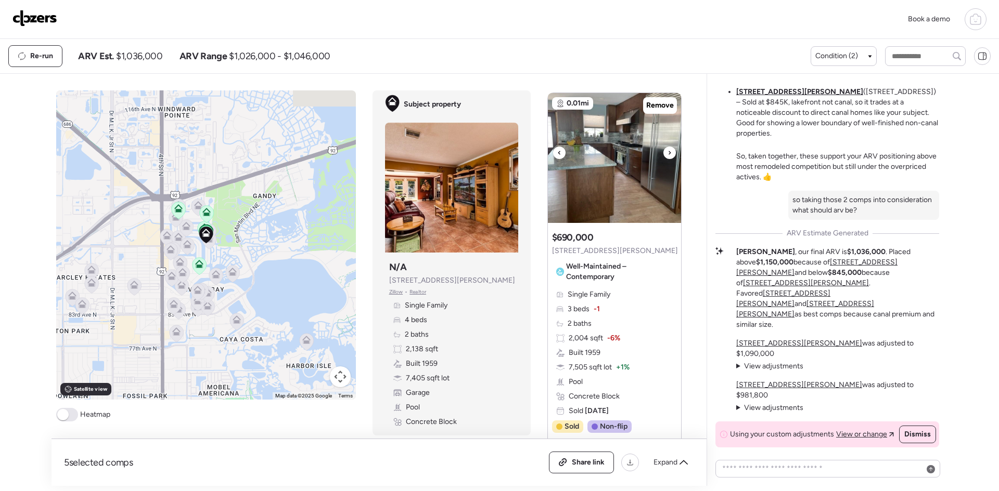
click at [667, 159] on icon at bounding box center [669, 153] width 4 height 12
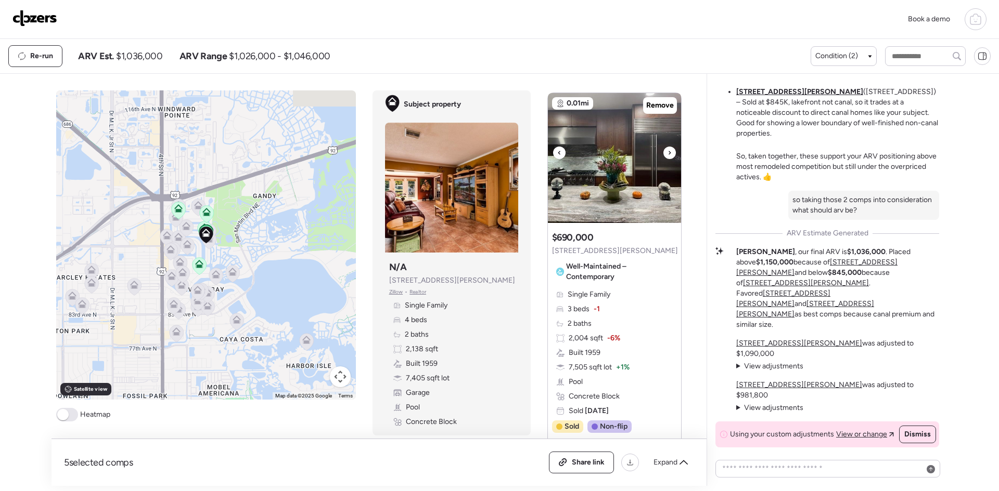
click at [667, 159] on icon at bounding box center [669, 153] width 4 height 12
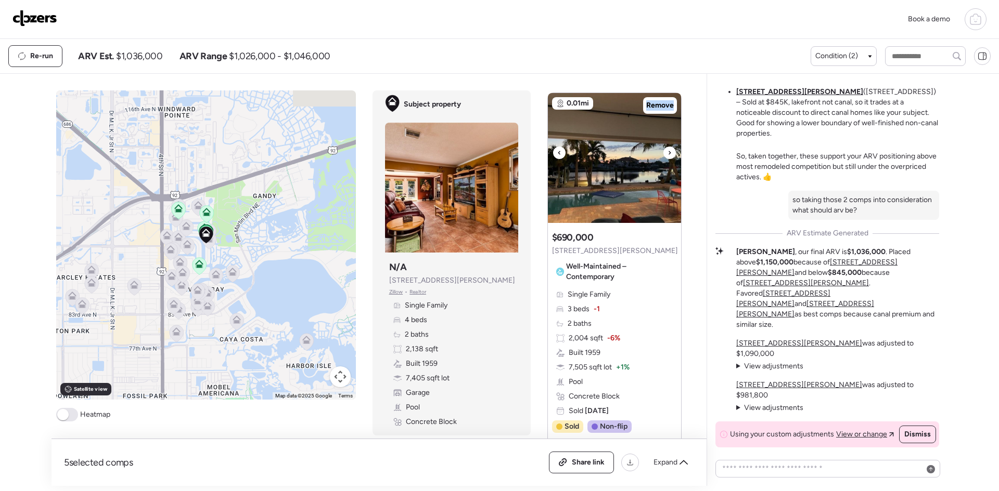
click at [667, 159] on icon at bounding box center [669, 153] width 4 height 12
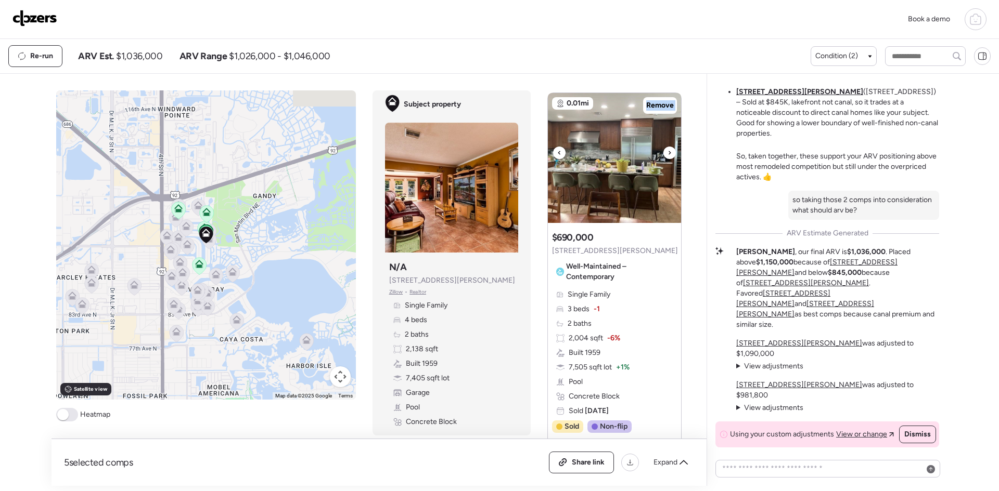
click at [667, 159] on icon at bounding box center [669, 153] width 4 height 12
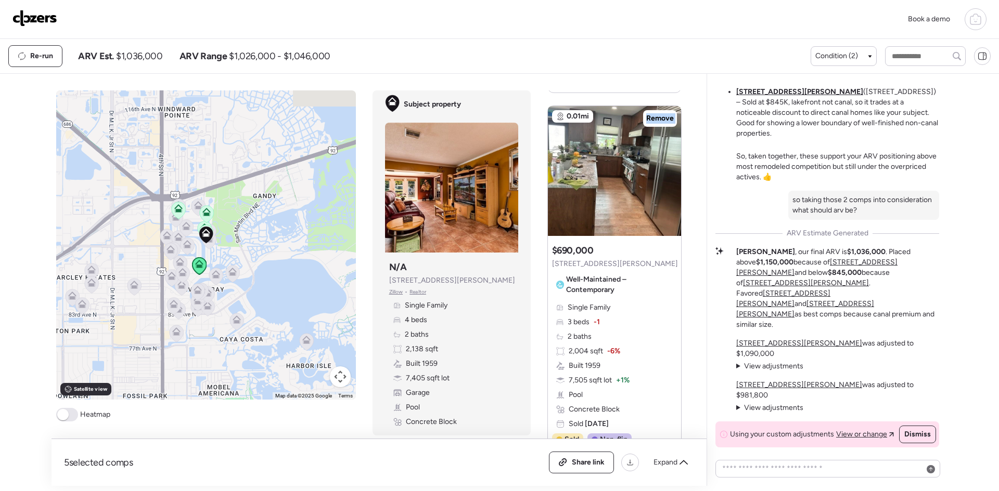
scroll to position [1019, 0]
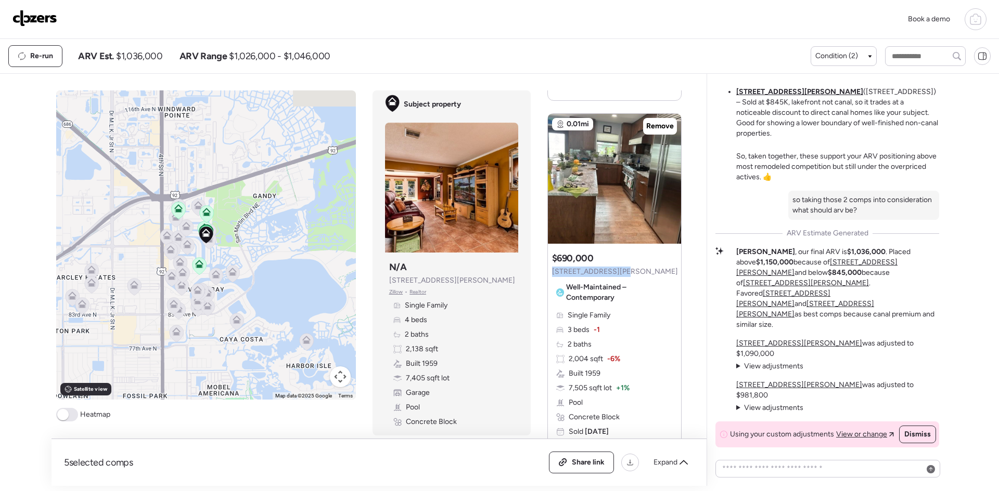
drag, startPoint x: 615, startPoint y: 282, endPoint x: 547, endPoint y: 285, distance: 67.7
click at [552, 285] on div "Suggested comp $690,000 9410 Sun Isle Dr NE Well-Maintained – Contemporary" at bounding box center [615, 279] width 126 height 54
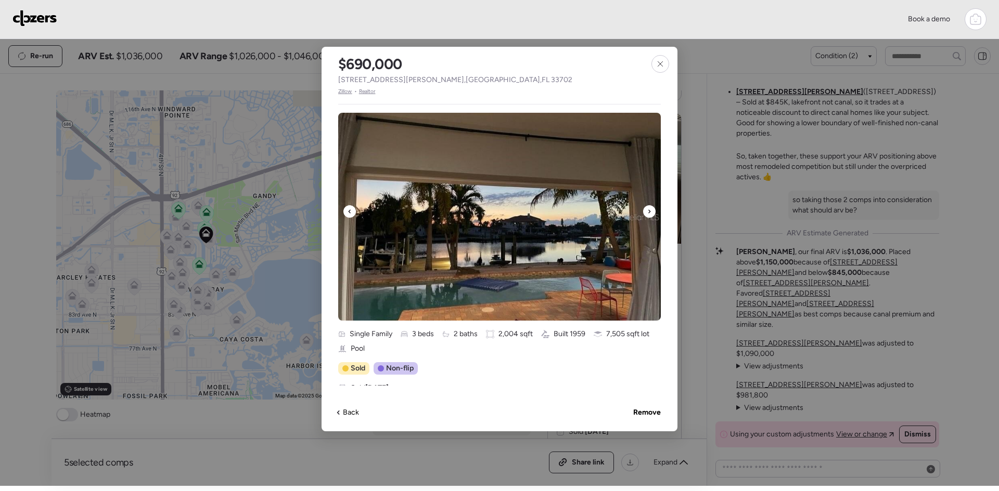
click at [645, 211] on div at bounding box center [649, 211] width 12 height 12
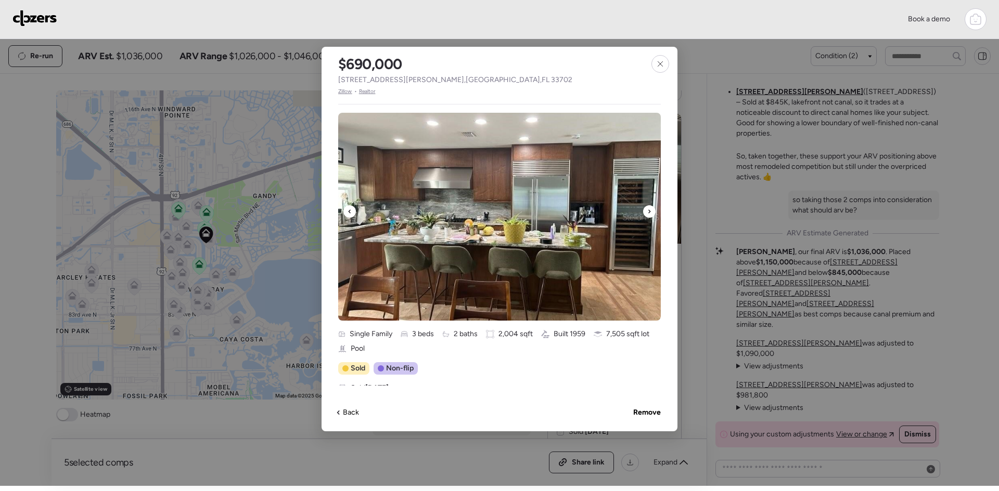
click at [645, 211] on div at bounding box center [649, 211] width 12 height 12
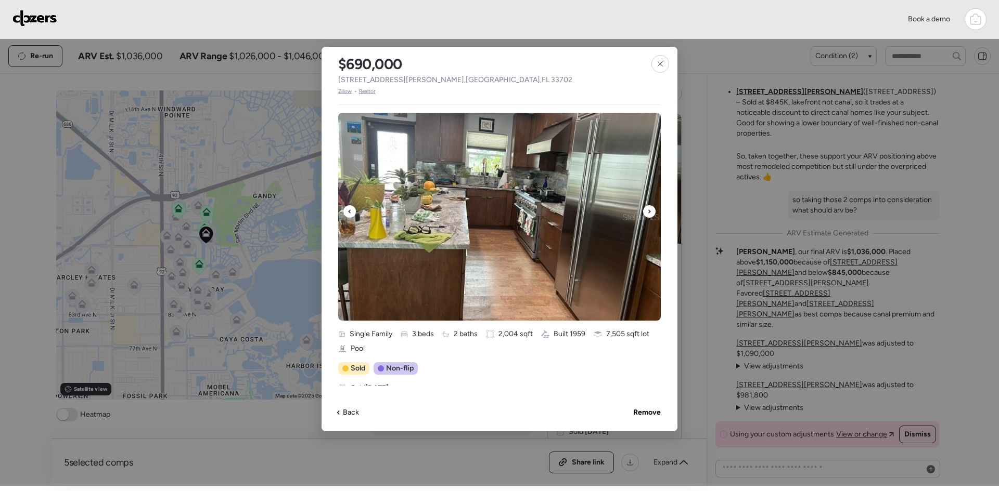
click at [645, 211] on div at bounding box center [649, 211] width 12 height 12
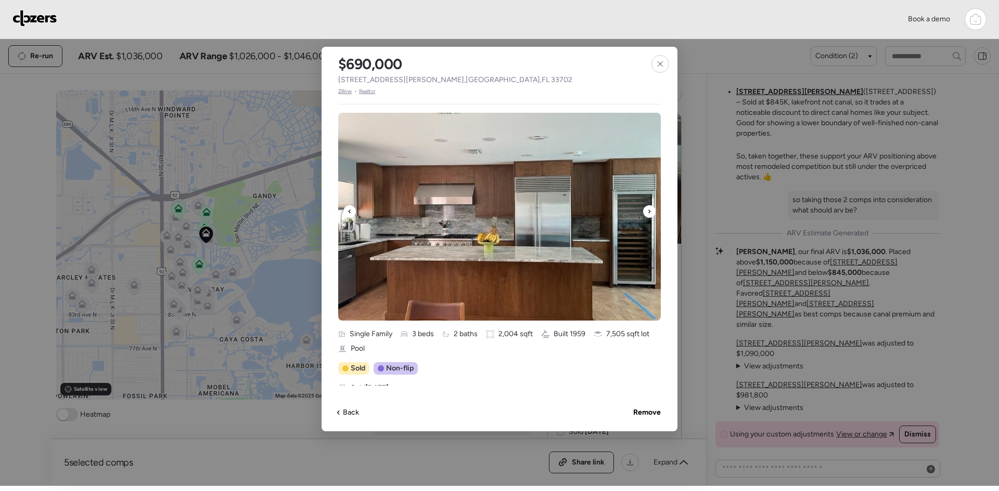
click at [645, 211] on div at bounding box center [649, 211] width 12 height 12
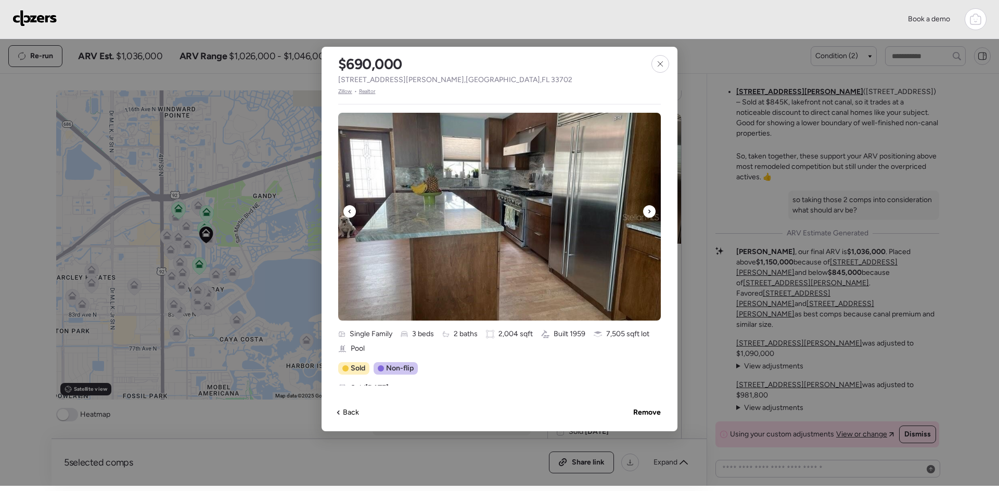
click at [645, 211] on div at bounding box center [649, 211] width 12 height 12
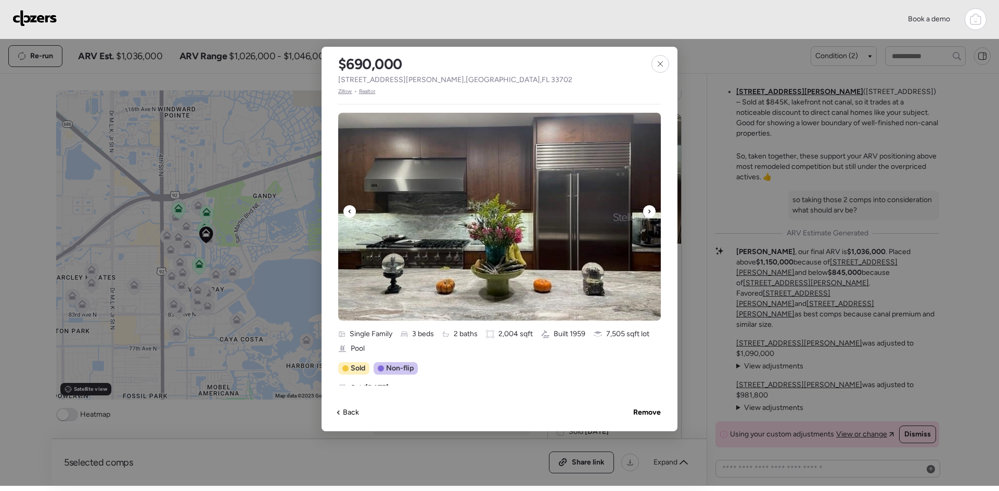
click at [645, 211] on div at bounding box center [649, 211] width 12 height 12
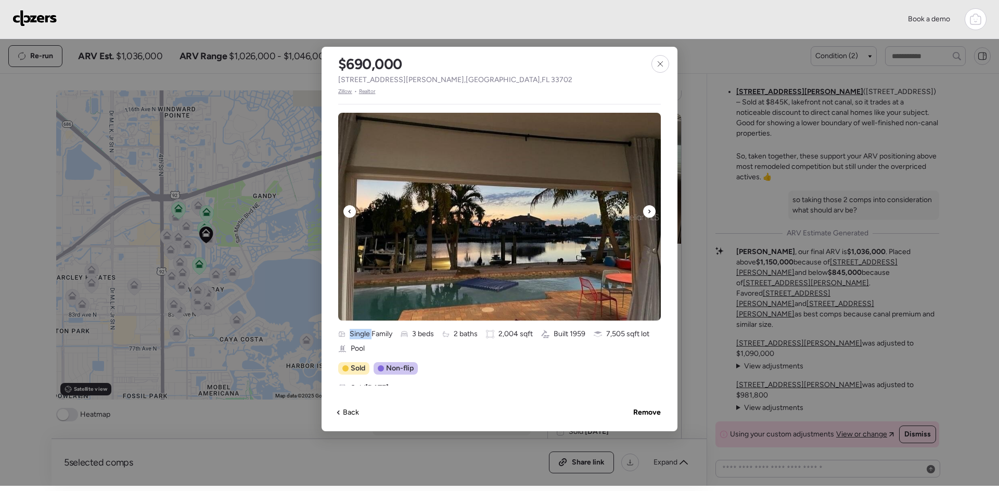
click at [645, 211] on div at bounding box center [649, 211] width 12 height 12
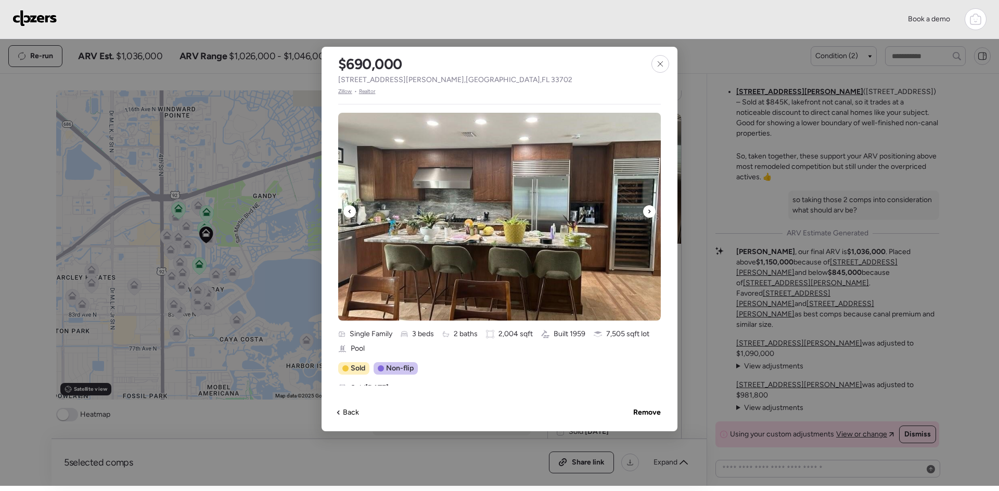
click at [645, 211] on div at bounding box center [649, 211] width 12 height 12
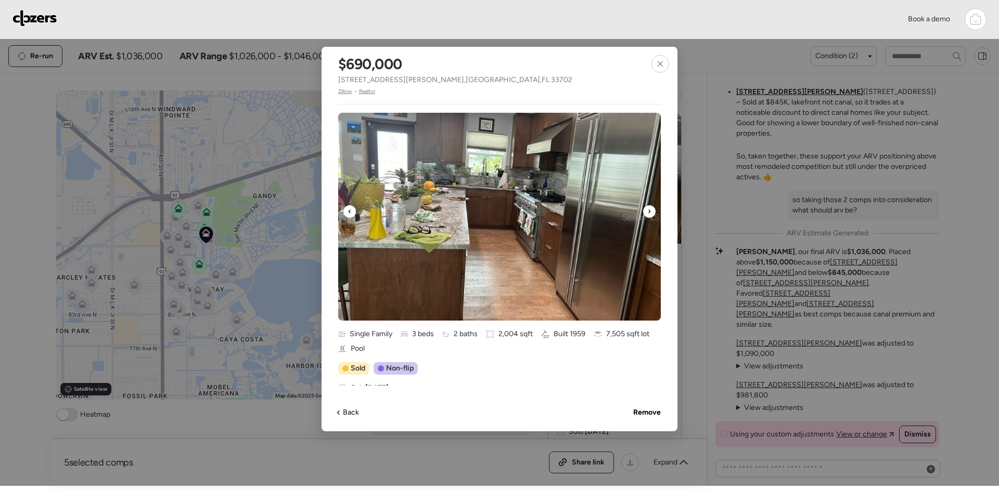
click at [645, 211] on div at bounding box center [649, 211] width 12 height 12
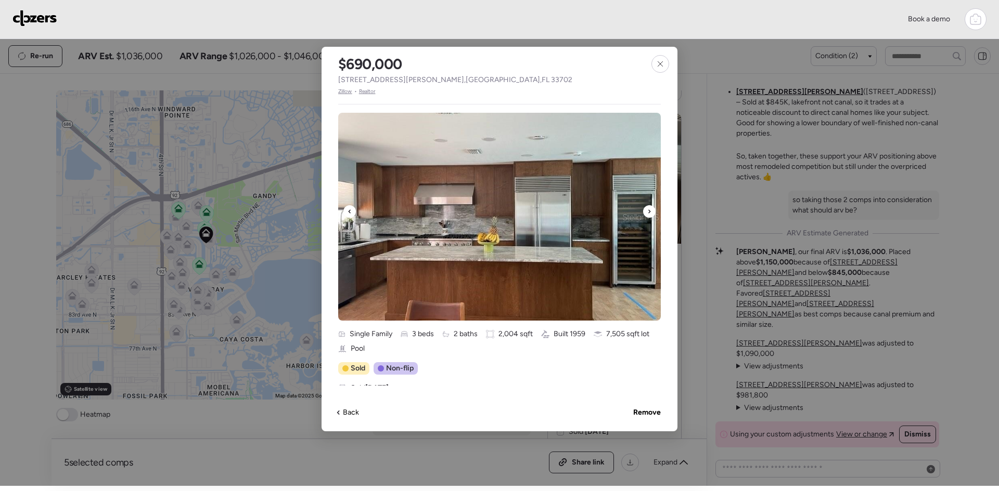
click at [645, 211] on div at bounding box center [649, 211] width 12 height 12
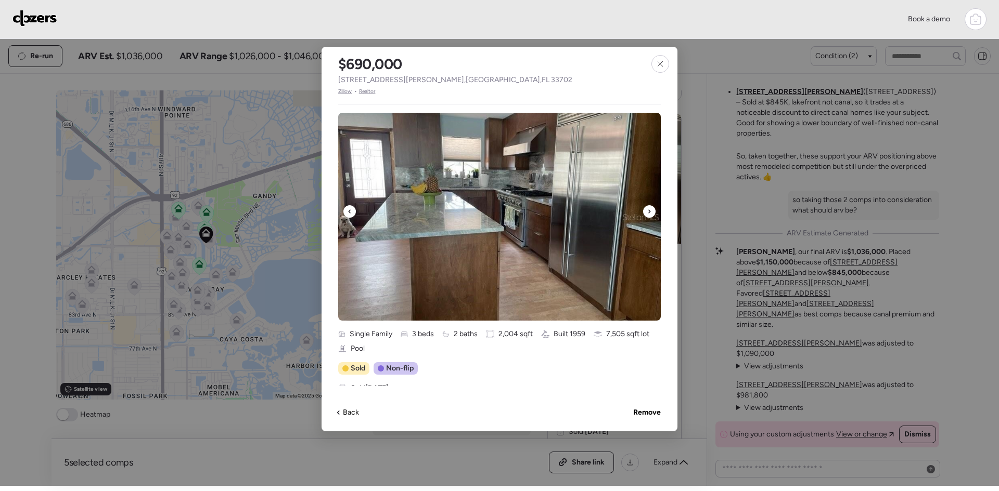
click at [645, 211] on div at bounding box center [649, 211] width 12 height 12
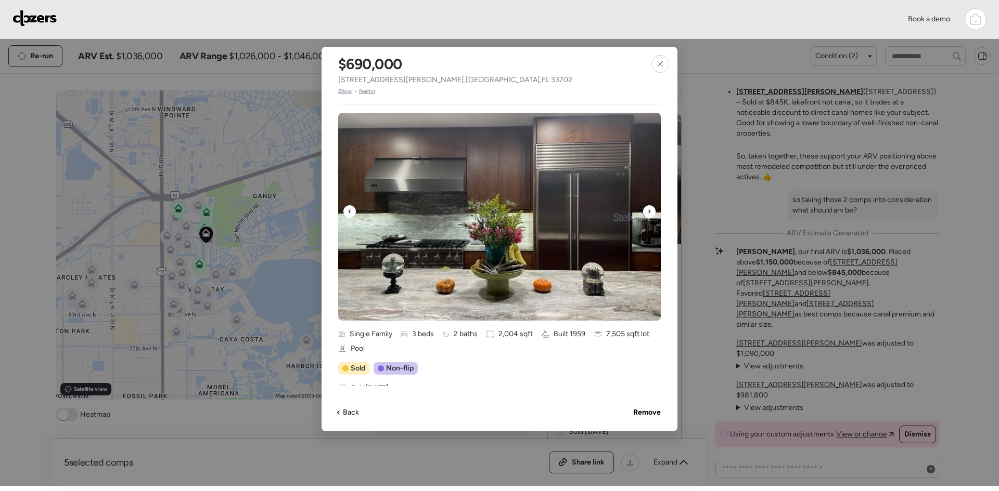
click at [645, 211] on div at bounding box center [649, 211] width 12 height 12
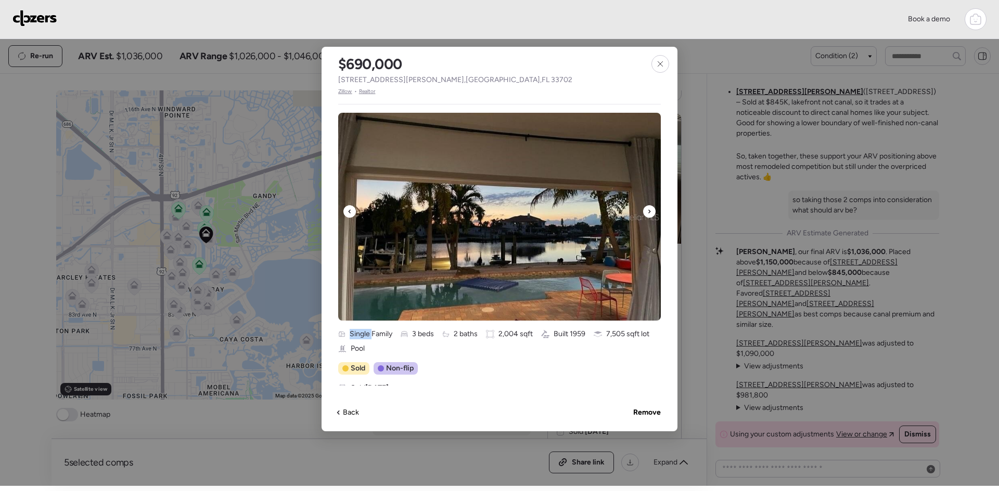
click at [645, 211] on div at bounding box center [649, 211] width 12 height 12
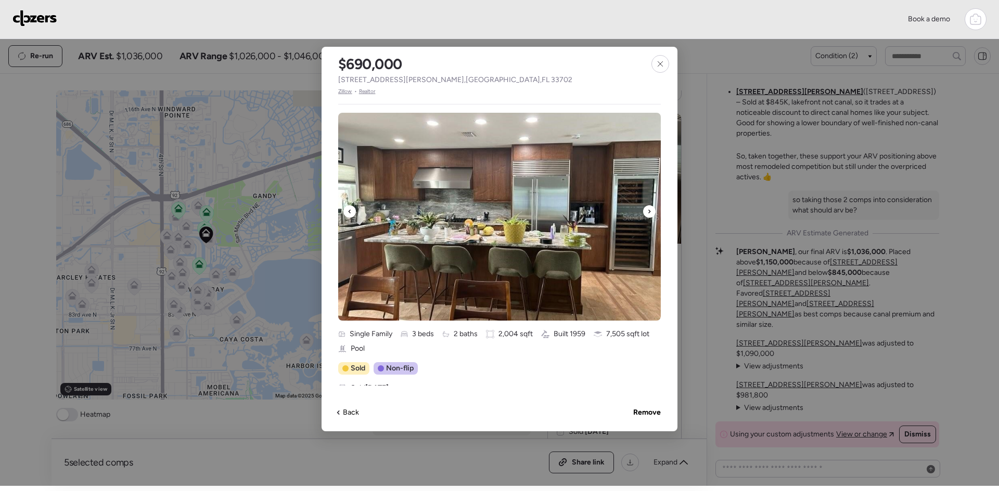
click at [645, 211] on div at bounding box center [649, 211] width 12 height 12
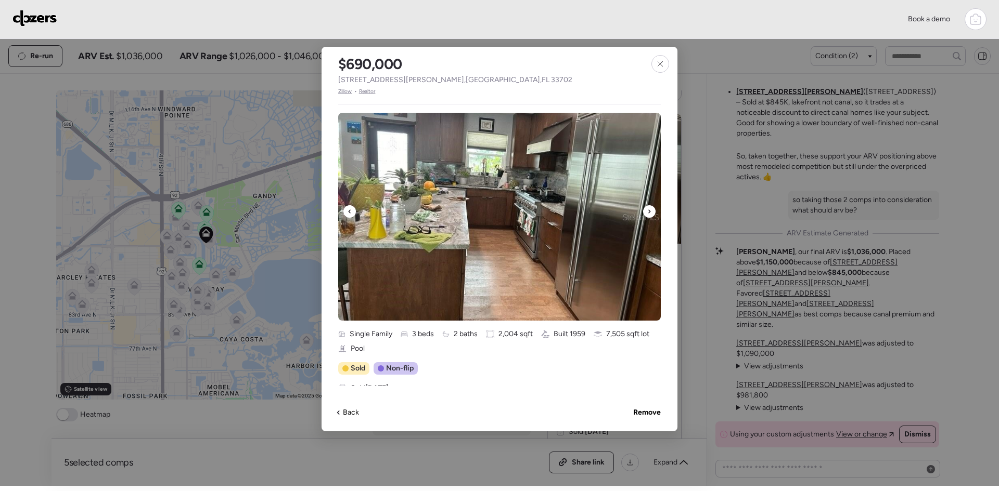
click at [645, 211] on div at bounding box center [649, 211] width 12 height 12
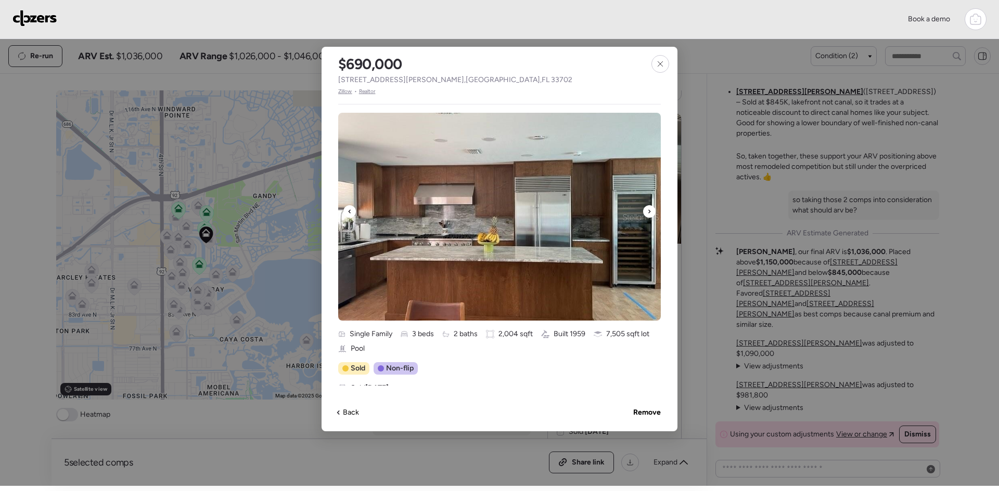
click at [645, 211] on div at bounding box center [649, 211] width 12 height 12
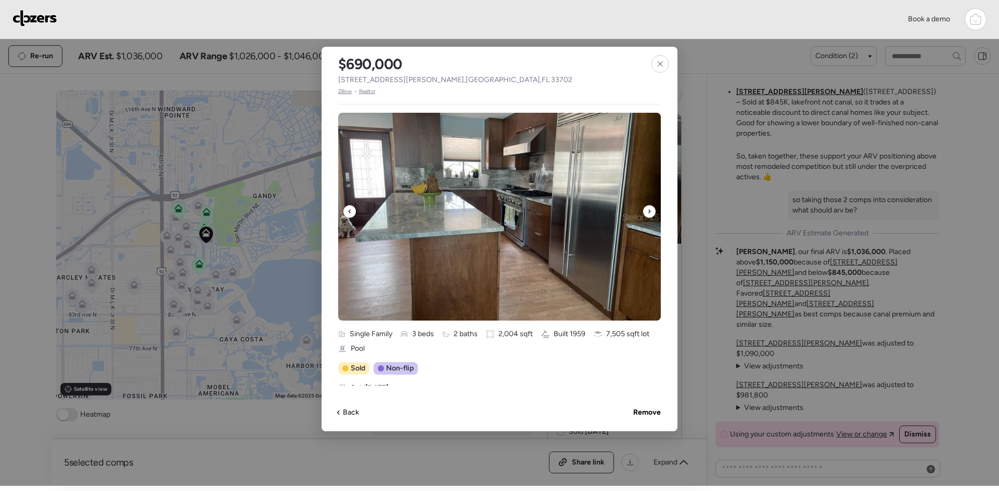
click at [645, 211] on div at bounding box center [649, 211] width 12 height 12
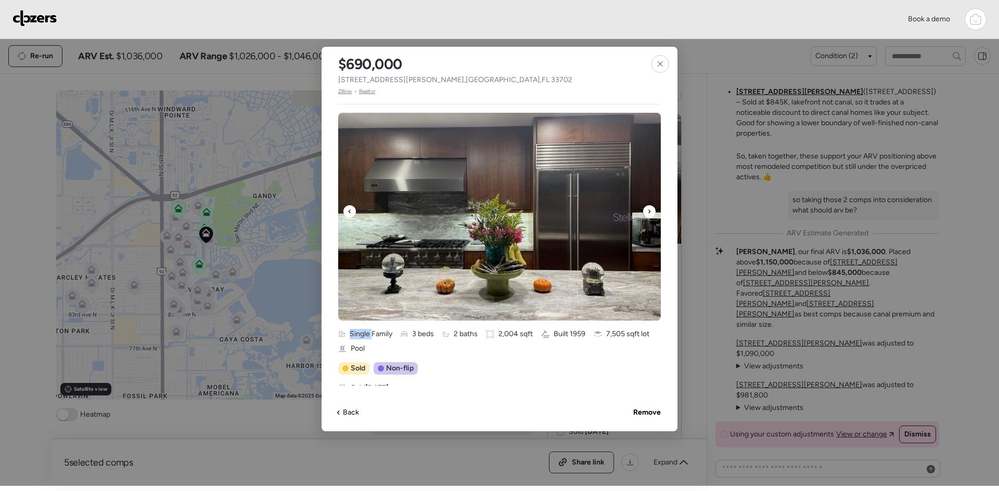
click at [645, 211] on div at bounding box center [649, 211] width 12 height 12
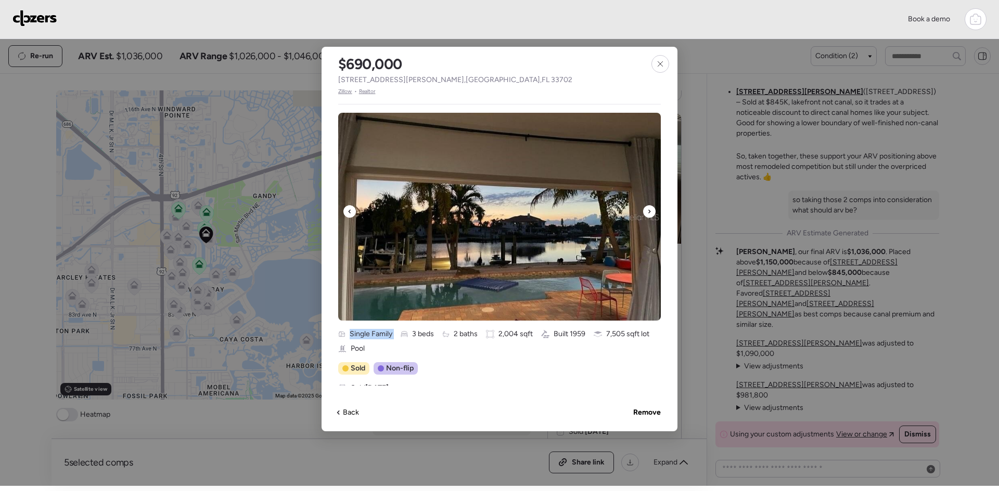
click at [645, 211] on div at bounding box center [649, 211] width 12 height 12
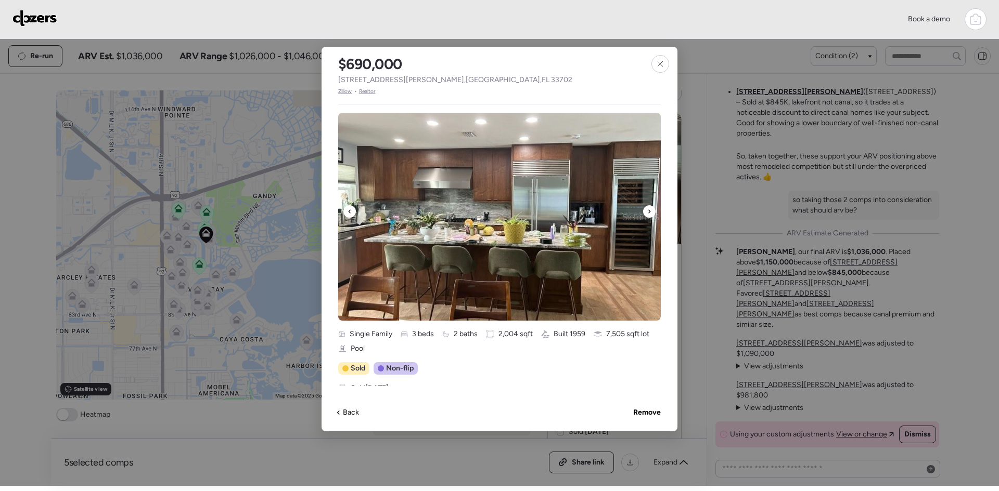
click at [645, 211] on div at bounding box center [649, 211] width 12 height 12
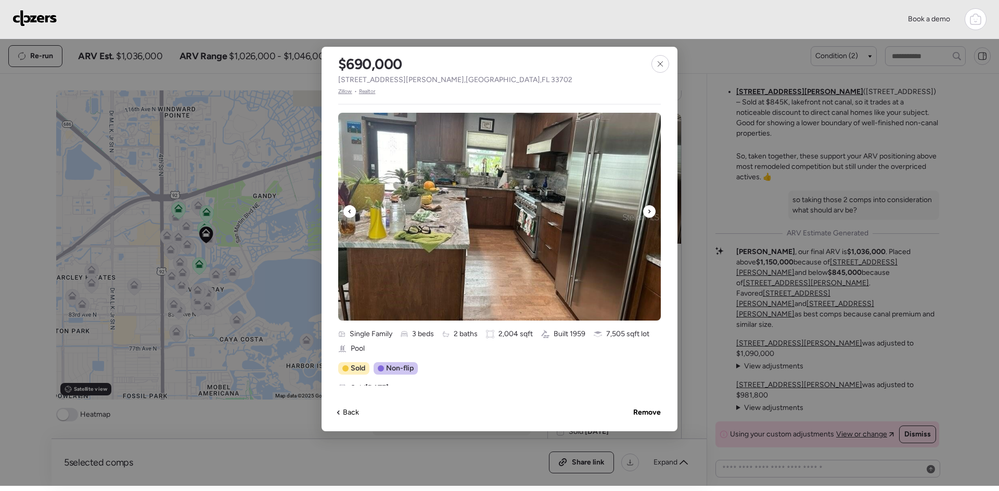
click at [645, 211] on div at bounding box center [649, 211] width 12 height 12
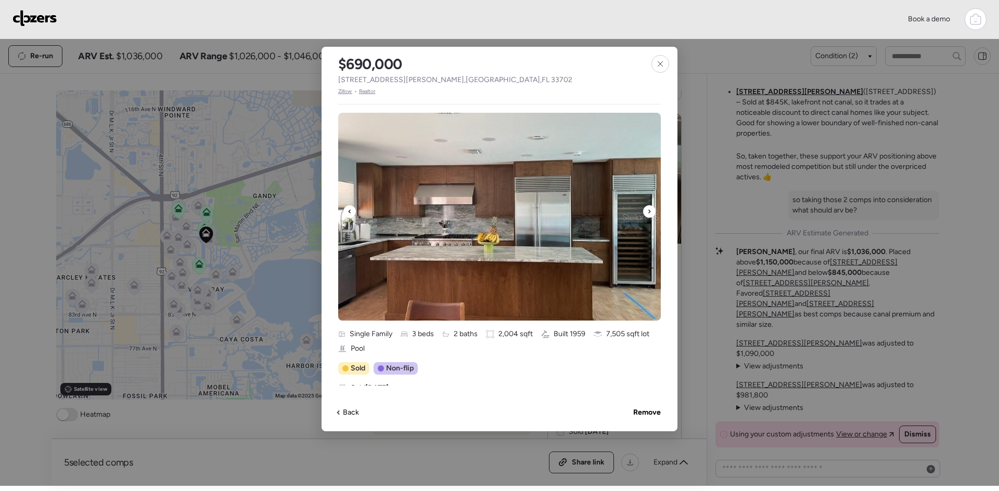
click at [645, 211] on div at bounding box center [649, 211] width 12 height 12
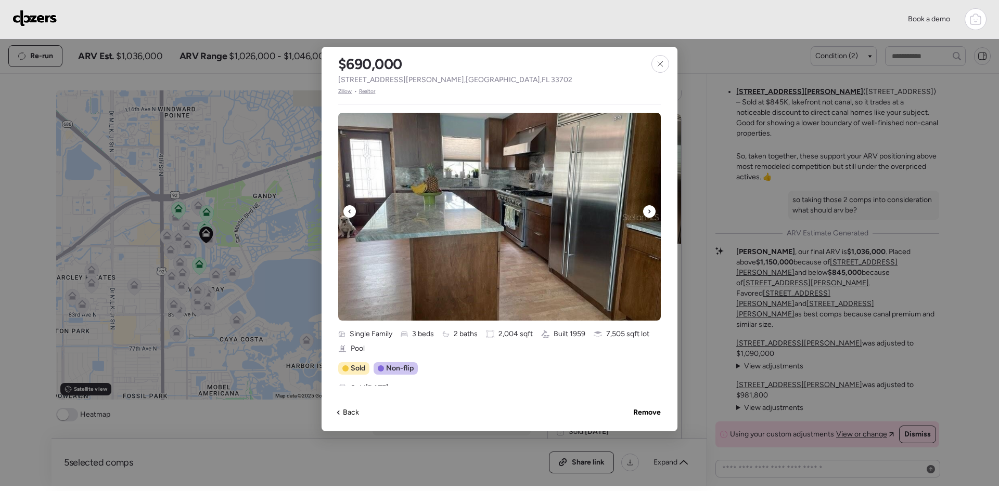
click at [645, 211] on div at bounding box center [649, 211] width 12 height 12
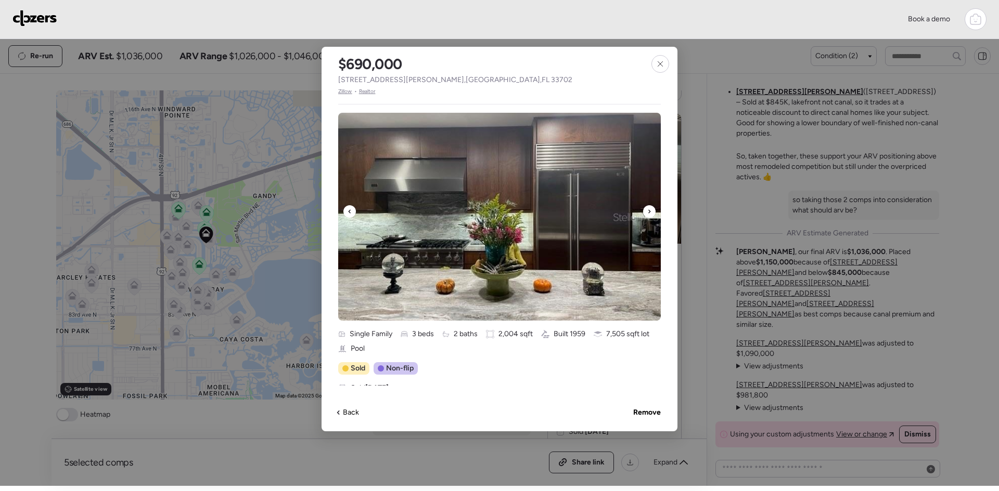
click at [645, 211] on div at bounding box center [649, 211] width 12 height 12
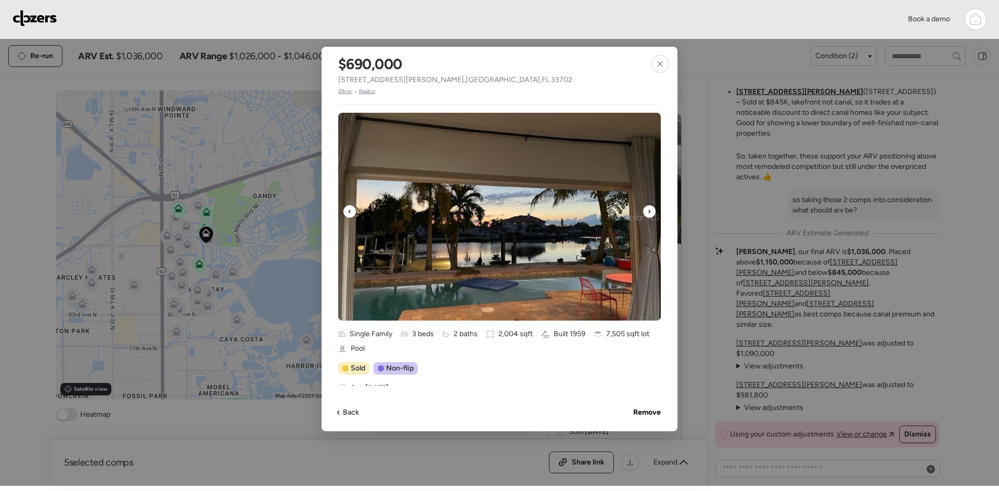
click at [645, 211] on div at bounding box center [649, 211] width 12 height 12
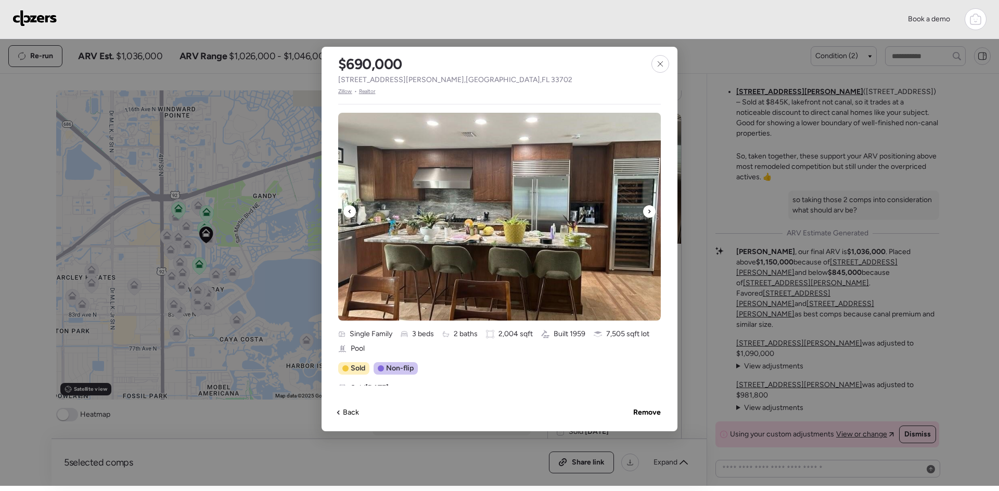
click at [645, 211] on div at bounding box center [649, 211] width 12 height 12
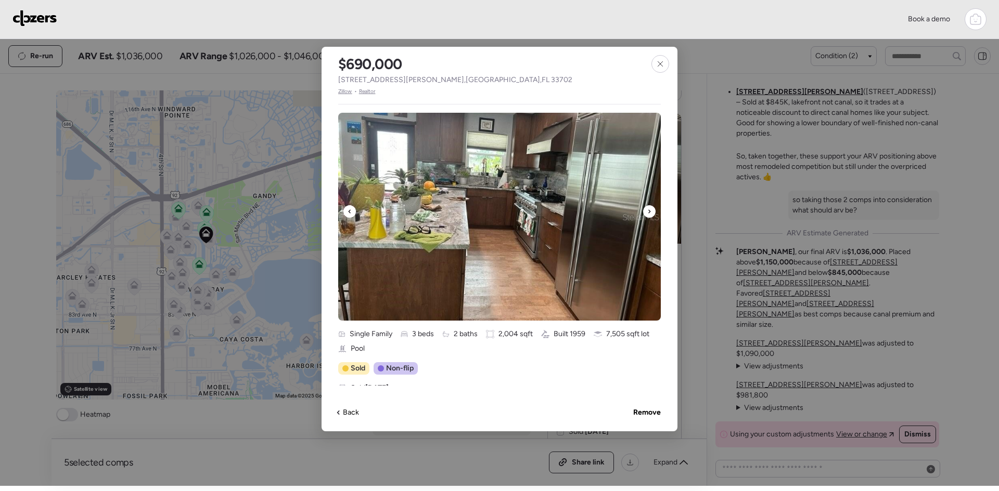
click at [645, 211] on div at bounding box center [649, 211] width 12 height 12
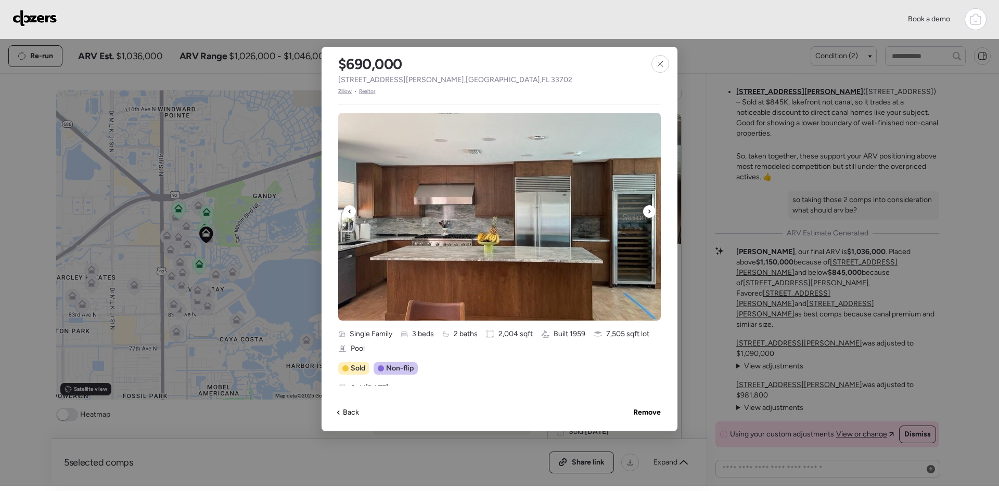
click at [645, 211] on div at bounding box center [649, 211] width 12 height 12
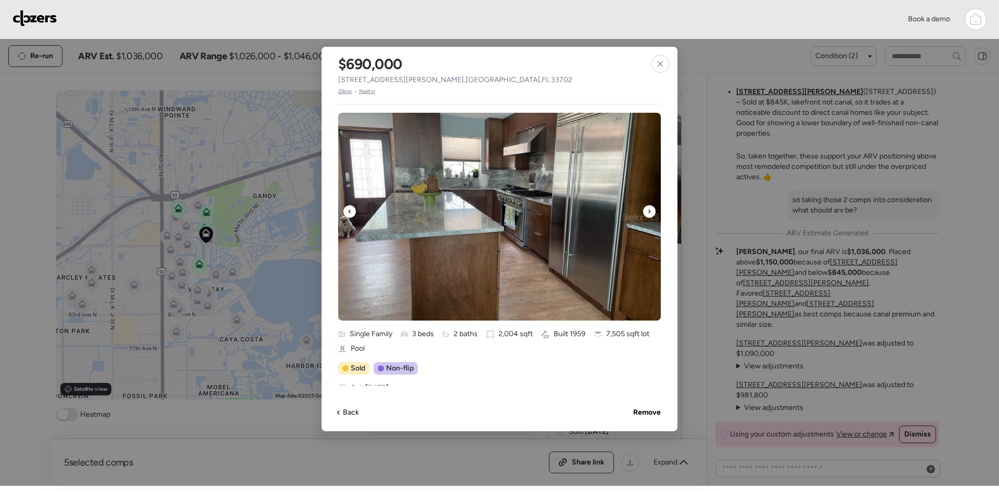
click at [645, 211] on div at bounding box center [649, 211] width 12 height 12
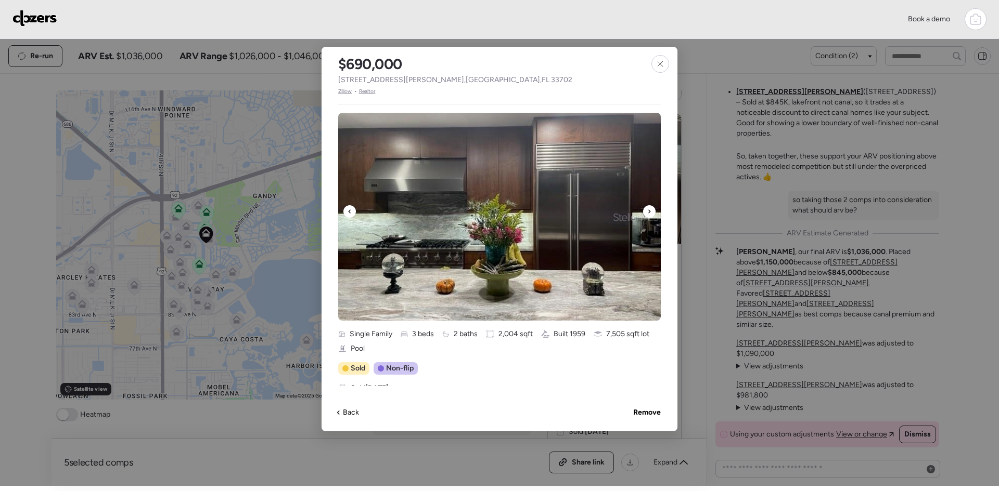
click at [645, 212] on div at bounding box center [649, 211] width 12 height 12
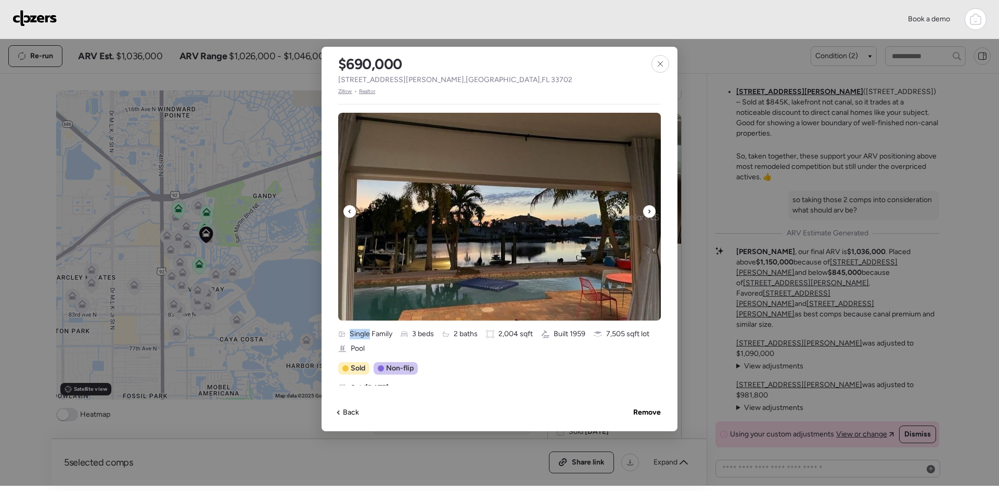
click at [644, 212] on div at bounding box center [649, 211] width 12 height 12
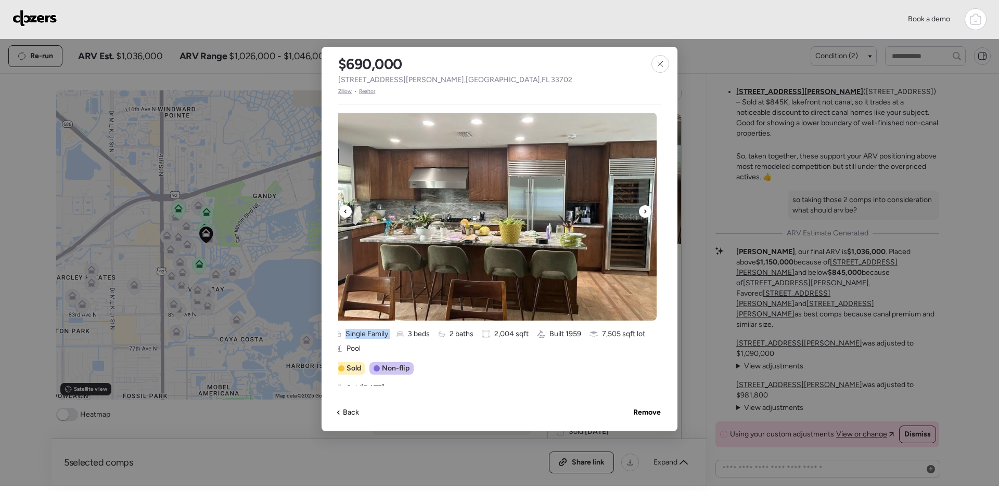
click at [644, 212] on div at bounding box center [645, 211] width 12 height 12
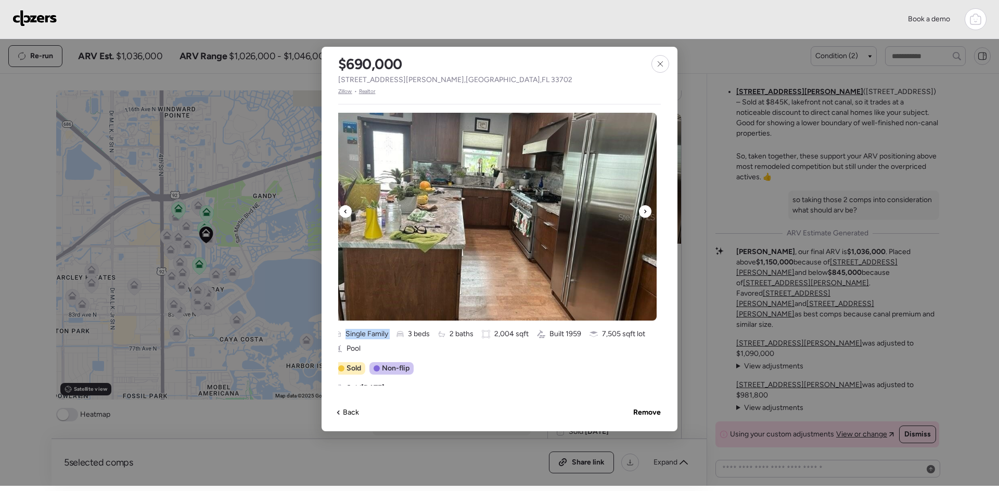
click at [644, 212] on div at bounding box center [645, 211] width 12 height 12
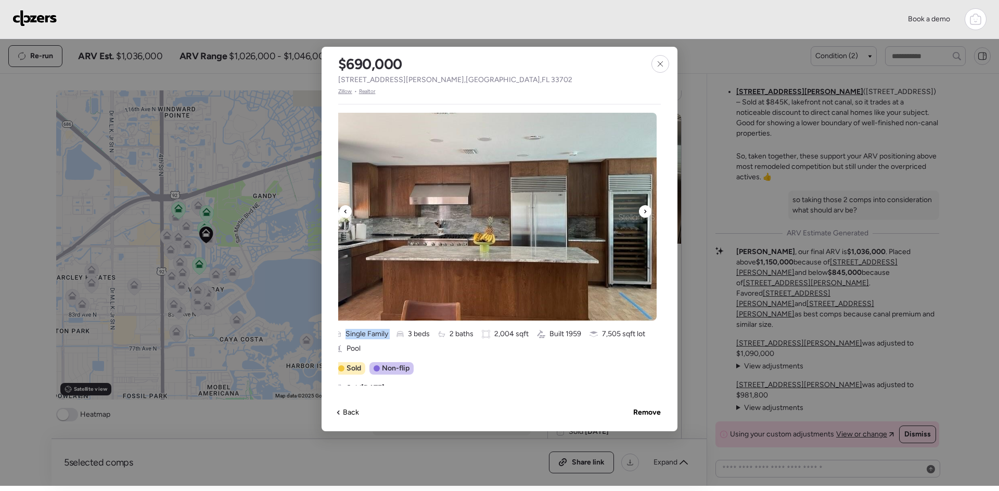
click at [644, 212] on div at bounding box center [645, 211] width 12 height 12
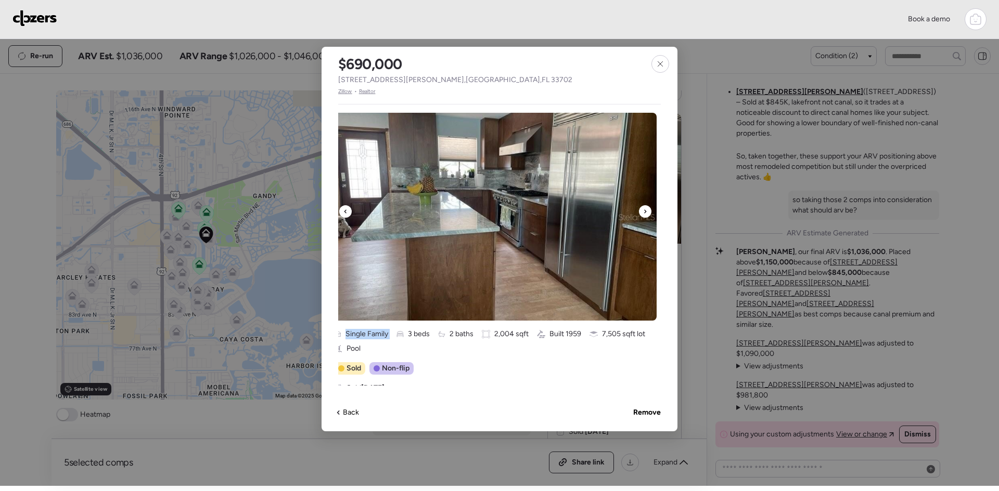
click at [643, 212] on div at bounding box center [645, 211] width 12 height 12
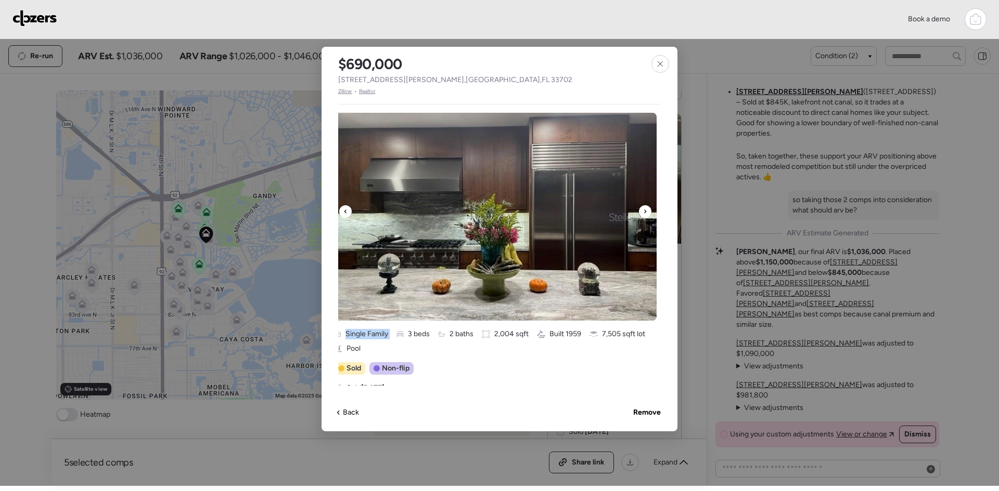
click at [643, 212] on div at bounding box center [645, 211] width 12 height 12
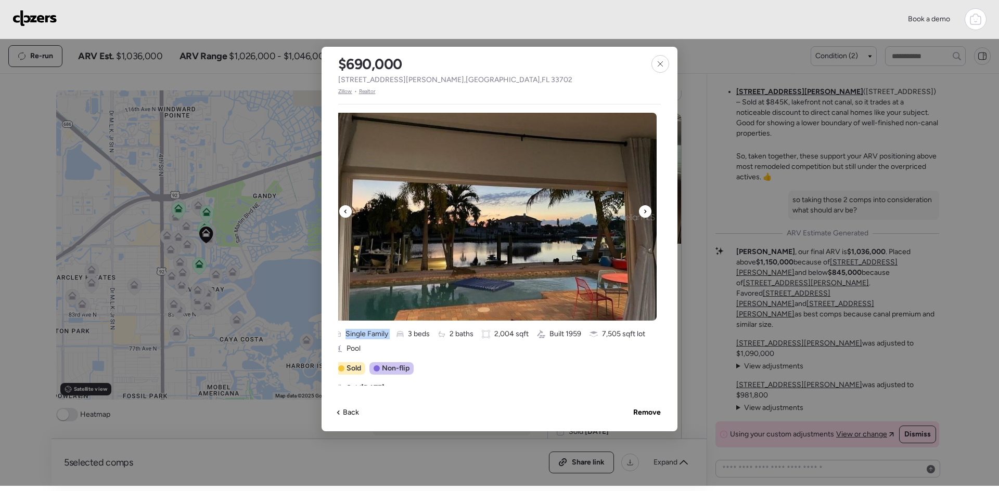
click at [643, 212] on div at bounding box center [645, 211] width 12 height 12
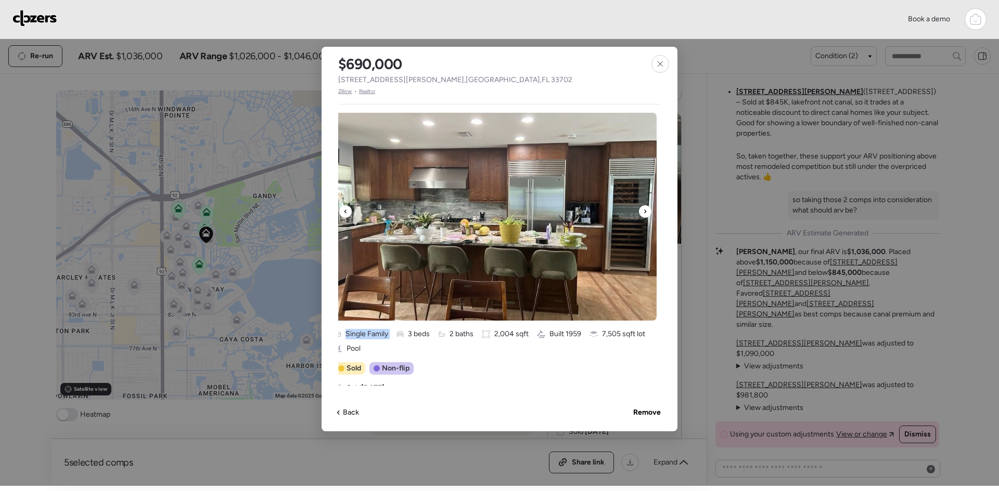
click at [643, 212] on div at bounding box center [645, 211] width 12 height 12
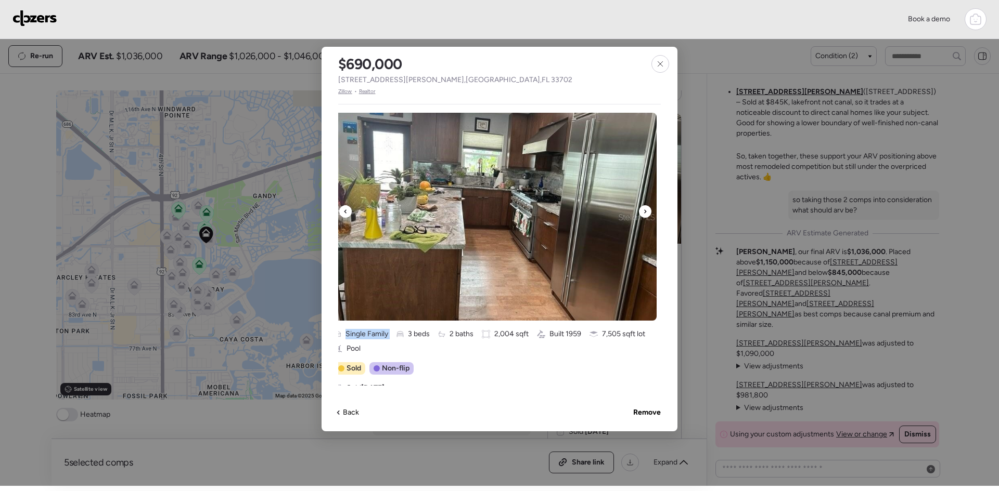
click at [643, 212] on div at bounding box center [645, 211] width 12 height 12
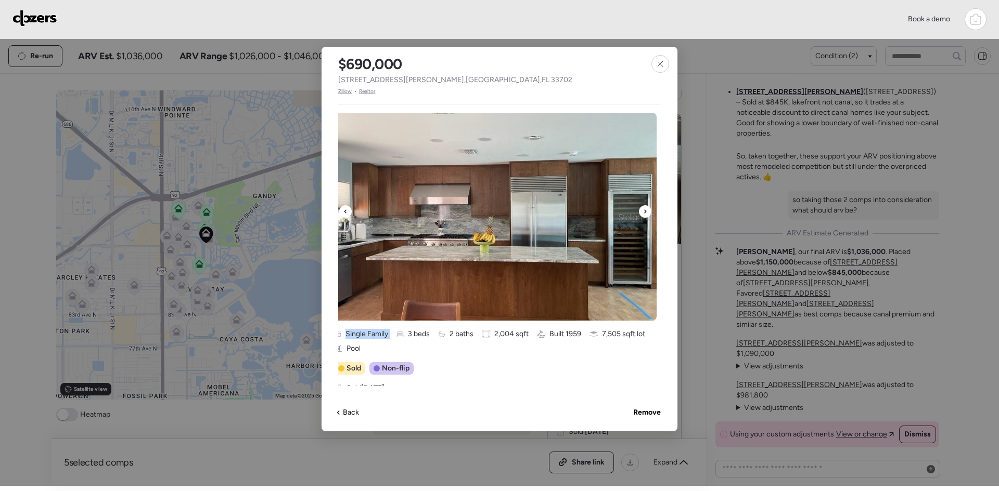
click at [643, 212] on div at bounding box center [645, 211] width 12 height 12
click at [643, 213] on div at bounding box center [645, 211] width 12 height 12
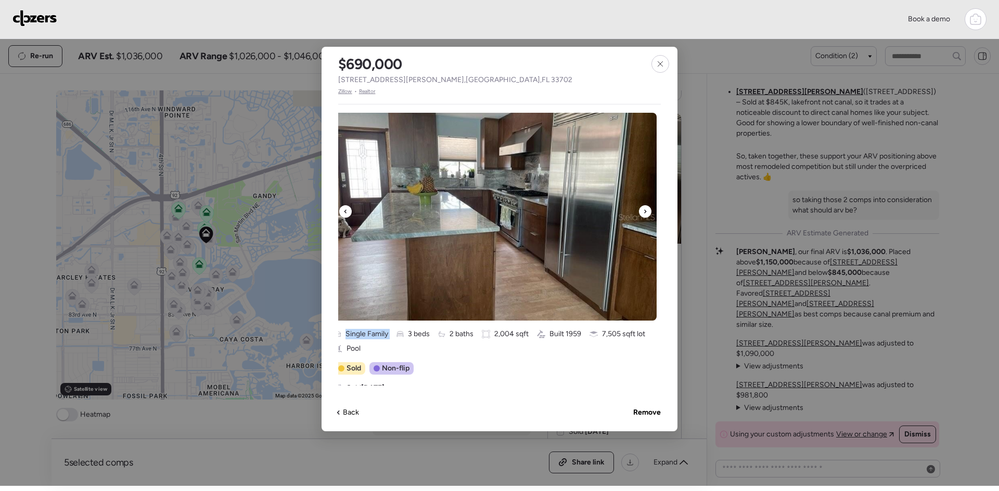
click at [643, 213] on div at bounding box center [645, 211] width 12 height 12
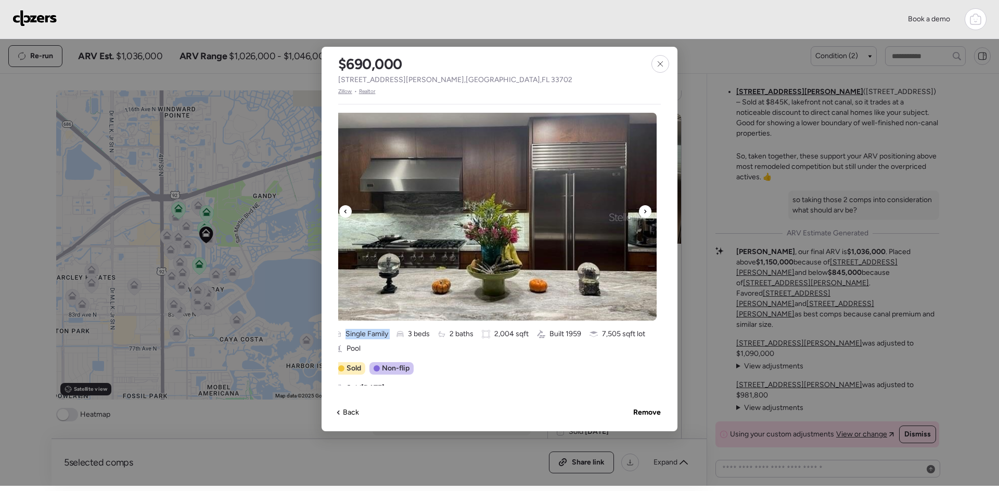
click at [643, 213] on icon at bounding box center [645, 211] width 4 height 12
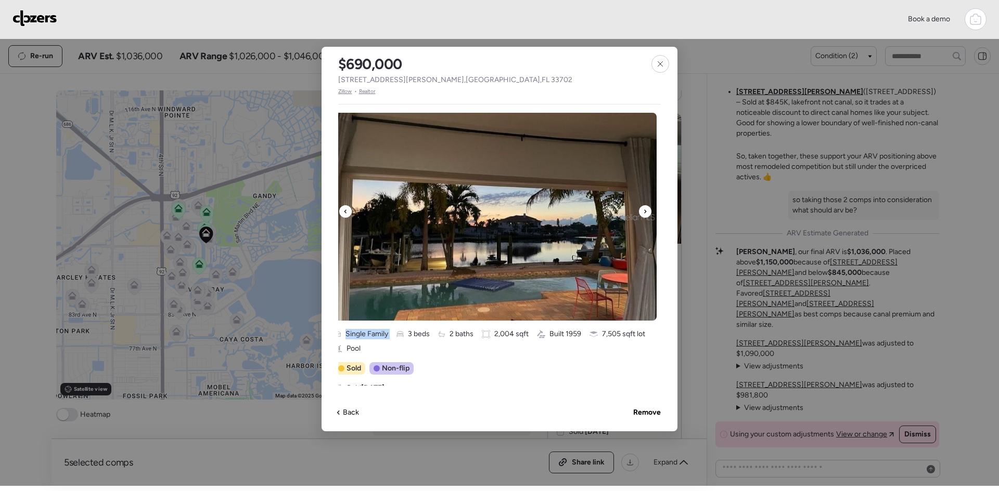
click at [643, 213] on icon at bounding box center [645, 211] width 4 height 12
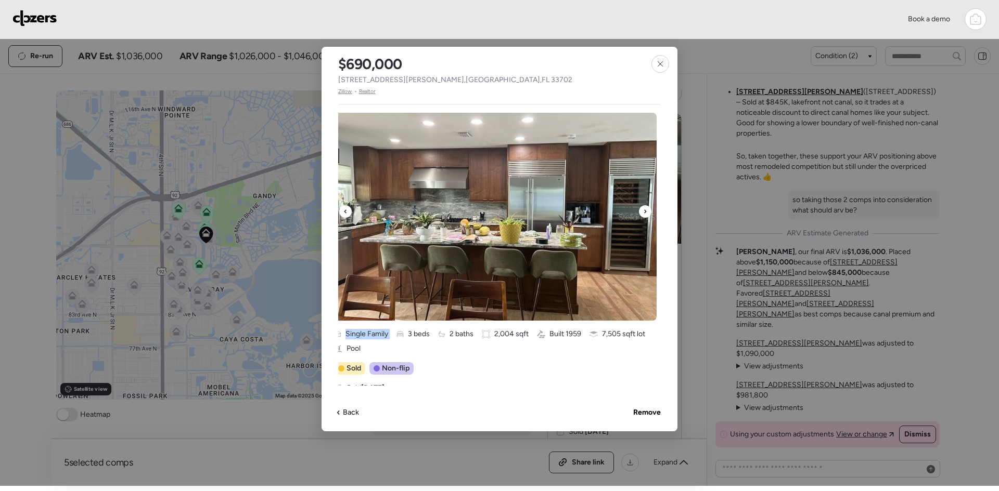
click at [643, 213] on icon at bounding box center [645, 211] width 4 height 12
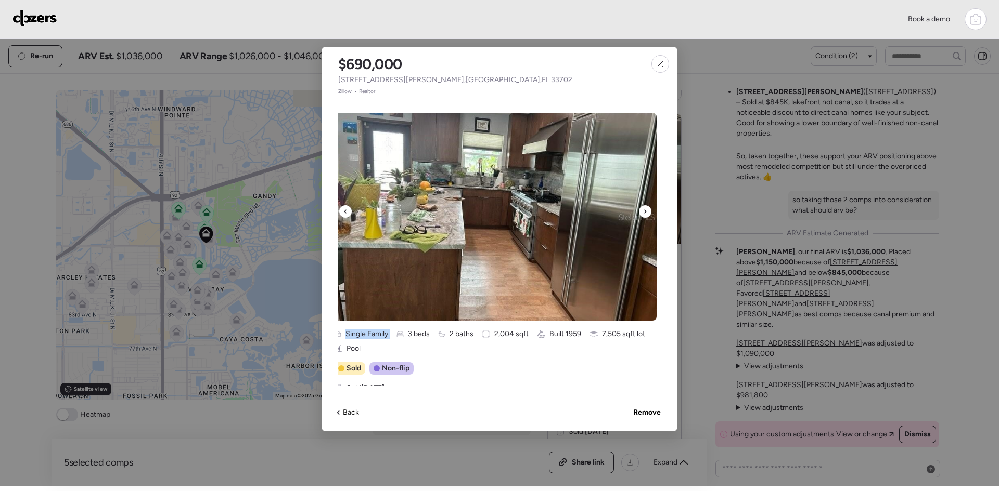
click at [643, 213] on icon at bounding box center [645, 211] width 4 height 12
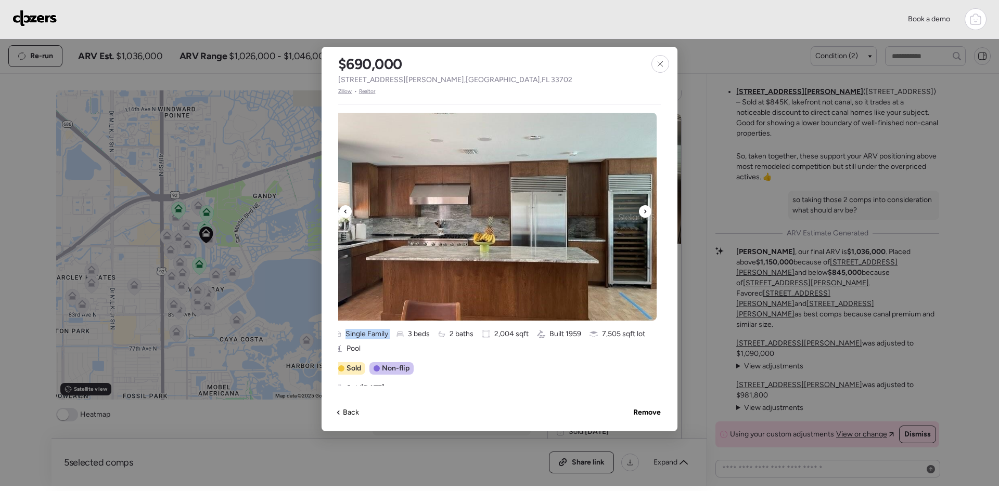
click at [643, 213] on icon at bounding box center [645, 211] width 4 height 12
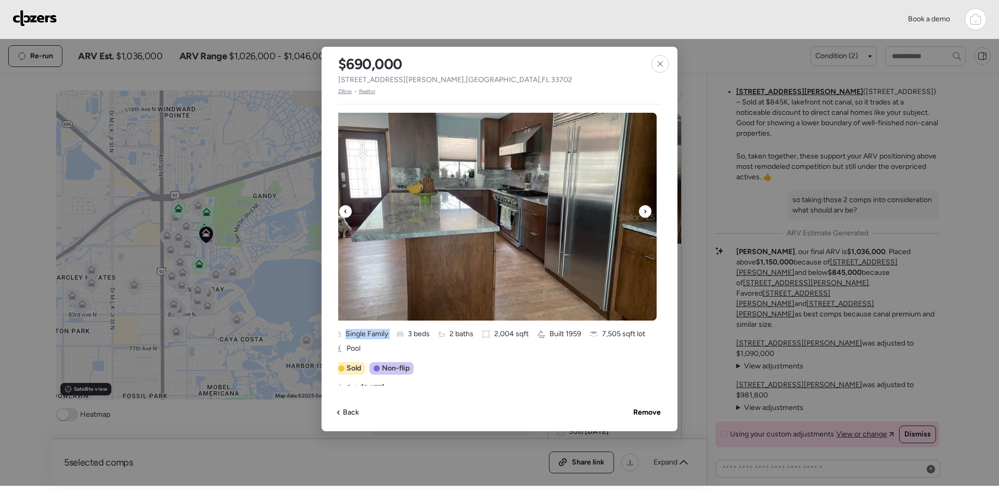
click at [643, 213] on icon at bounding box center [645, 211] width 4 height 12
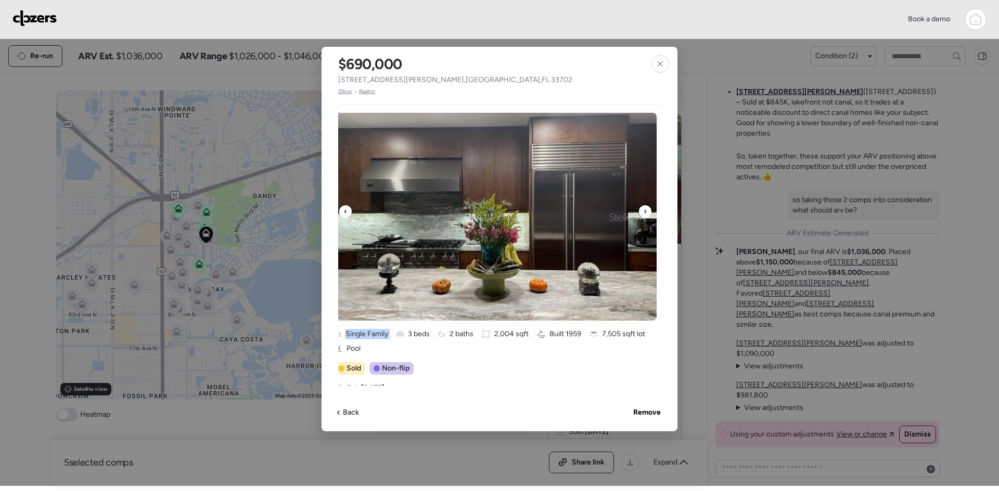
click at [643, 213] on icon at bounding box center [645, 211] width 4 height 12
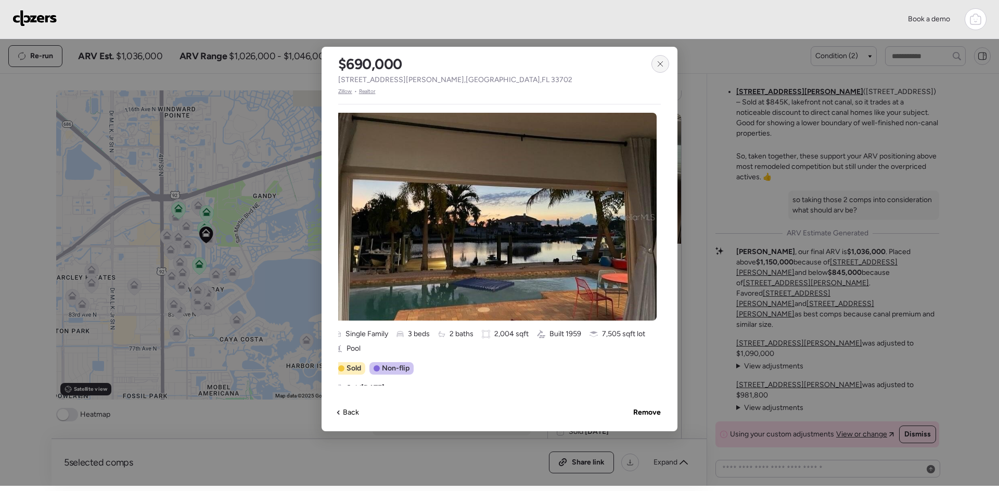
click at [656, 60] on icon at bounding box center [660, 64] width 8 height 8
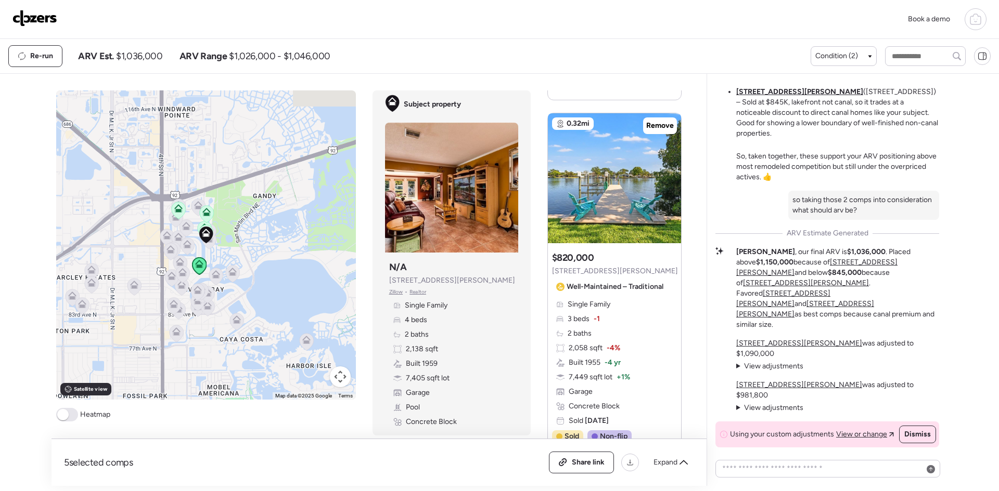
scroll to position [1505, 0]
click at [565, 195] on div at bounding box center [614, 179] width 133 height 130
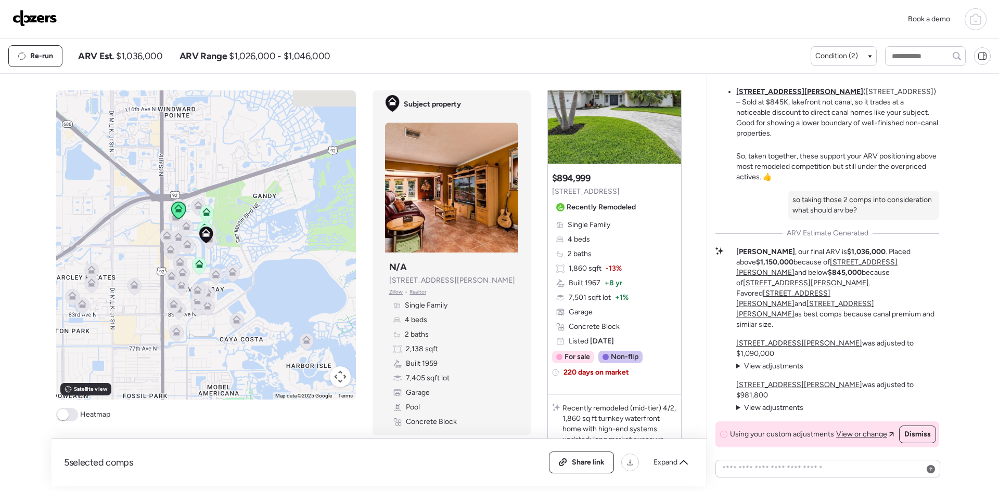
scroll to position [1990, 0]
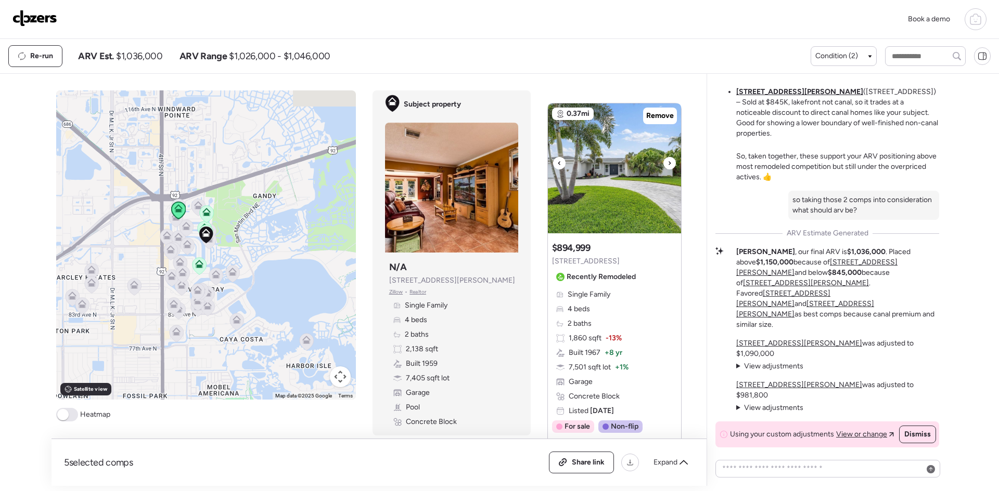
click at [667, 170] on icon at bounding box center [669, 163] width 4 height 12
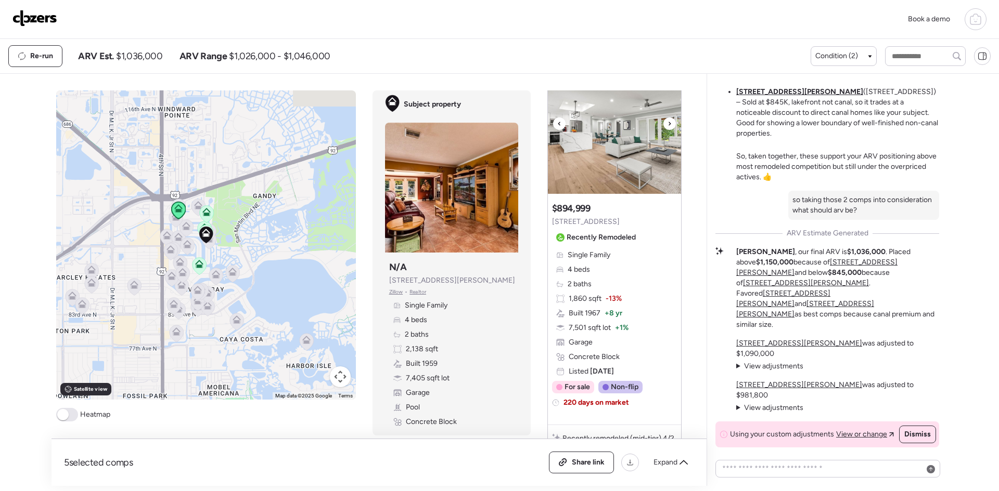
scroll to position [2060, 0]
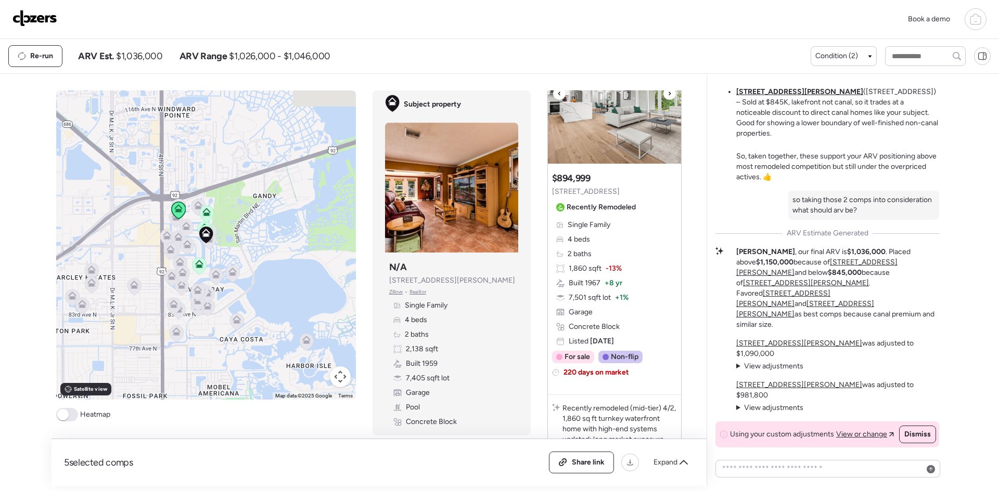
click at [667, 100] on icon at bounding box center [669, 93] width 4 height 12
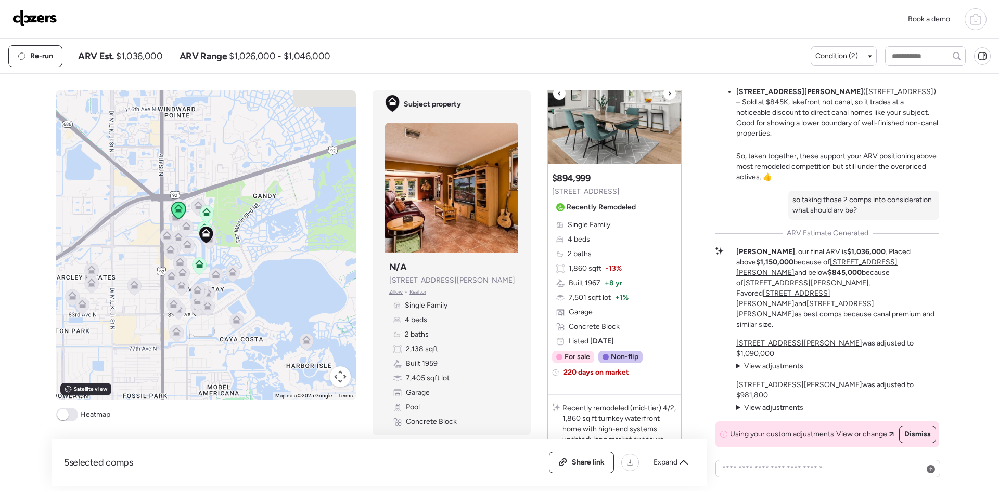
click at [667, 100] on icon at bounding box center [669, 93] width 4 height 12
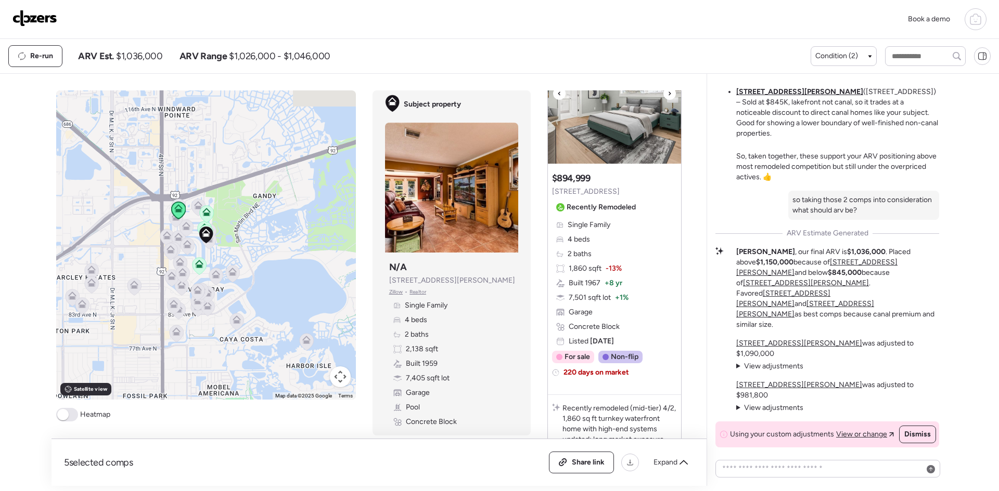
click at [667, 100] on icon at bounding box center [669, 93] width 4 height 12
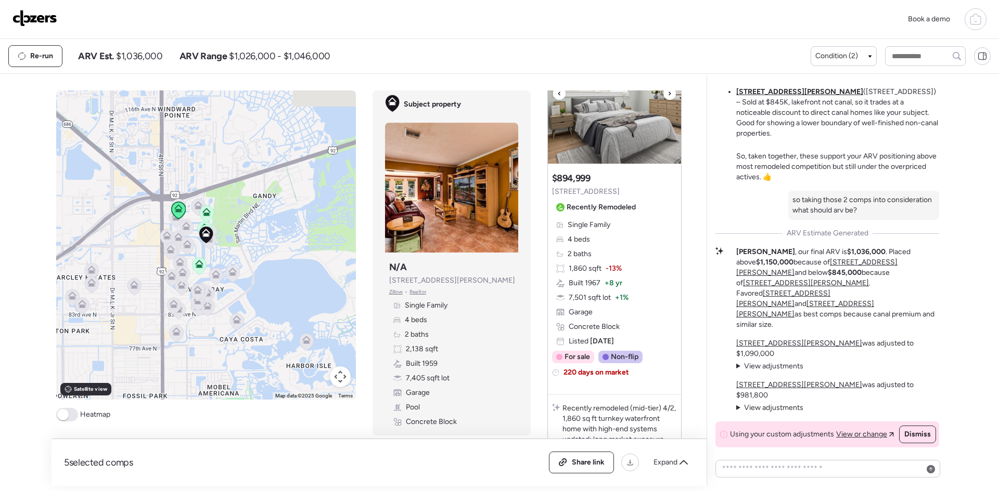
click at [667, 100] on icon at bounding box center [669, 93] width 4 height 12
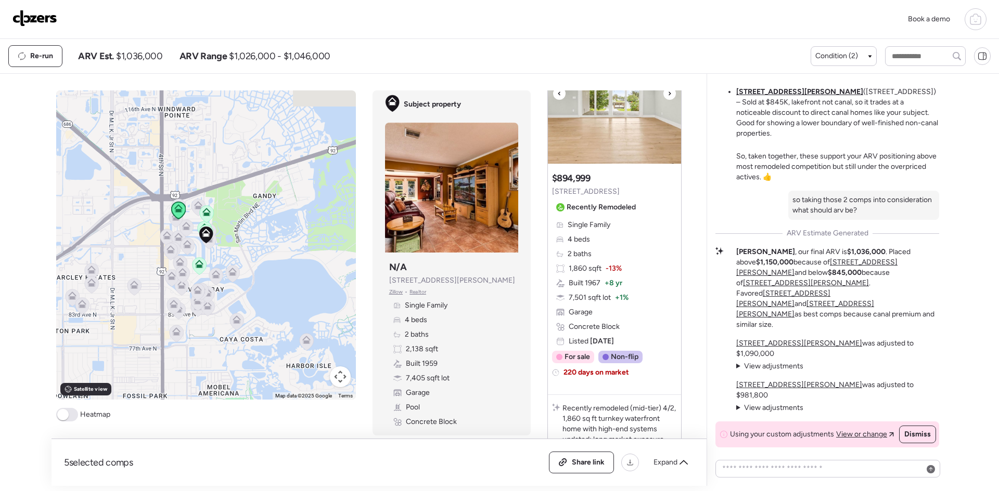
click at [667, 100] on icon at bounding box center [669, 93] width 4 height 12
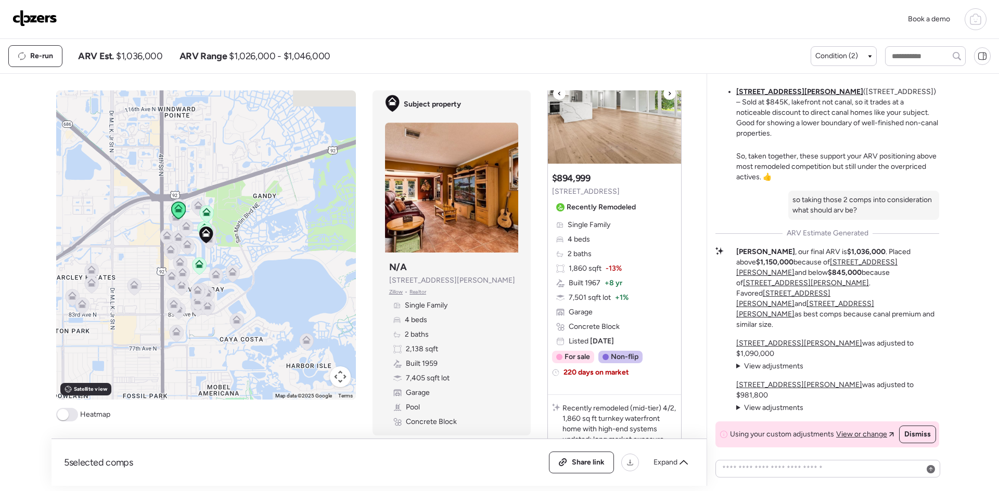
click at [667, 100] on icon at bounding box center [669, 93] width 4 height 12
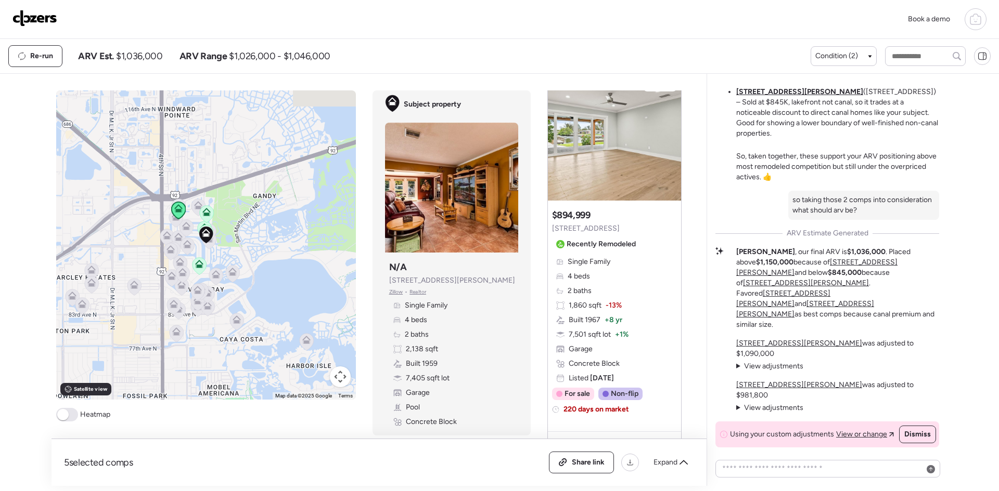
scroll to position [1990, 0]
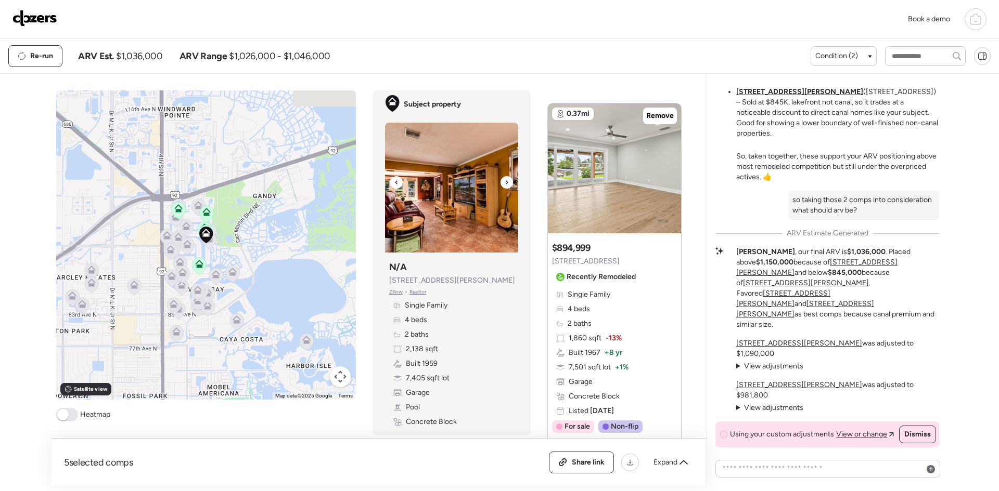
click at [504, 187] on icon at bounding box center [506, 182] width 4 height 12
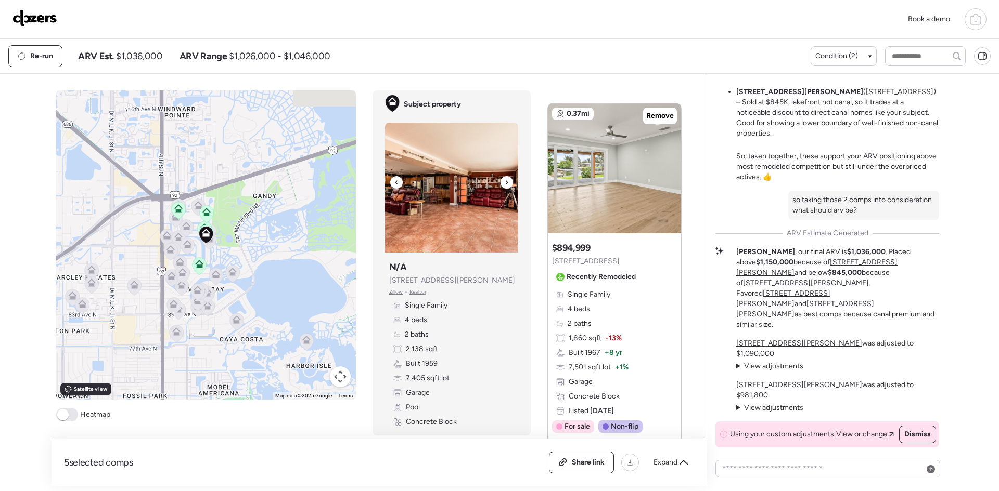
click at [504, 187] on icon at bounding box center [506, 182] width 4 height 12
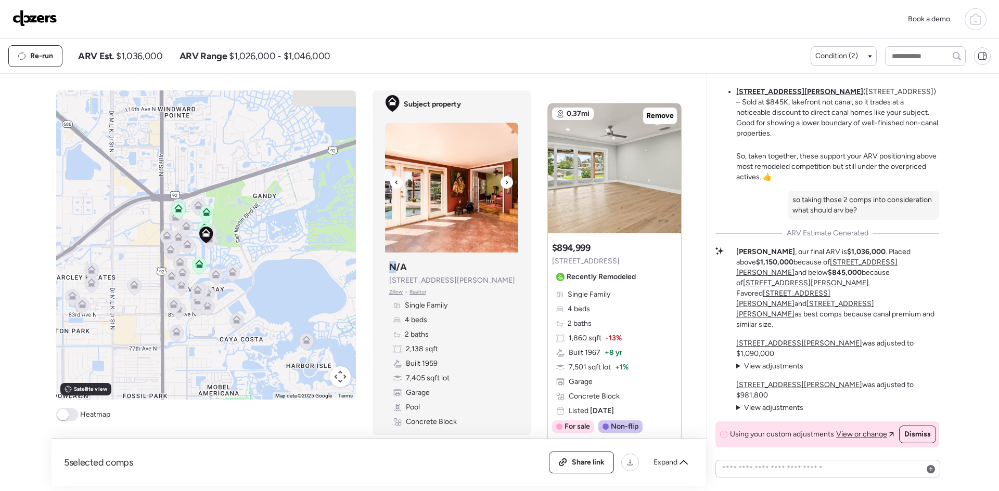
click at [504, 187] on icon at bounding box center [506, 182] width 4 height 12
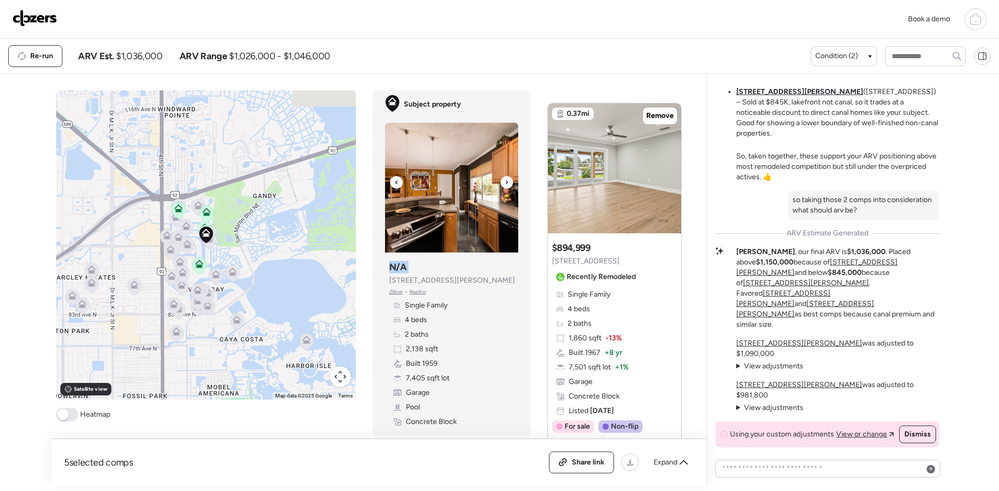
click at [504, 187] on icon at bounding box center [506, 182] width 4 height 12
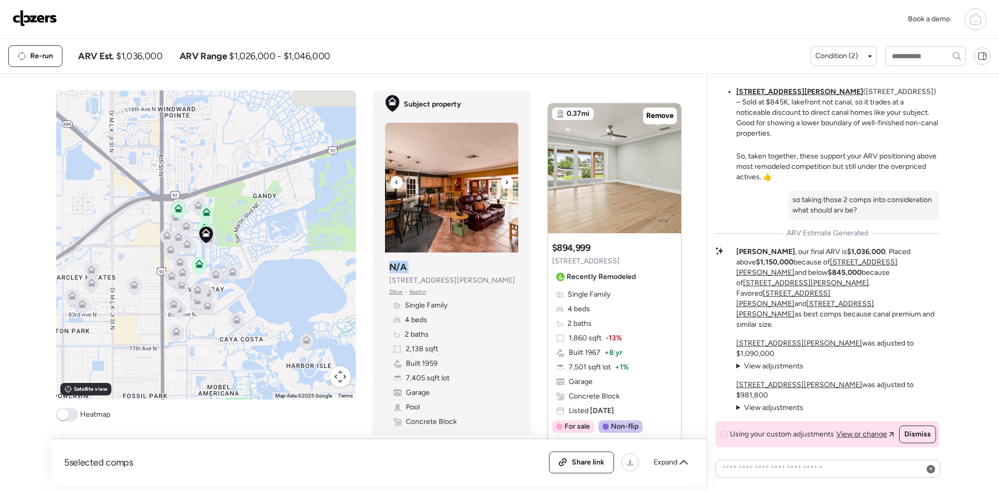
click at [504, 187] on icon at bounding box center [506, 182] width 4 height 12
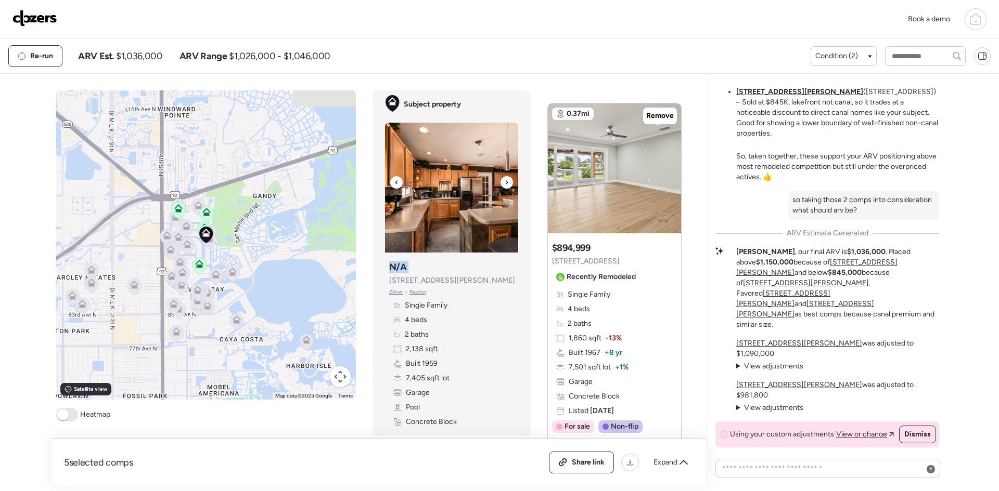
click at [504, 187] on icon at bounding box center [506, 182] width 4 height 12
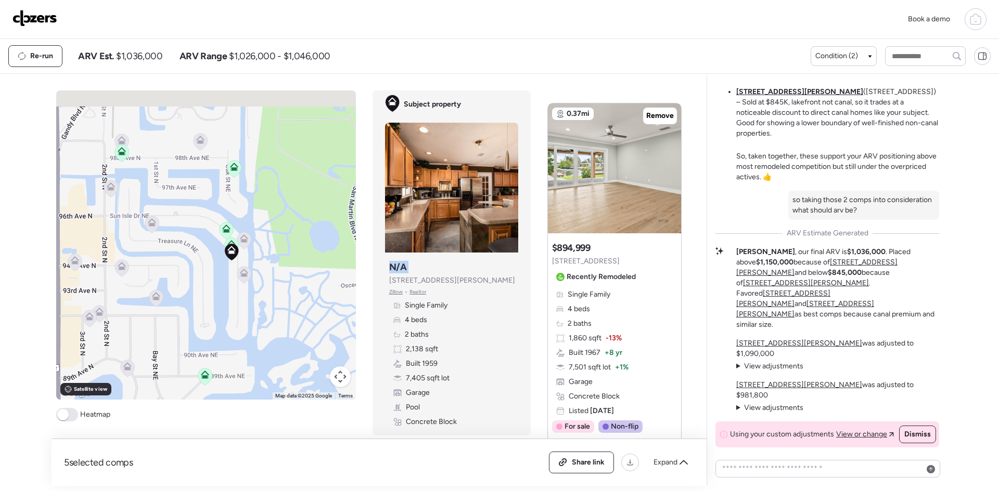
drag, startPoint x: 198, startPoint y: 237, endPoint x: 213, endPoint y: 291, distance: 56.7
click at [213, 291] on div "To activate drag with keyboard, press Alt + Enter. Once in keyboard drag state,…" at bounding box center [206, 244] width 300 height 309
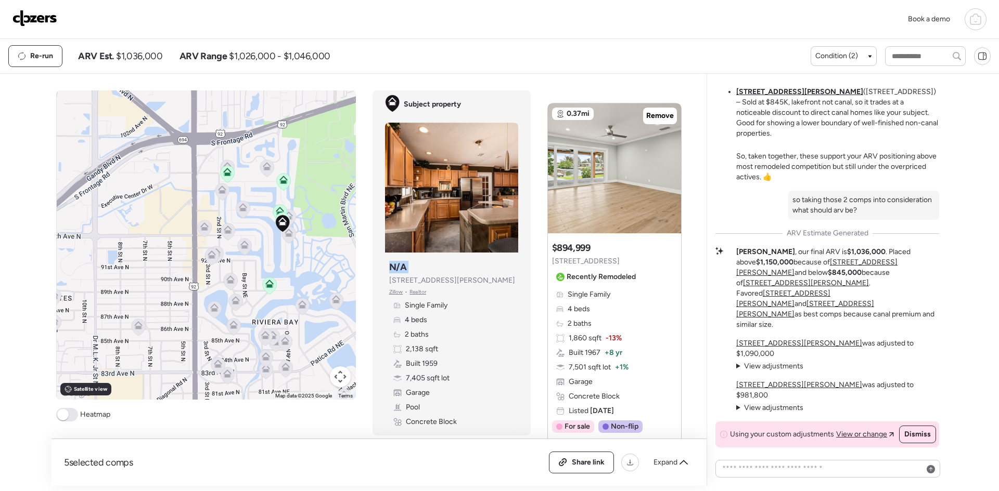
drag, startPoint x: 193, startPoint y: 297, endPoint x: 257, endPoint y: 250, distance: 79.6
click at [257, 250] on div "To activate drag with keyboard, press Alt + Enter. Once in keyboard drag state,…" at bounding box center [206, 244] width 300 height 309
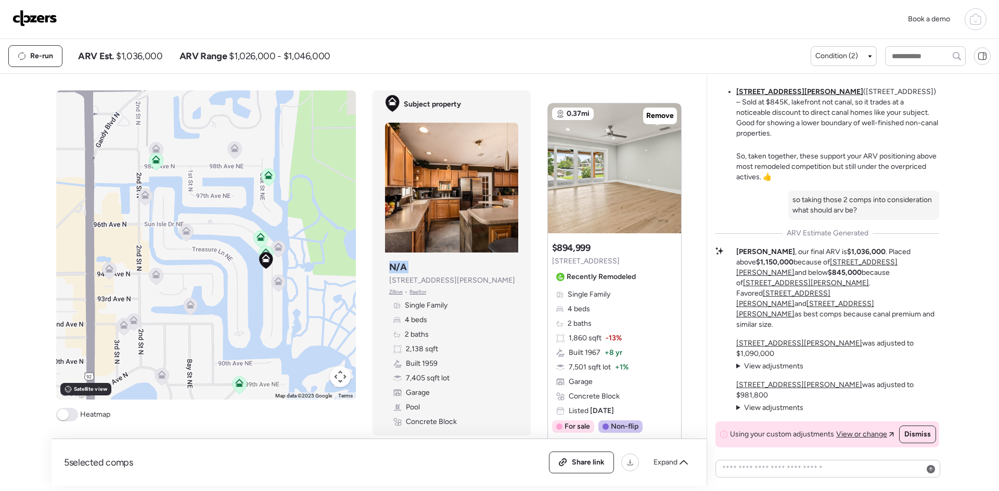
drag, startPoint x: 276, startPoint y: 289, endPoint x: 237, endPoint y: 344, distance: 67.5
click at [237, 344] on div "To activate drag with keyboard, press Alt + Enter. Once in keyboard drag state,…" at bounding box center [206, 244] width 300 height 309
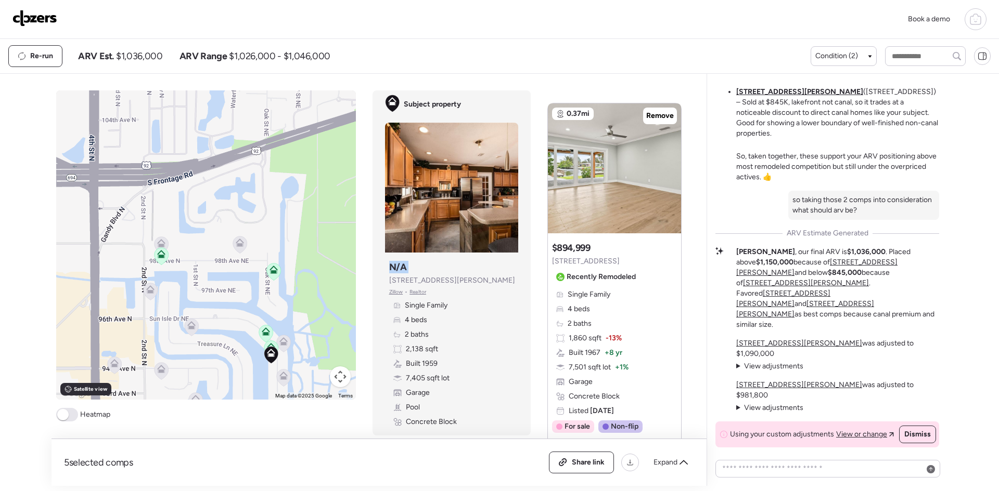
drag, startPoint x: 213, startPoint y: 265, endPoint x: 217, endPoint y: 364, distance: 99.4
click at [217, 364] on div "To activate drag with keyboard, press Alt + Enter. Once in keyboard drag state,…" at bounding box center [206, 244] width 300 height 309
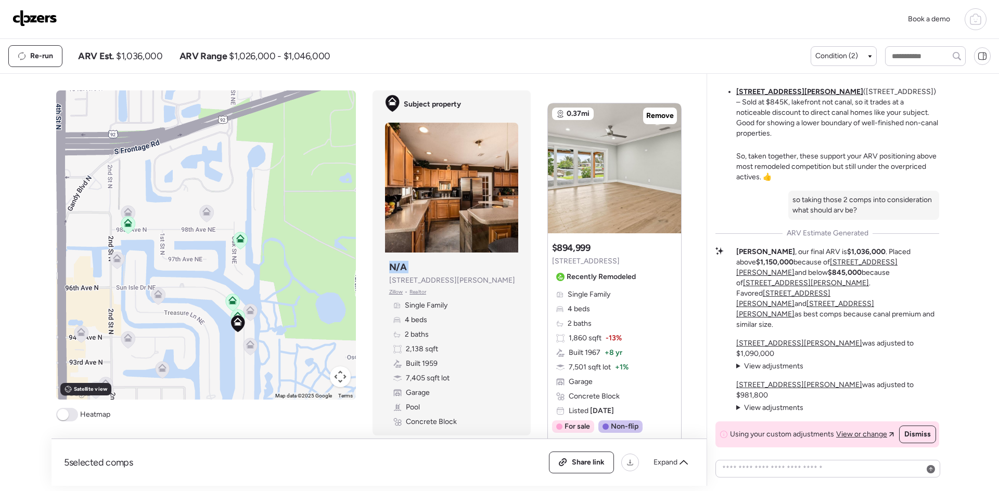
drag, startPoint x: 222, startPoint y: 282, endPoint x: 189, endPoint y: 245, distance: 49.0
click at [189, 245] on div "To activate drag with keyboard, press Alt + Enter. Once in keyboard drag state,…" at bounding box center [206, 244] width 300 height 309
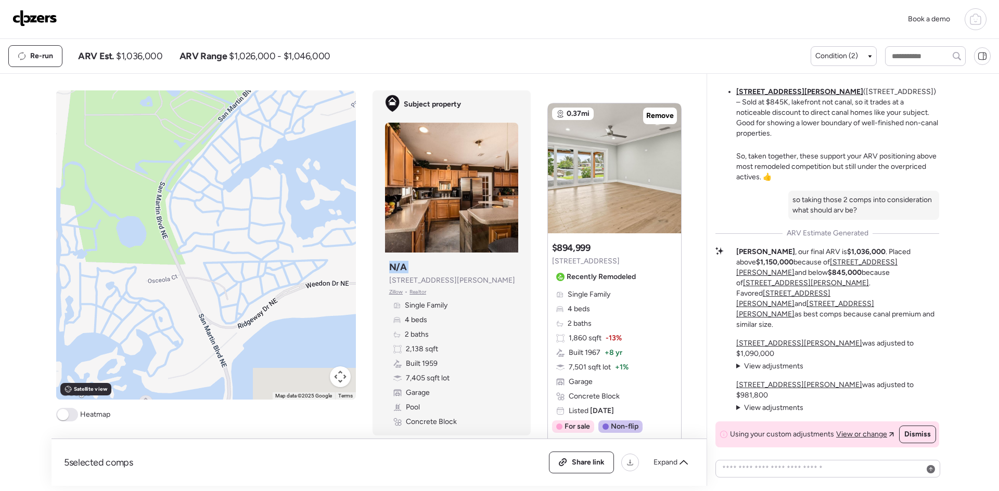
drag, startPoint x: 300, startPoint y: 301, endPoint x: 99, endPoint y: 232, distance: 212.0
click at [99, 232] on div "To activate drag with keyboard, press Alt + Enter. Once in keyboard drag state,…" at bounding box center [206, 244] width 300 height 309
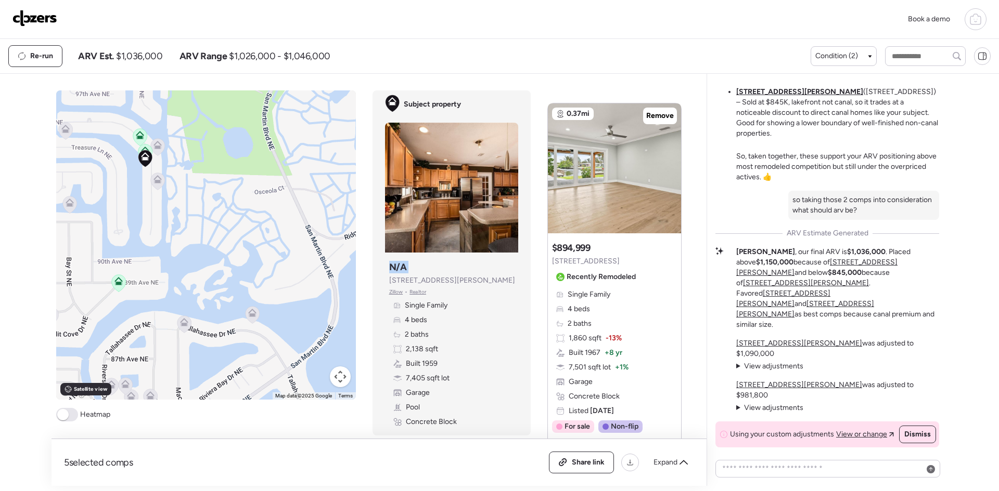
drag, startPoint x: 213, startPoint y: 322, endPoint x: 321, endPoint y: 213, distance: 154.1
click at [321, 213] on div "To activate drag with keyboard, press Alt + Enter. Once in keyboard drag state,…" at bounding box center [206, 244] width 300 height 309
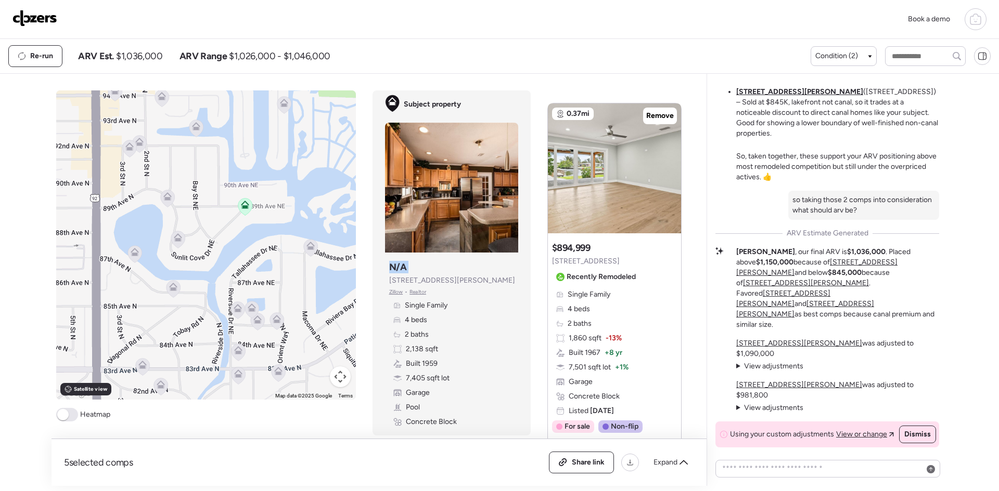
drag, startPoint x: 191, startPoint y: 303, endPoint x: 317, endPoint y: 247, distance: 137.3
click at [317, 247] on div "To activate drag with keyboard, press Alt + Enter. Once in keyboard drag state,…" at bounding box center [206, 244] width 300 height 309
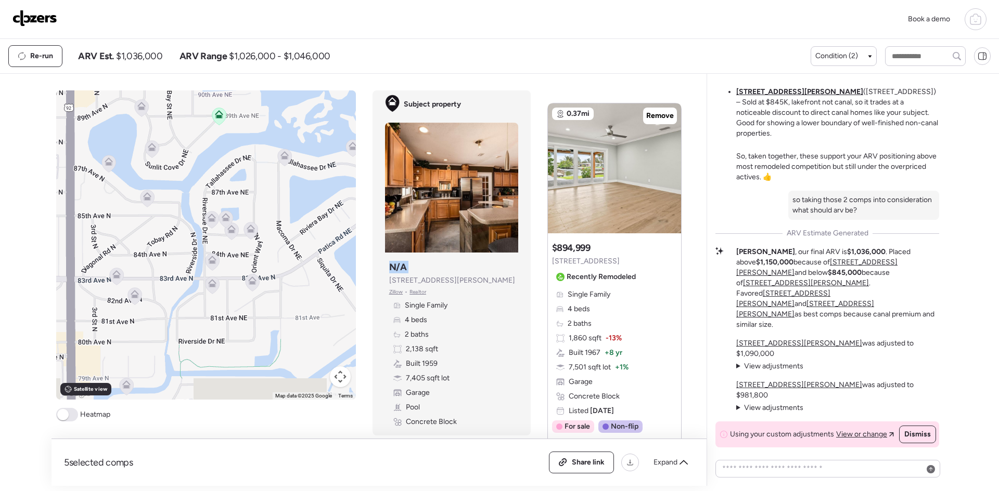
drag, startPoint x: 297, startPoint y: 365, endPoint x: 271, endPoint y: 273, distance: 95.7
click at [271, 273] on div "To activate drag with keyboard, press Alt + Enter. Once in keyboard drag state,…" at bounding box center [206, 244] width 300 height 309
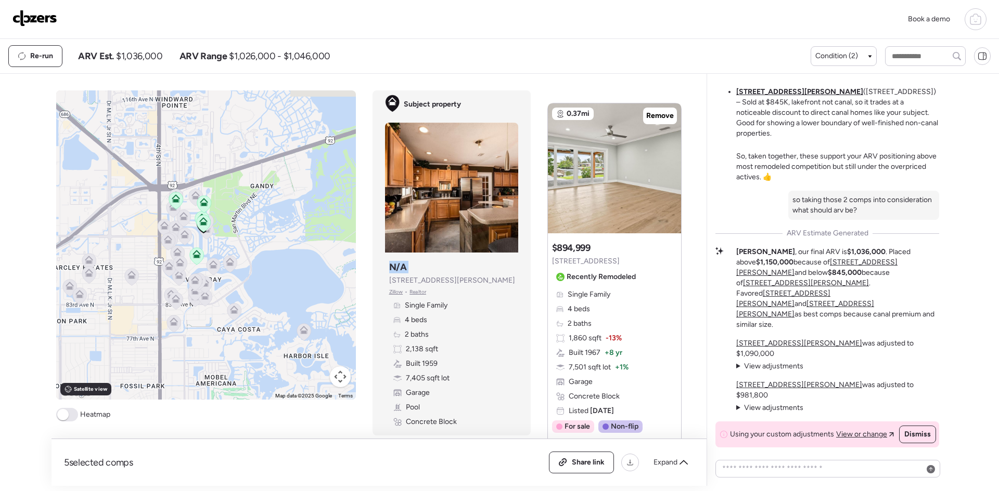
drag, startPoint x: 292, startPoint y: 193, endPoint x: 247, endPoint y: 239, distance: 64.4
click at [247, 239] on div "To activate drag with keyboard, press Alt + Enter. Once in keyboard drag state,…" at bounding box center [206, 244] width 300 height 309
